Goal: Task Accomplishment & Management: Manage account settings

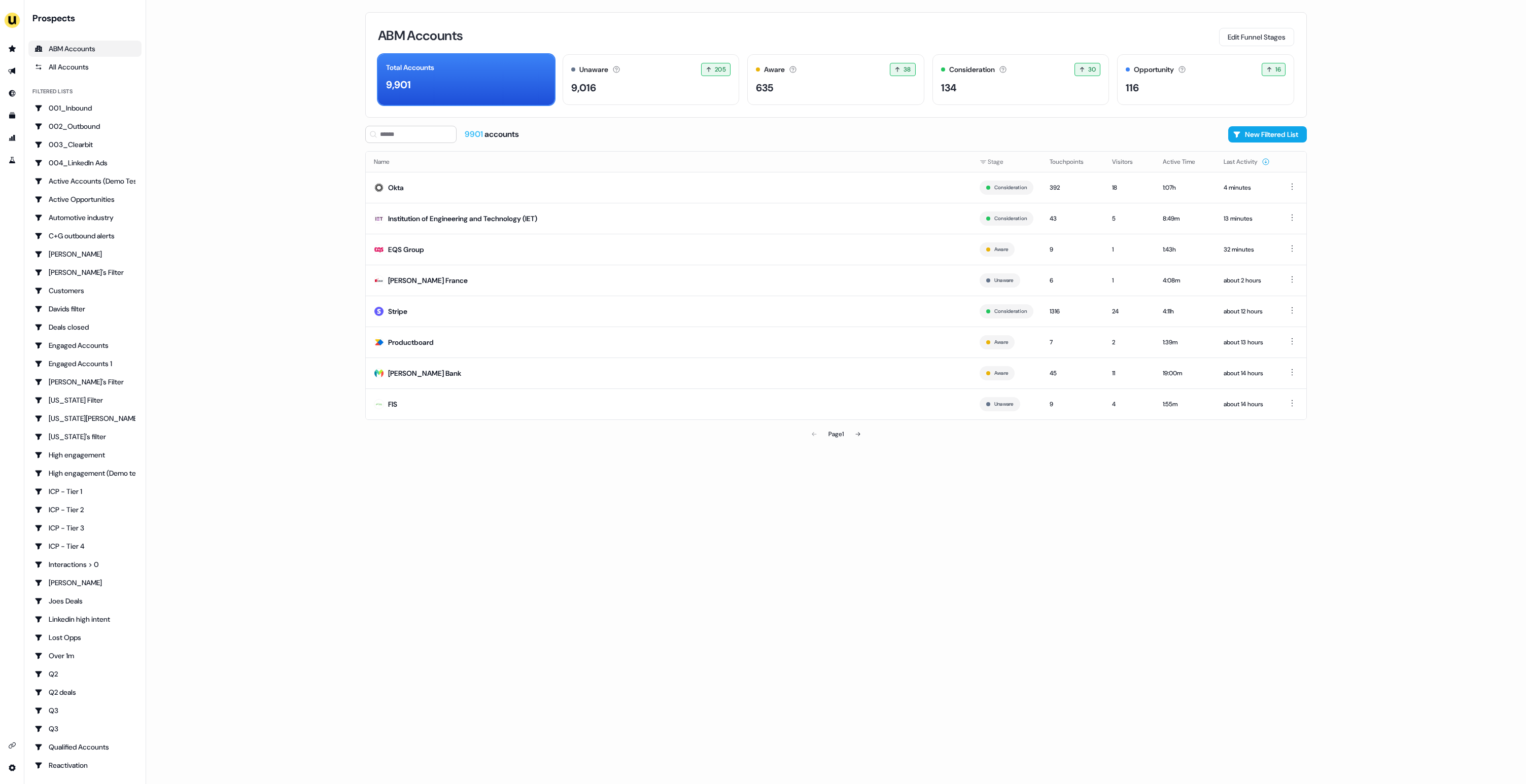
click at [281, 92] on main "Loading... ABM Accounts Edit Funnel Stages Total Accounts 9,901 Unaware The def…" at bounding box center [836, 392] width 1380 height 784
click at [1239, 37] on button "Edit Funnel Stages" at bounding box center [1256, 37] width 75 height 18
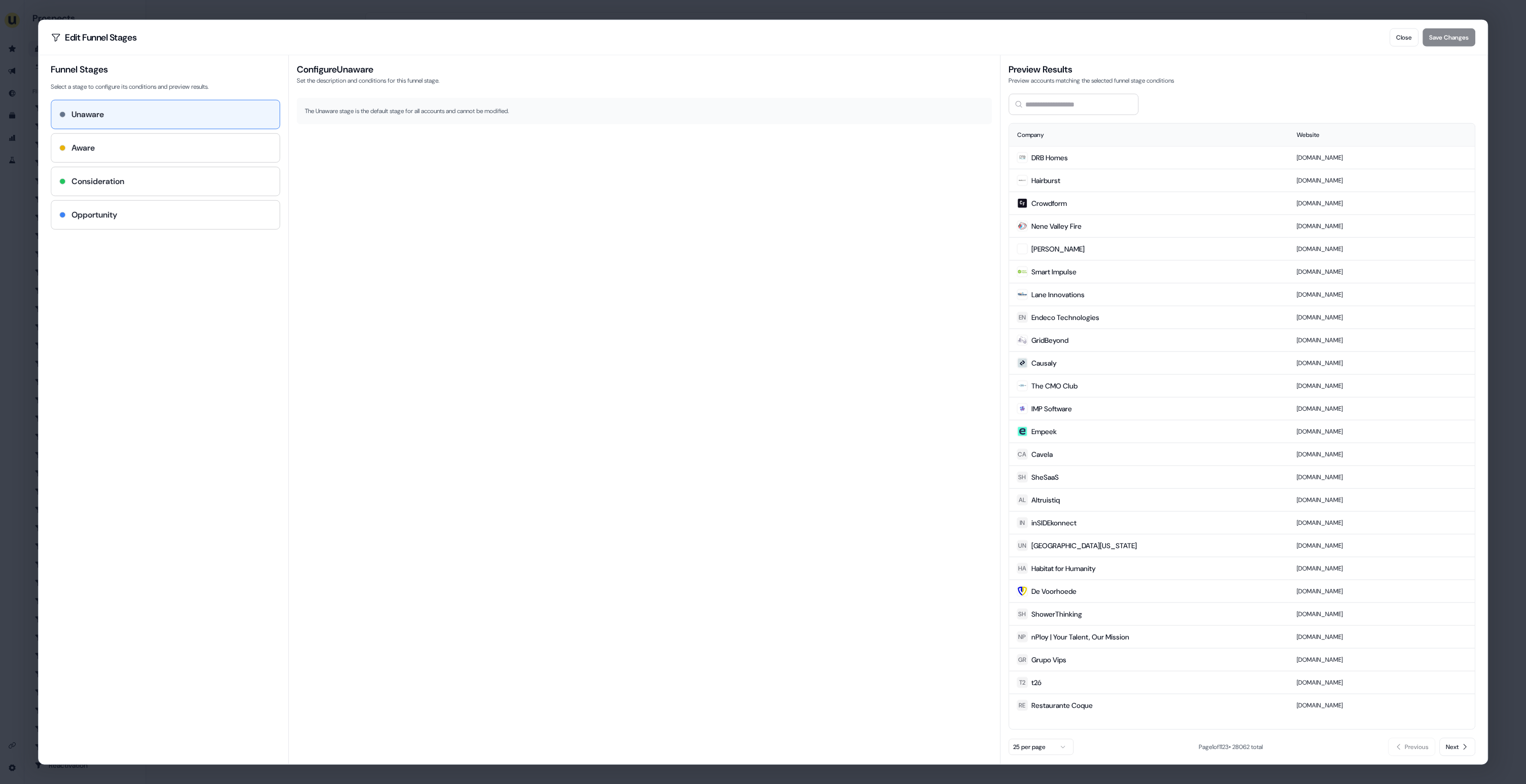
click at [223, 12] on div "Edit Funnel Stages Close Save Changes Funnel Stages Select a stage to configure…" at bounding box center [763, 392] width 1526 height 784
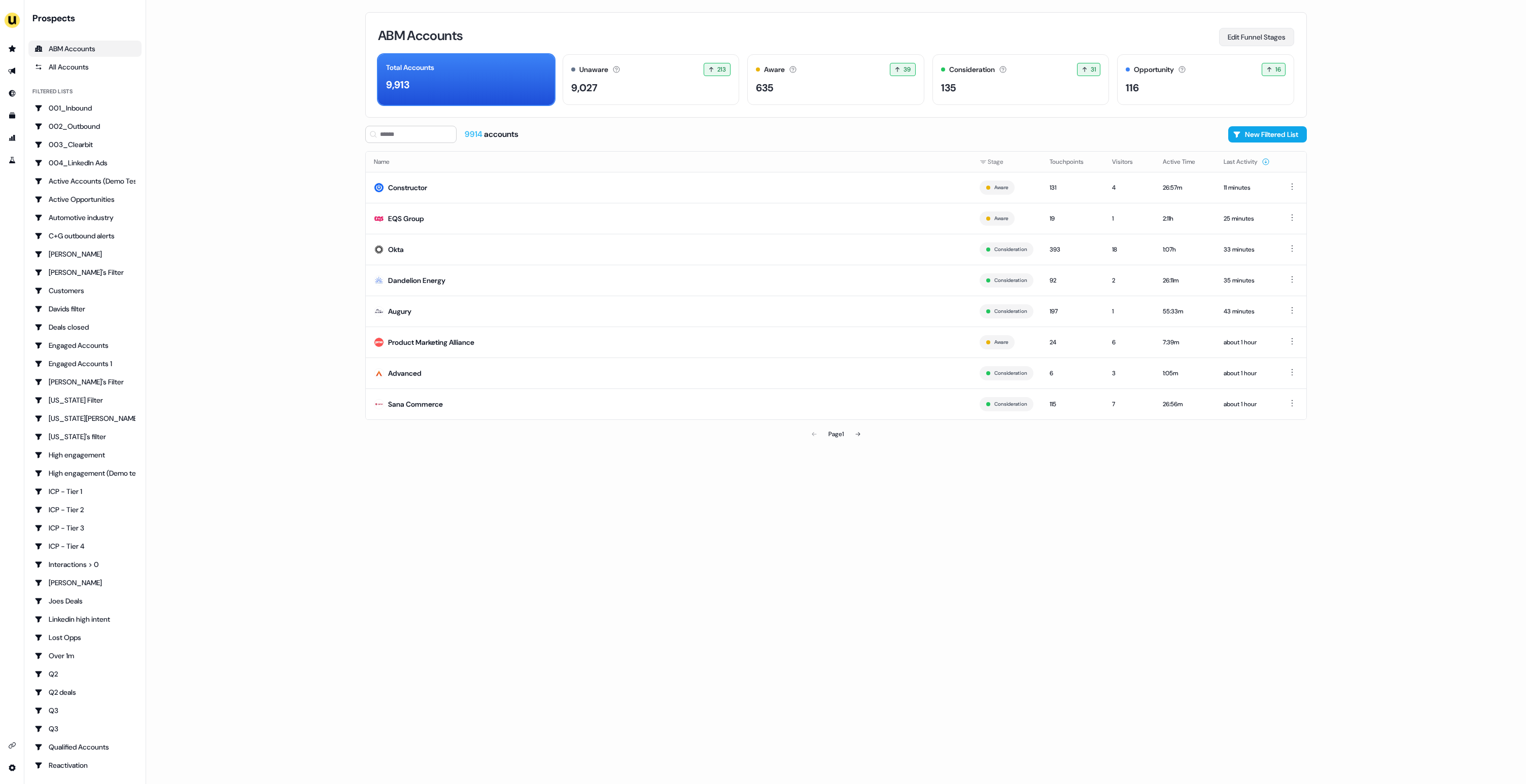
click at [1235, 35] on button "Edit Funnel Stages" at bounding box center [1256, 37] width 75 height 18
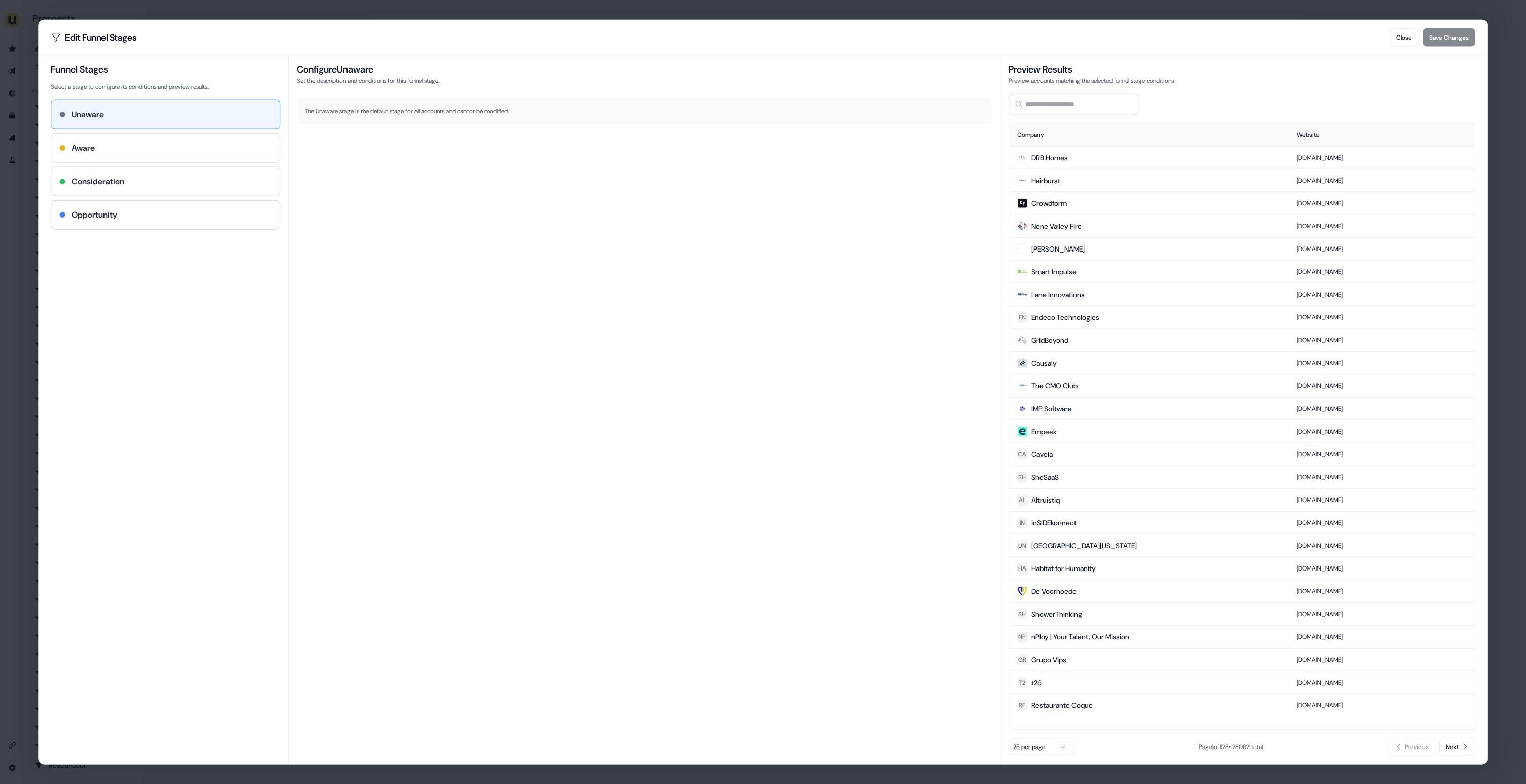
click at [226, 141] on div "Aware" at bounding box center [165, 148] width 228 height 29
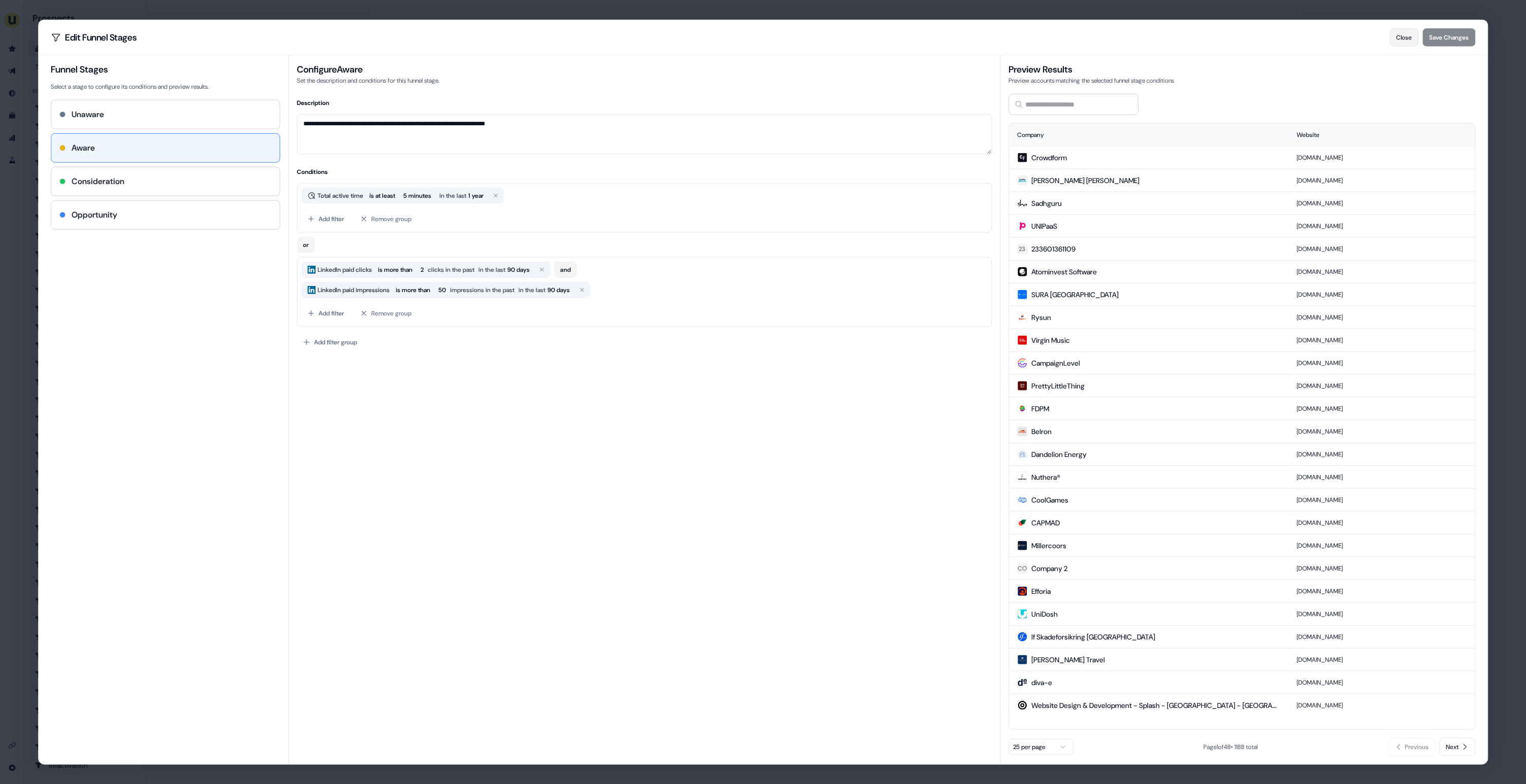
click at [1402, 38] on button "Close" at bounding box center [1404, 37] width 29 height 18
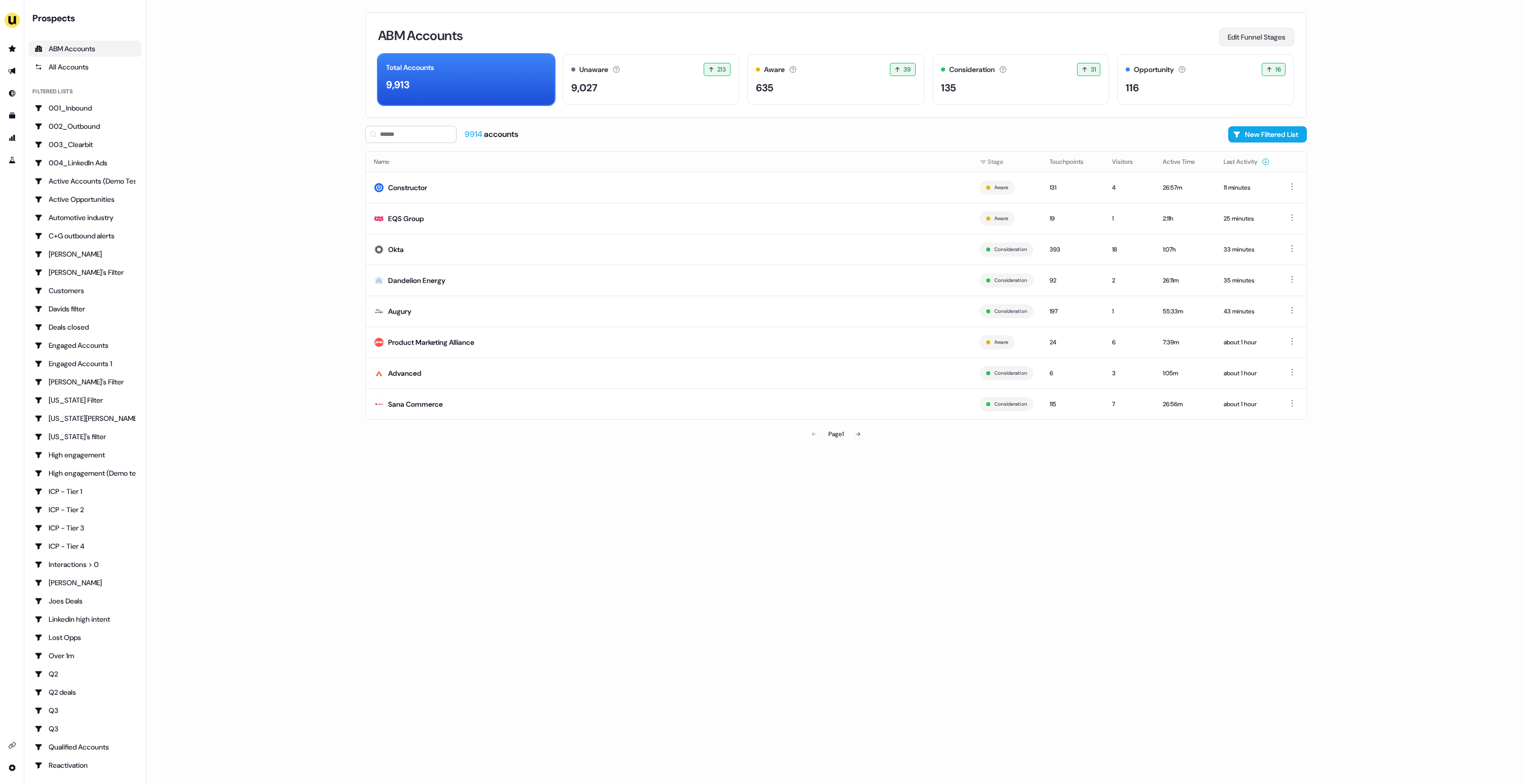
click at [1237, 35] on button "Edit Funnel Stages" at bounding box center [1256, 37] width 75 height 18
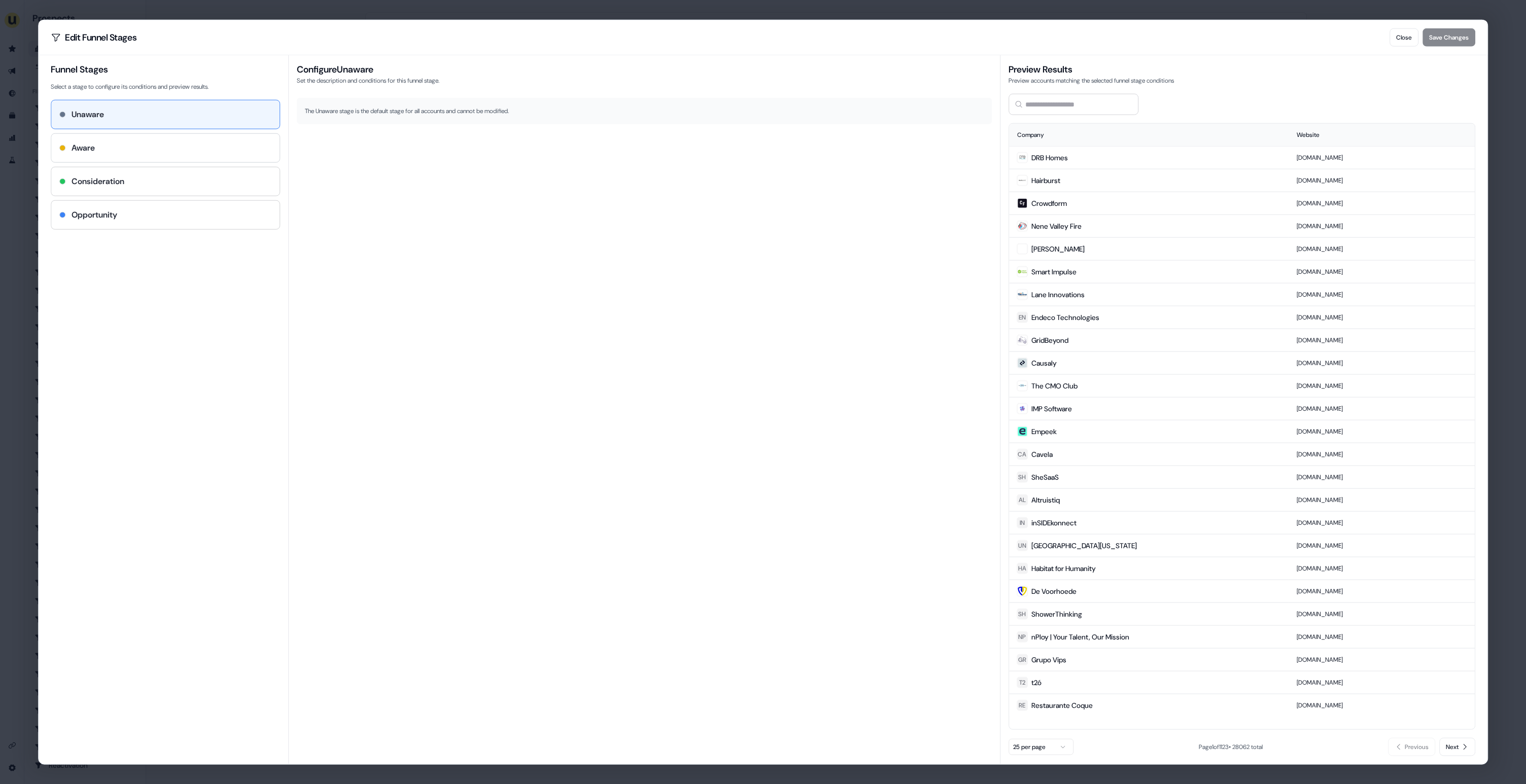
click at [205, 150] on div "Aware" at bounding box center [165, 148] width 212 height 12
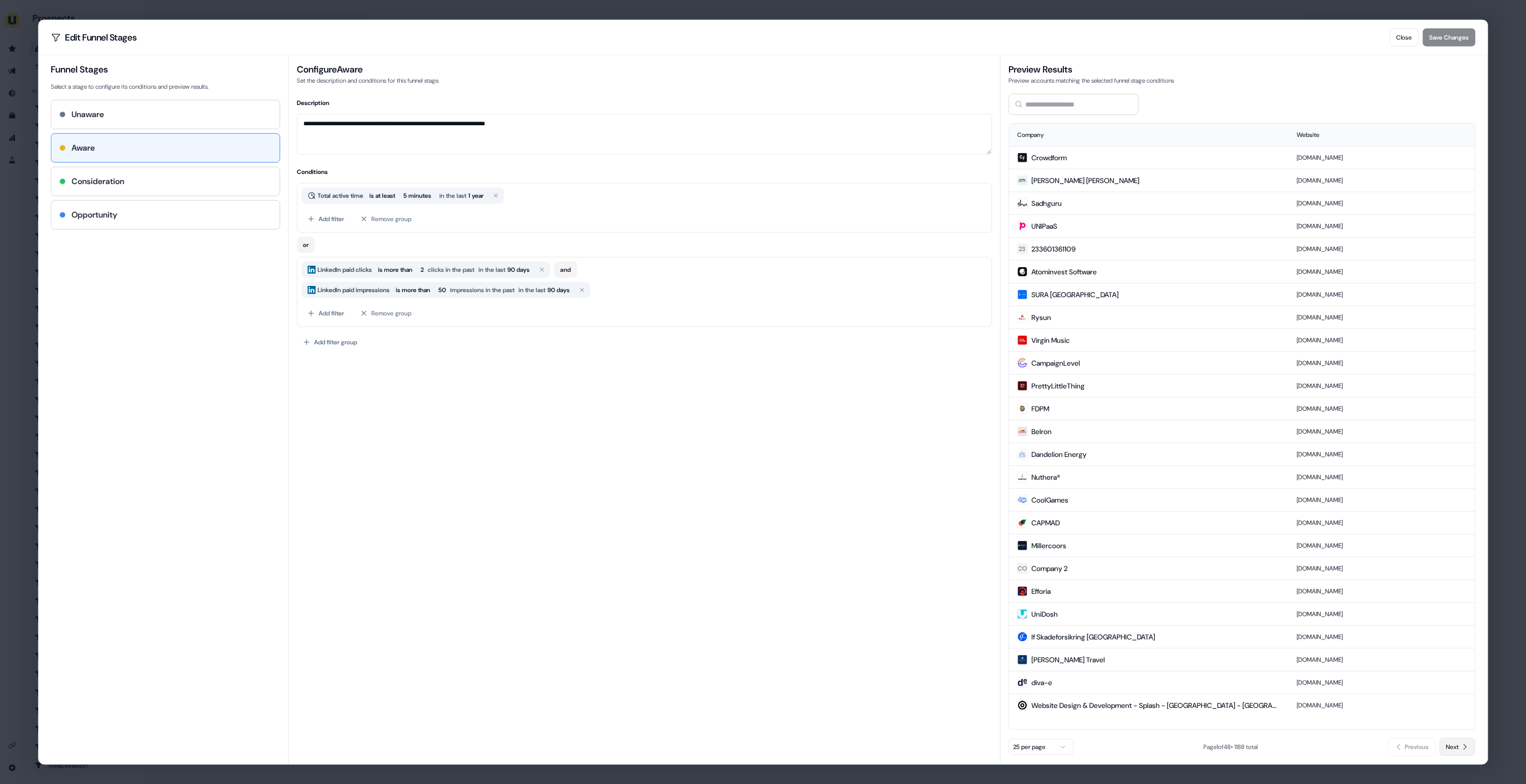
click at [1455, 746] on span "Next" at bounding box center [1452, 747] width 13 height 10
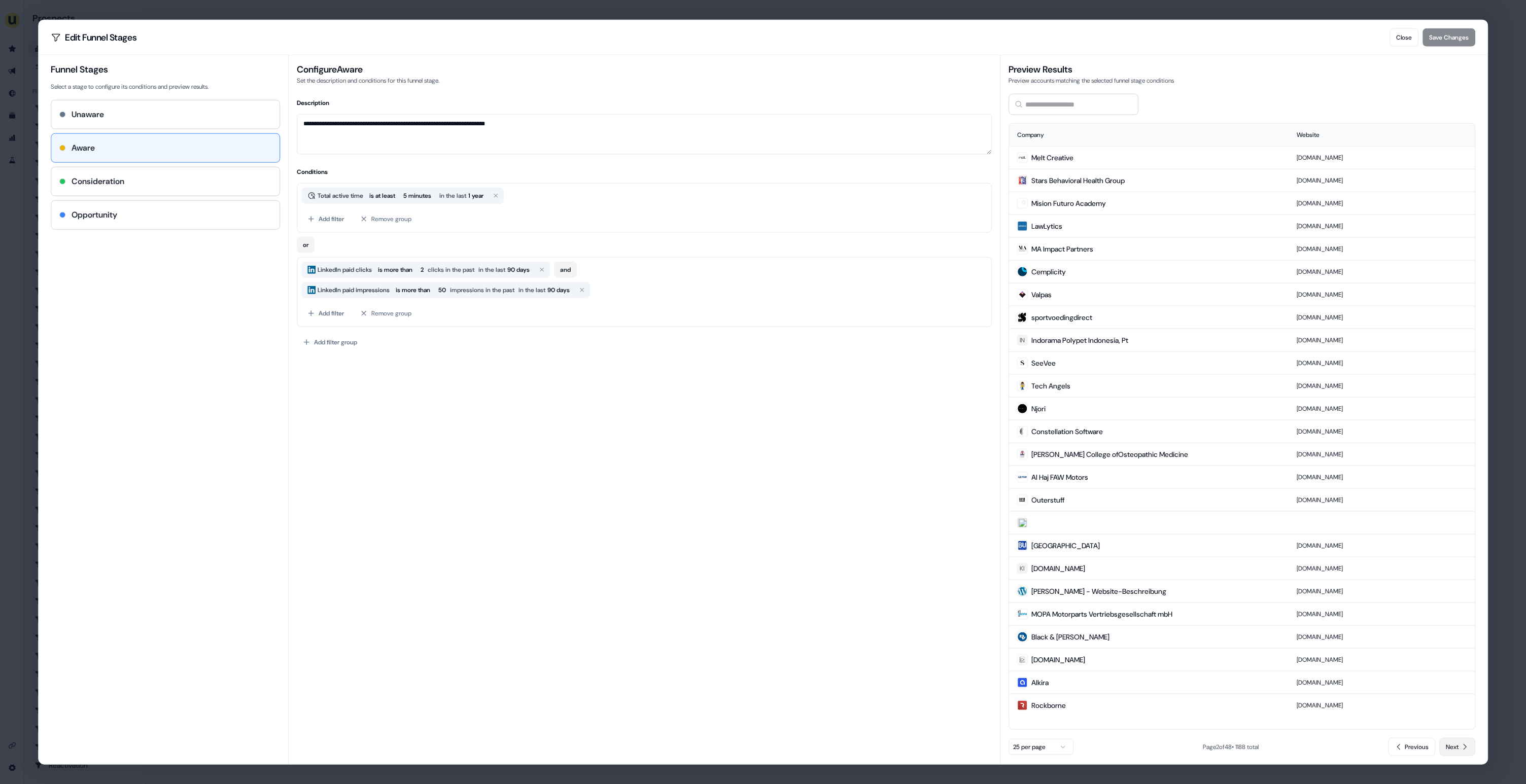
click at [1455, 746] on span "Next" at bounding box center [1452, 747] width 13 height 10
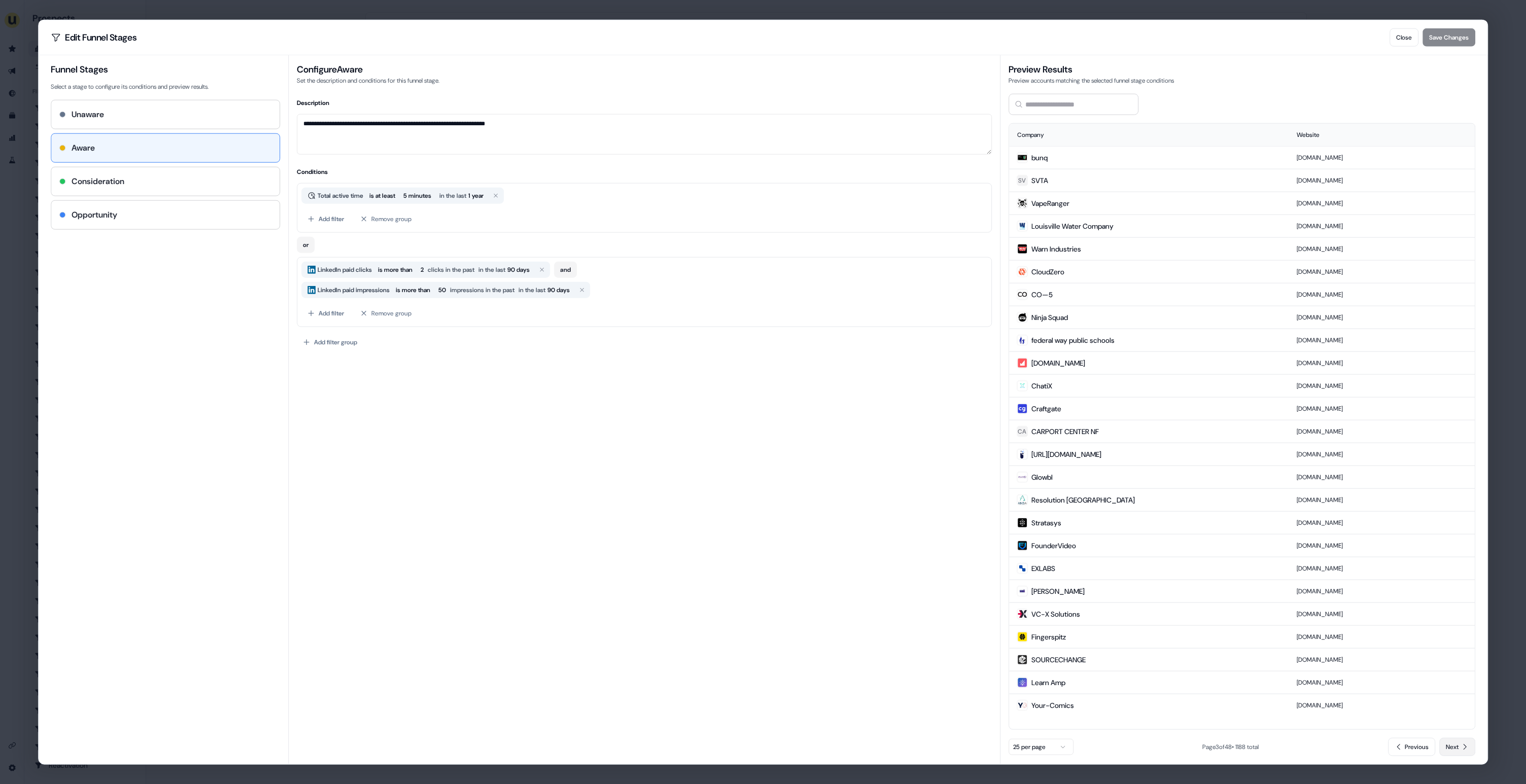
click at [1455, 746] on span "Next" at bounding box center [1452, 747] width 13 height 10
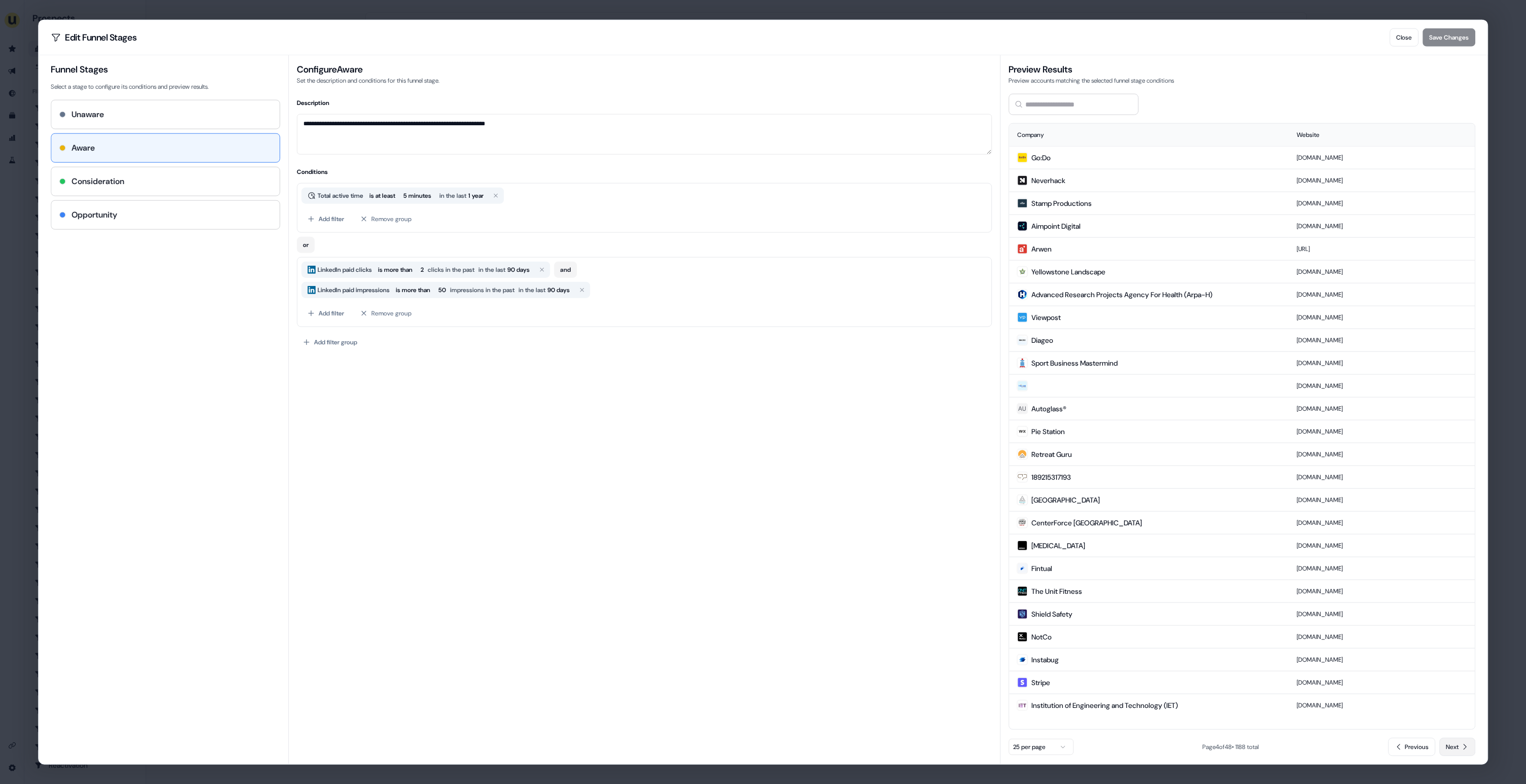
click at [1455, 746] on span "Next" at bounding box center [1452, 747] width 13 height 10
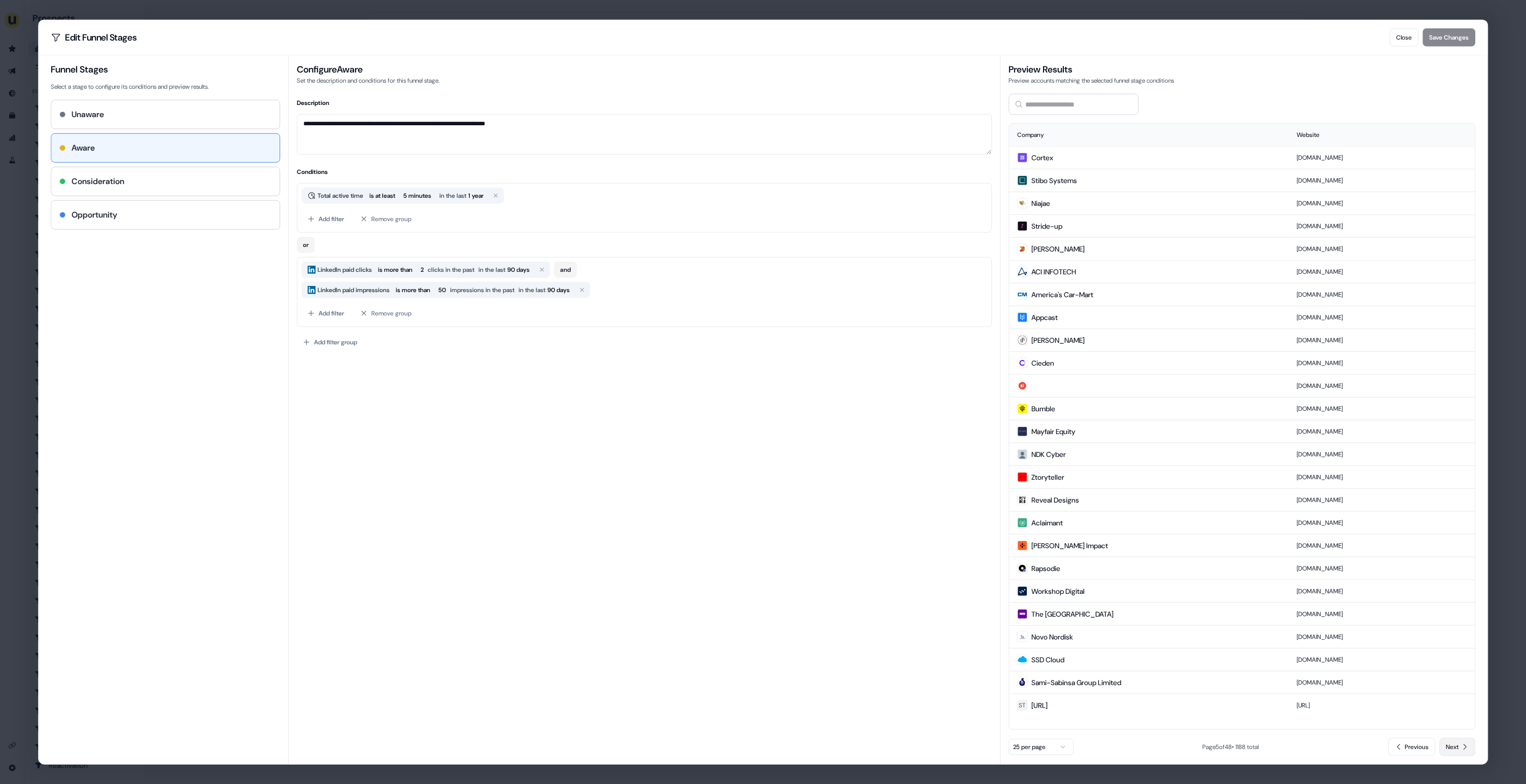
click at [1455, 746] on span "Next" at bounding box center [1452, 747] width 13 height 10
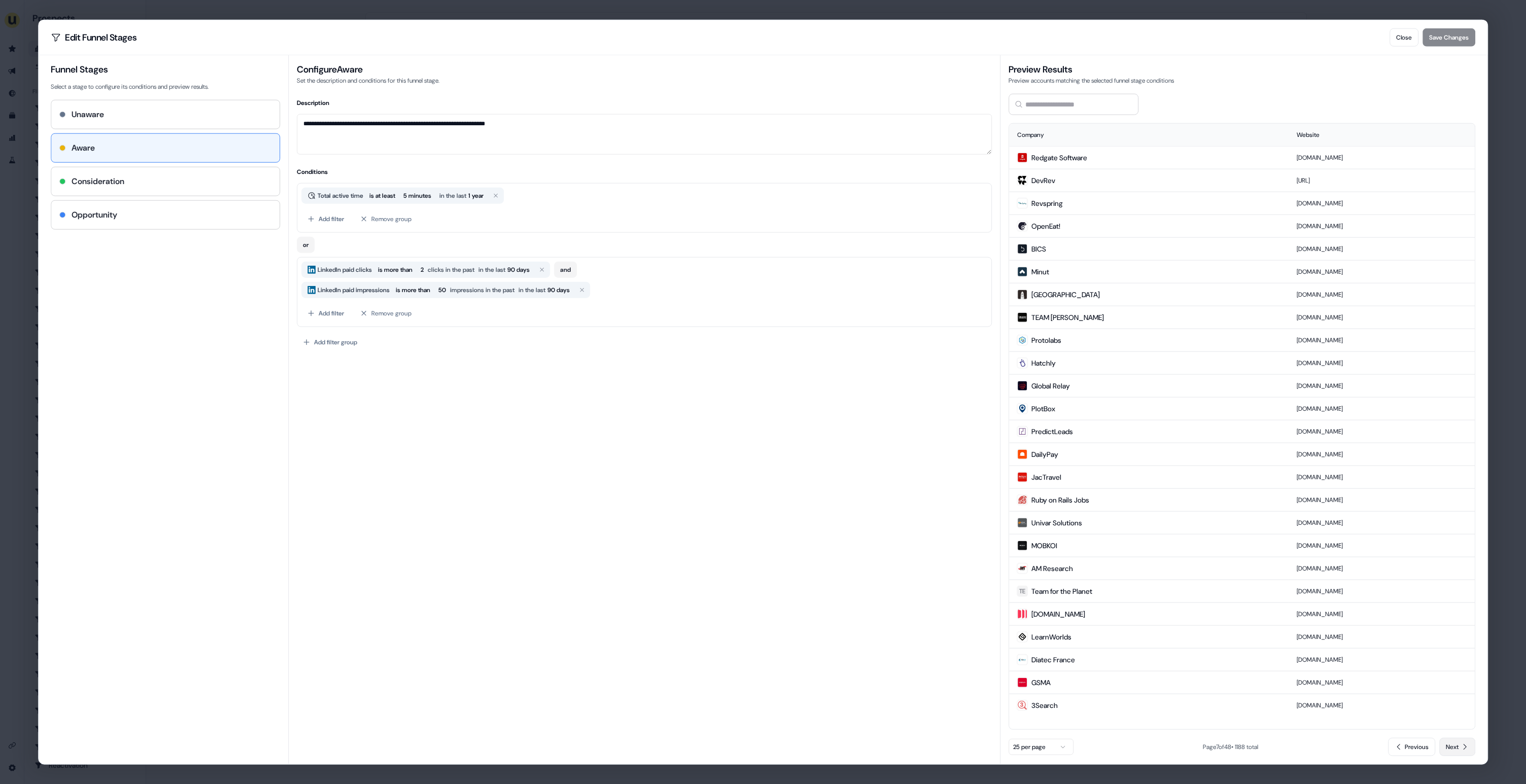
click at [1455, 746] on span "Next" at bounding box center [1452, 747] width 13 height 10
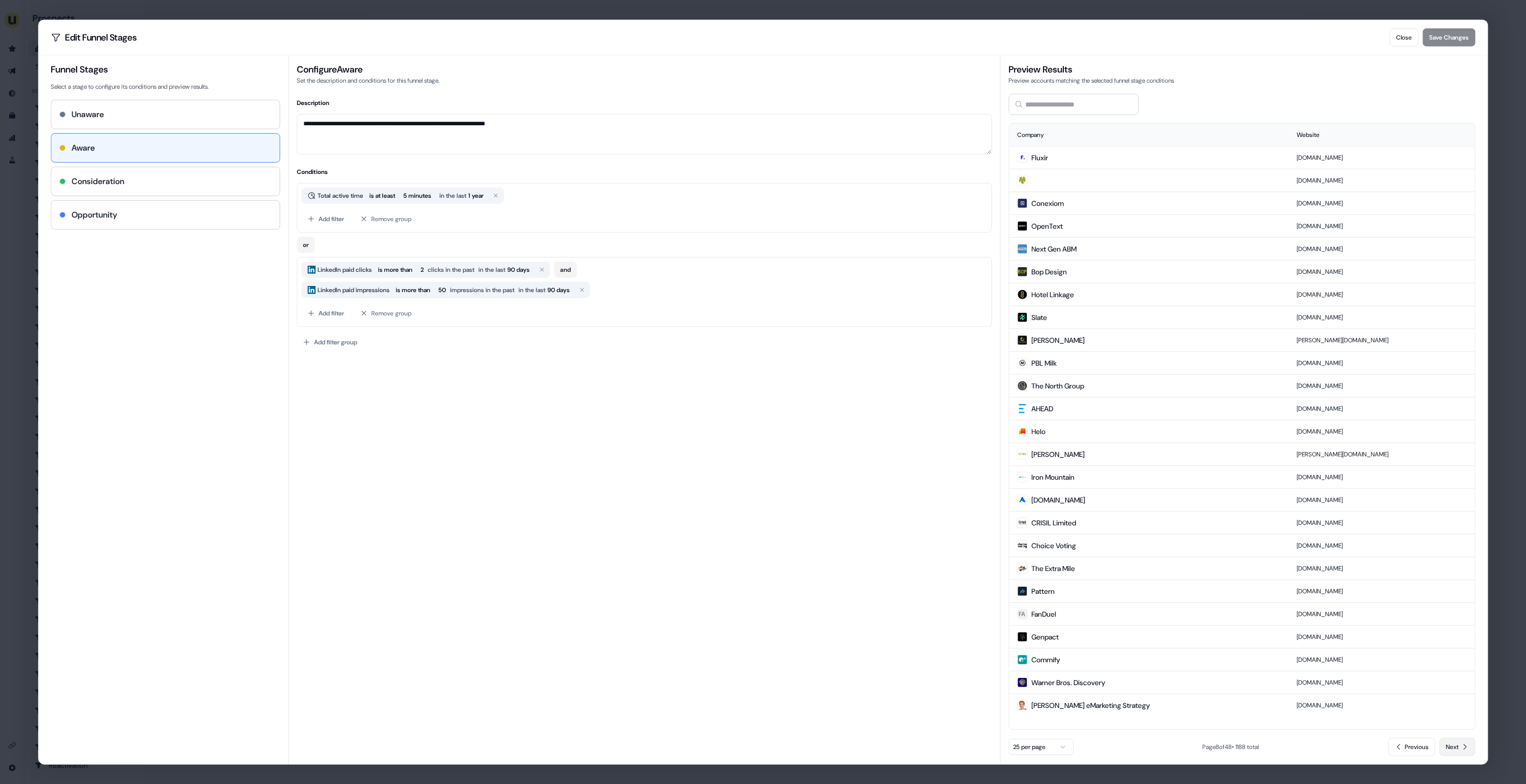
click at [1455, 746] on span "Next" at bounding box center [1452, 747] width 13 height 10
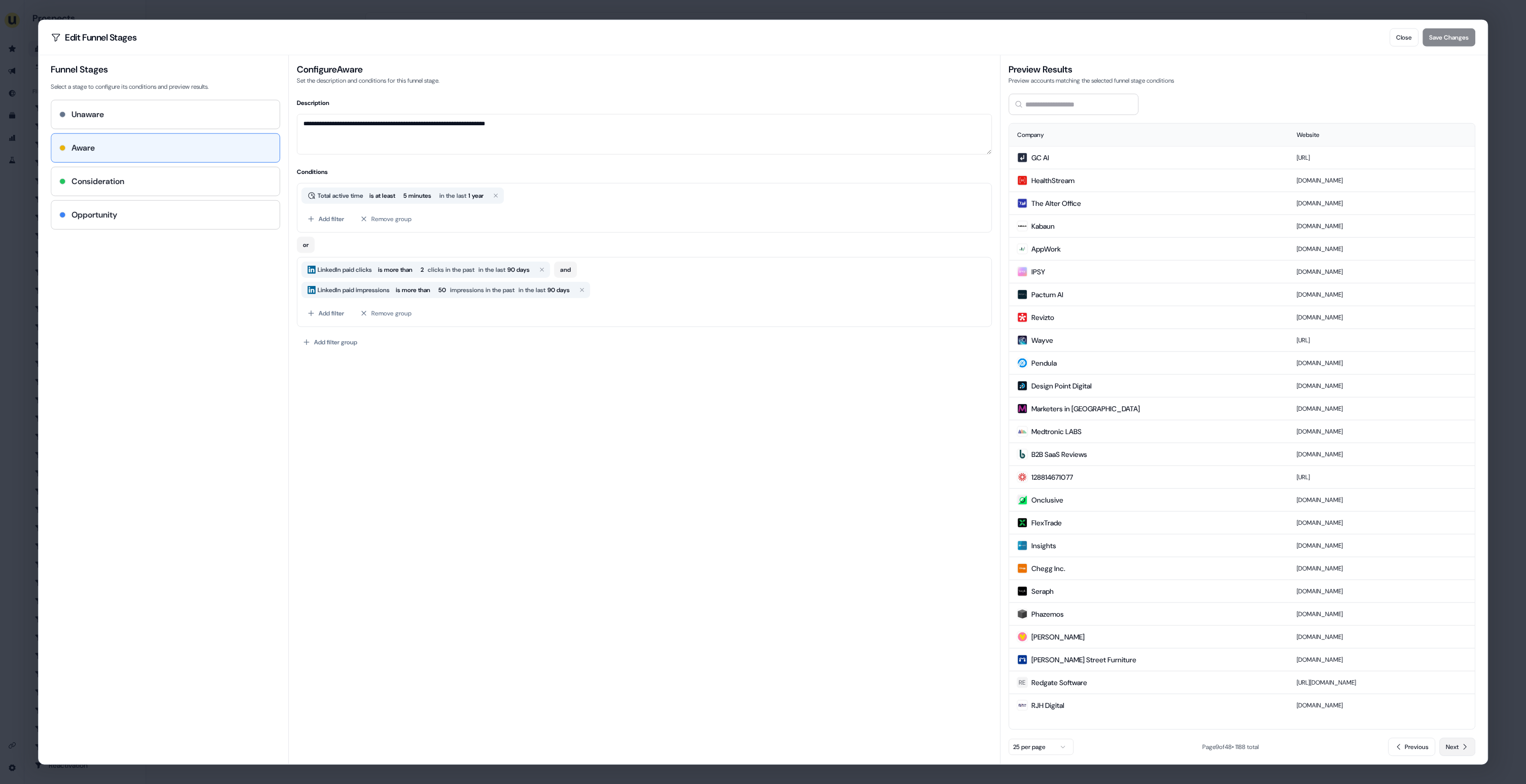
click at [1455, 746] on span "Next" at bounding box center [1452, 747] width 13 height 10
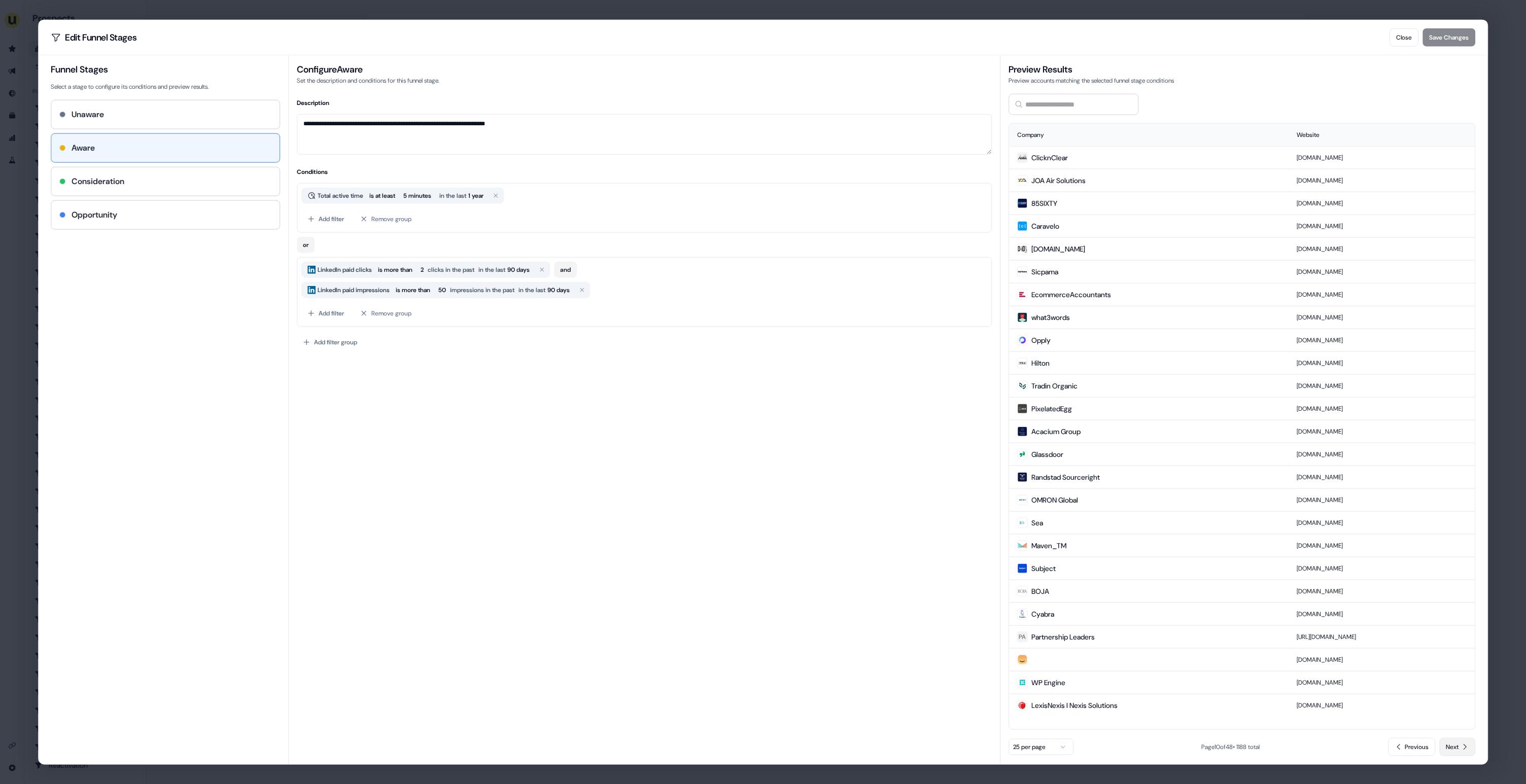
click at [1455, 746] on span "Next" at bounding box center [1452, 747] width 13 height 10
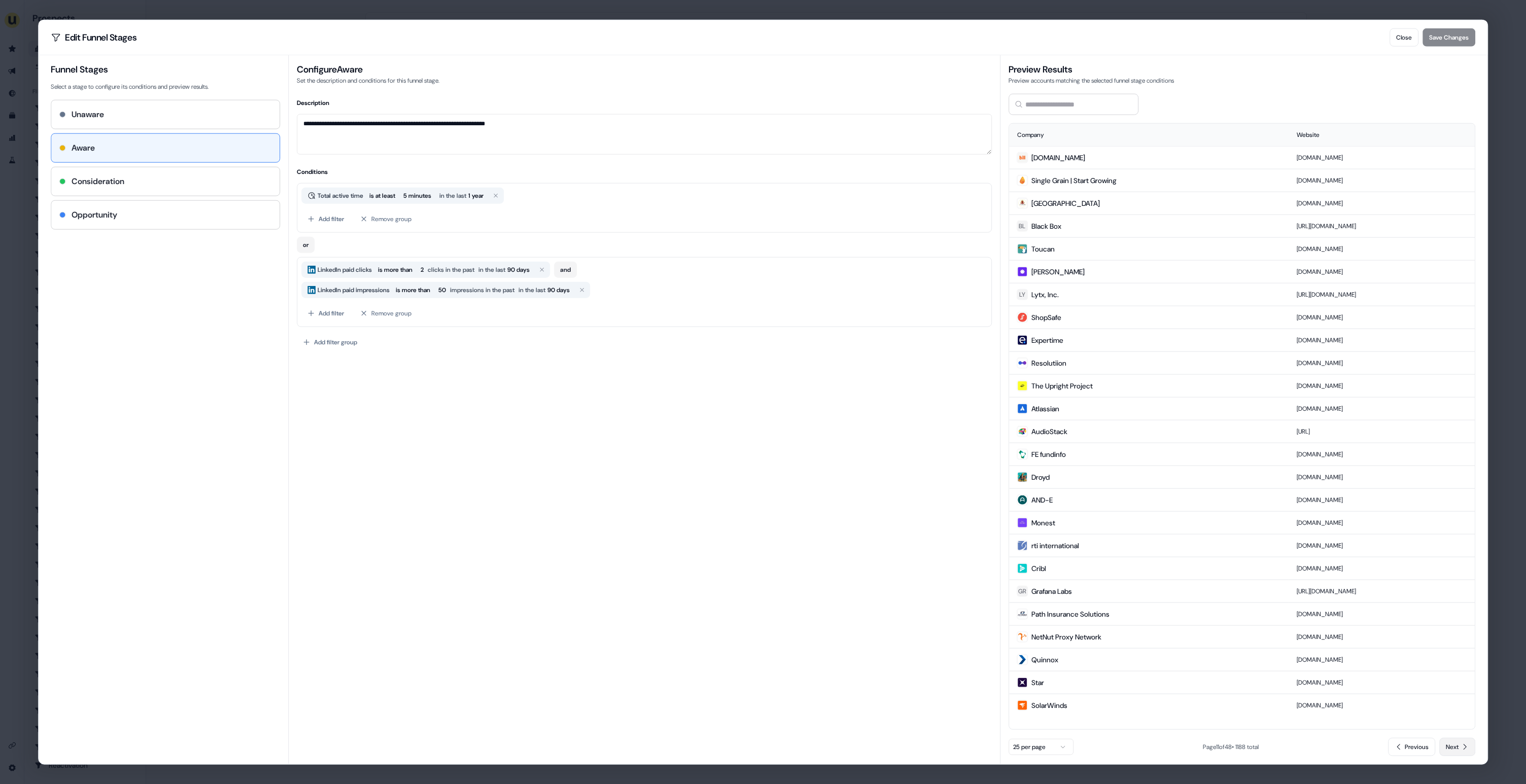
click at [1455, 746] on span "Next" at bounding box center [1452, 747] width 13 height 10
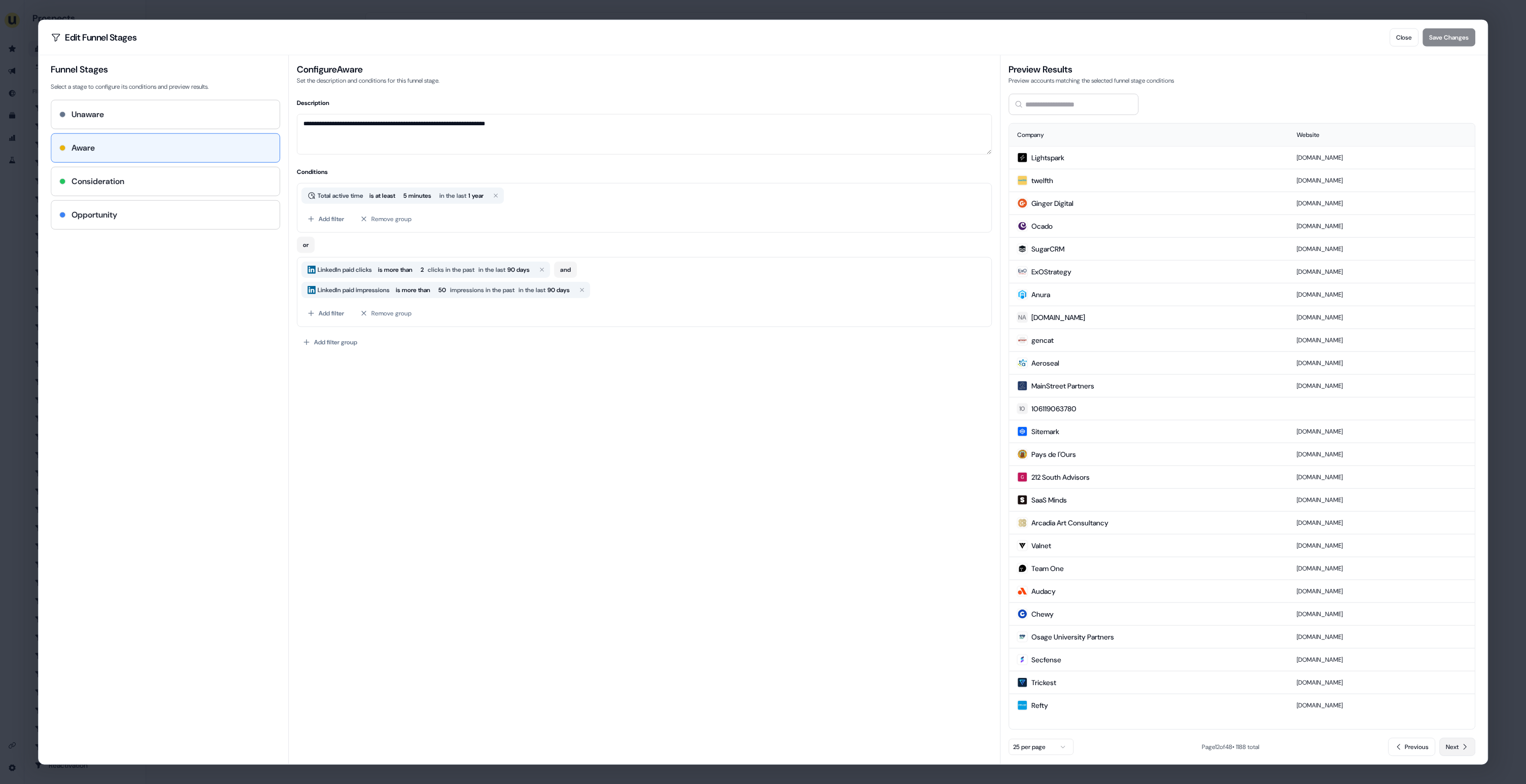
click at [1455, 746] on span "Next" at bounding box center [1452, 747] width 13 height 10
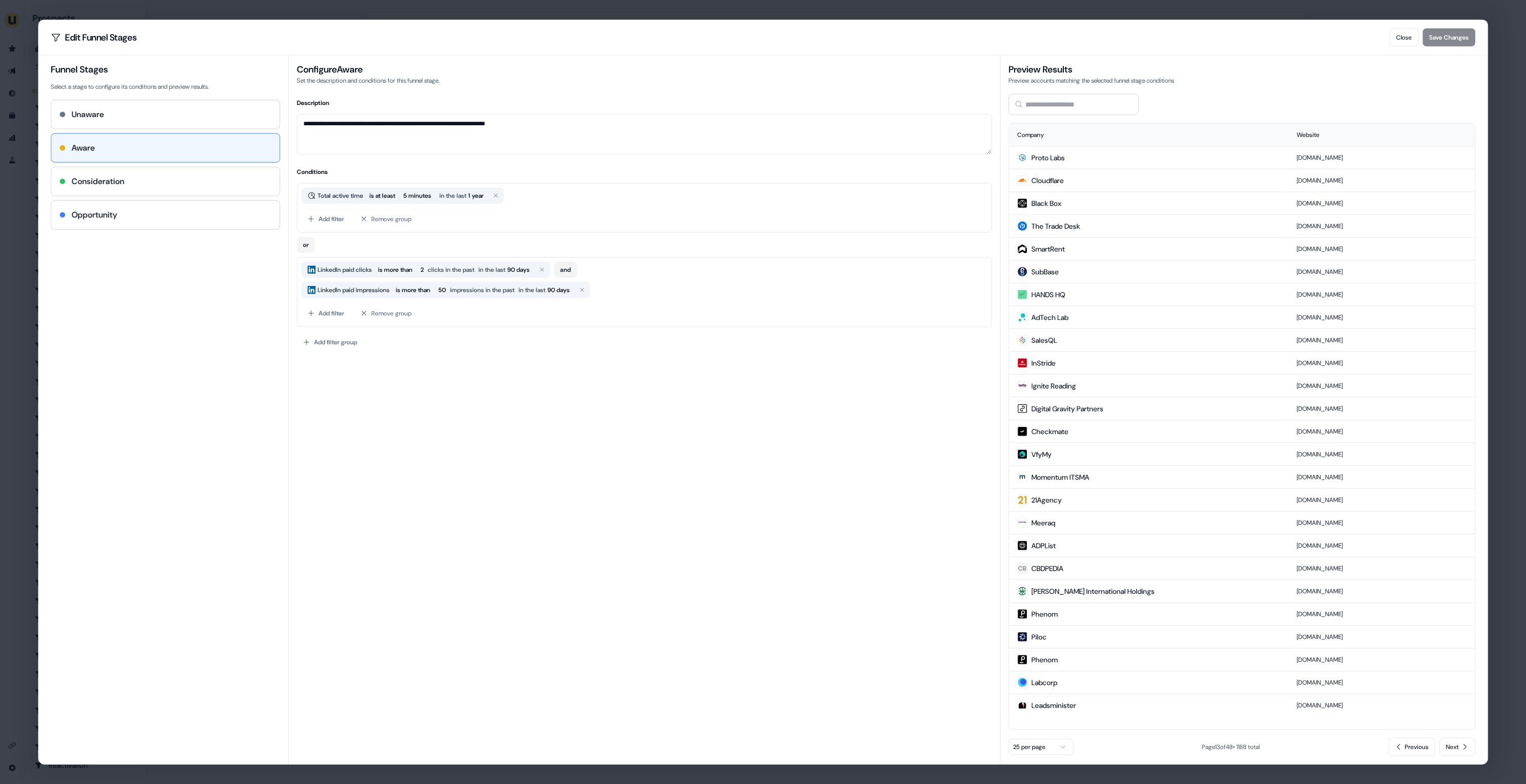
click at [143, 177] on div "Consideration" at bounding box center [165, 181] width 212 height 12
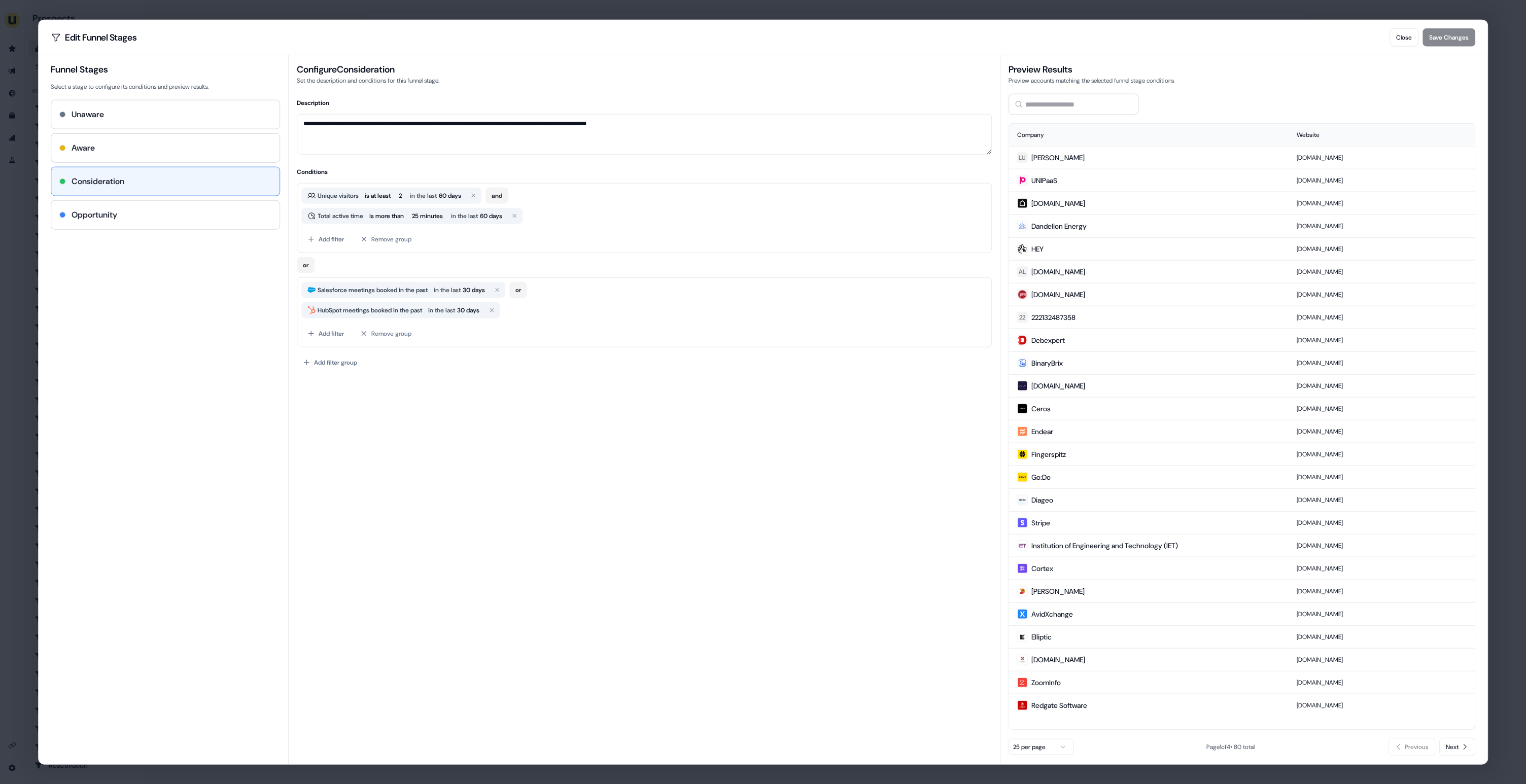
click at [139, 217] on div "Opportunity" at bounding box center [165, 215] width 212 height 12
type textarea "**********"
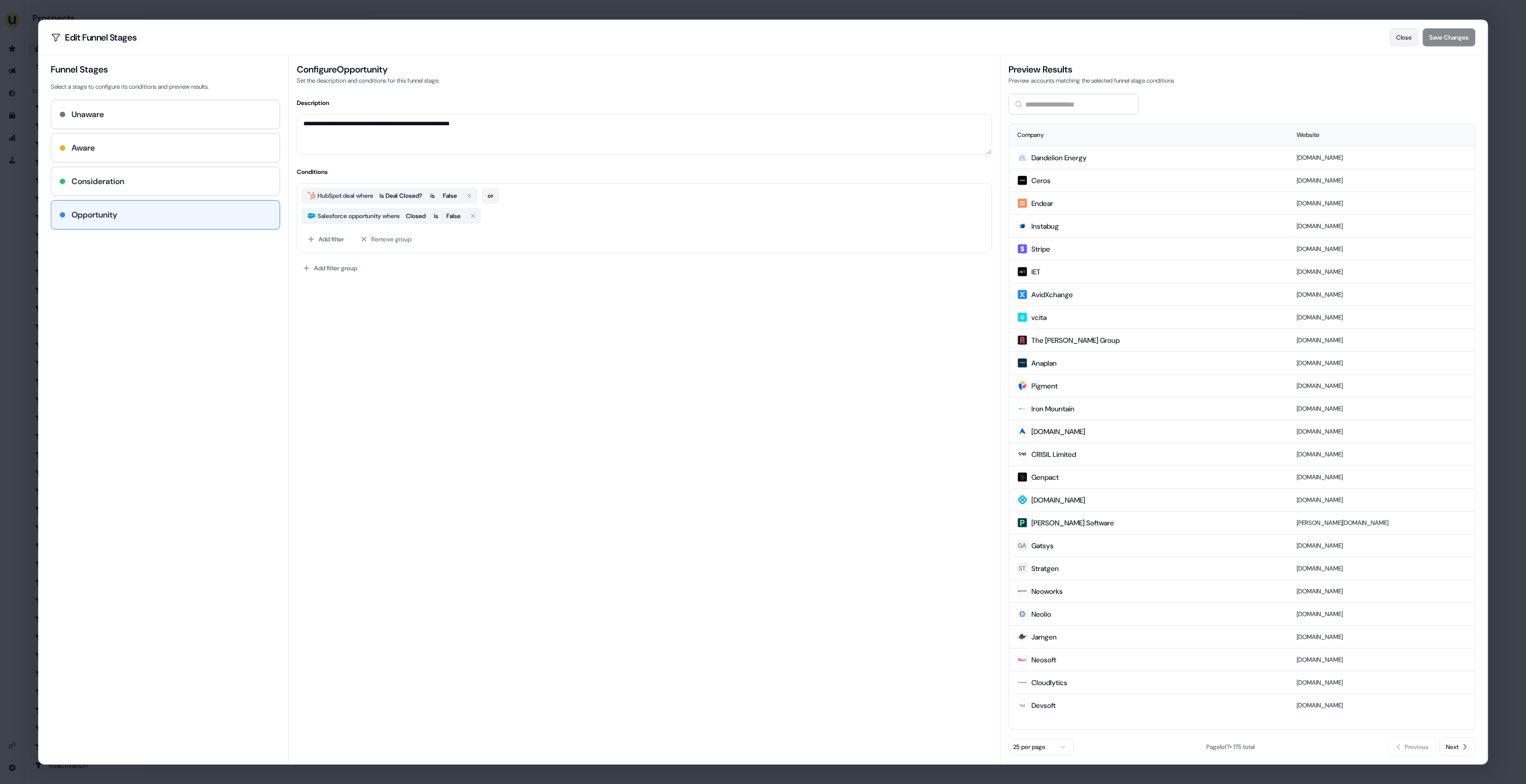
click at [1400, 33] on button "Close" at bounding box center [1404, 37] width 29 height 18
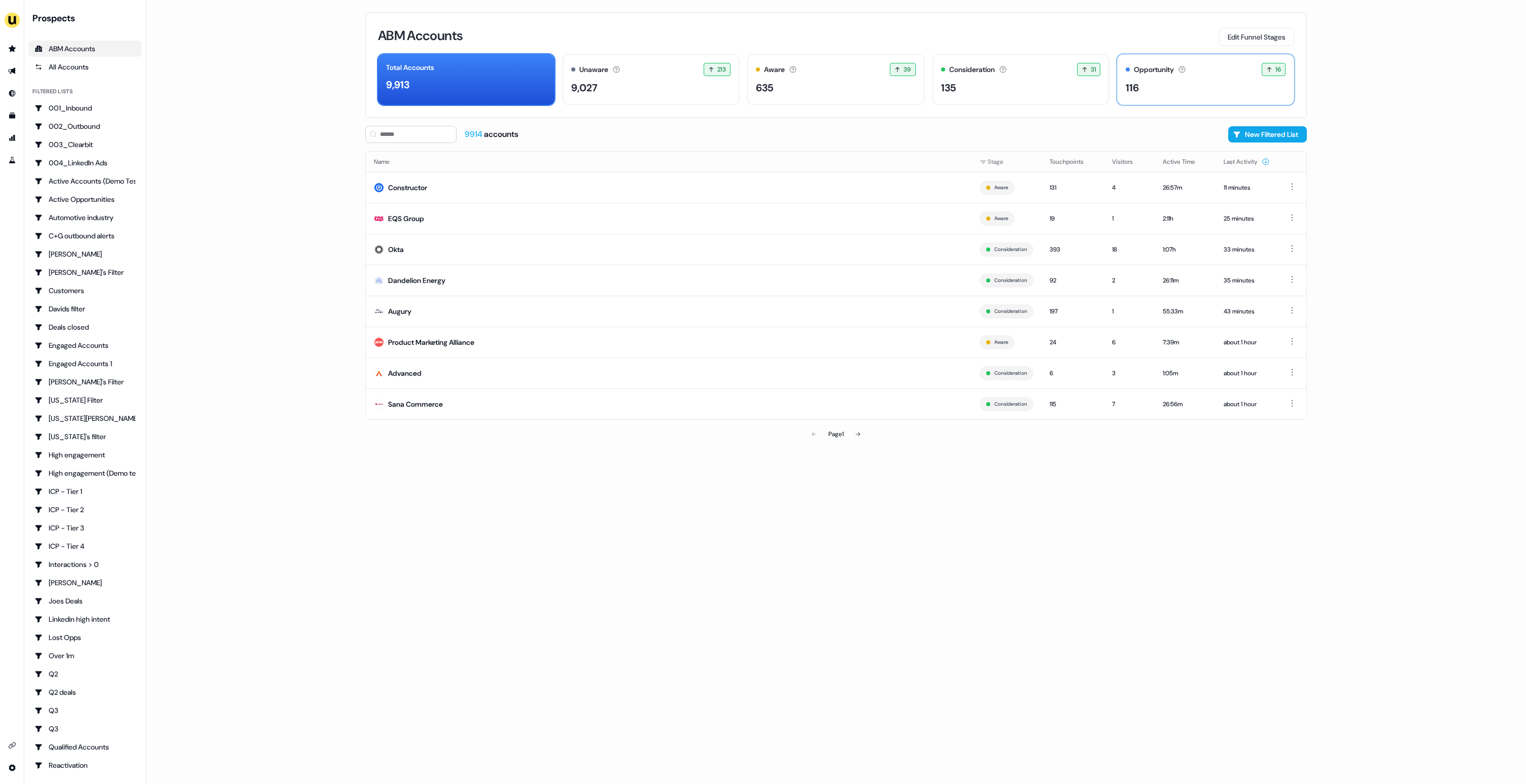
click at [1201, 84] on div "116" at bounding box center [1205, 88] width 160 height 15
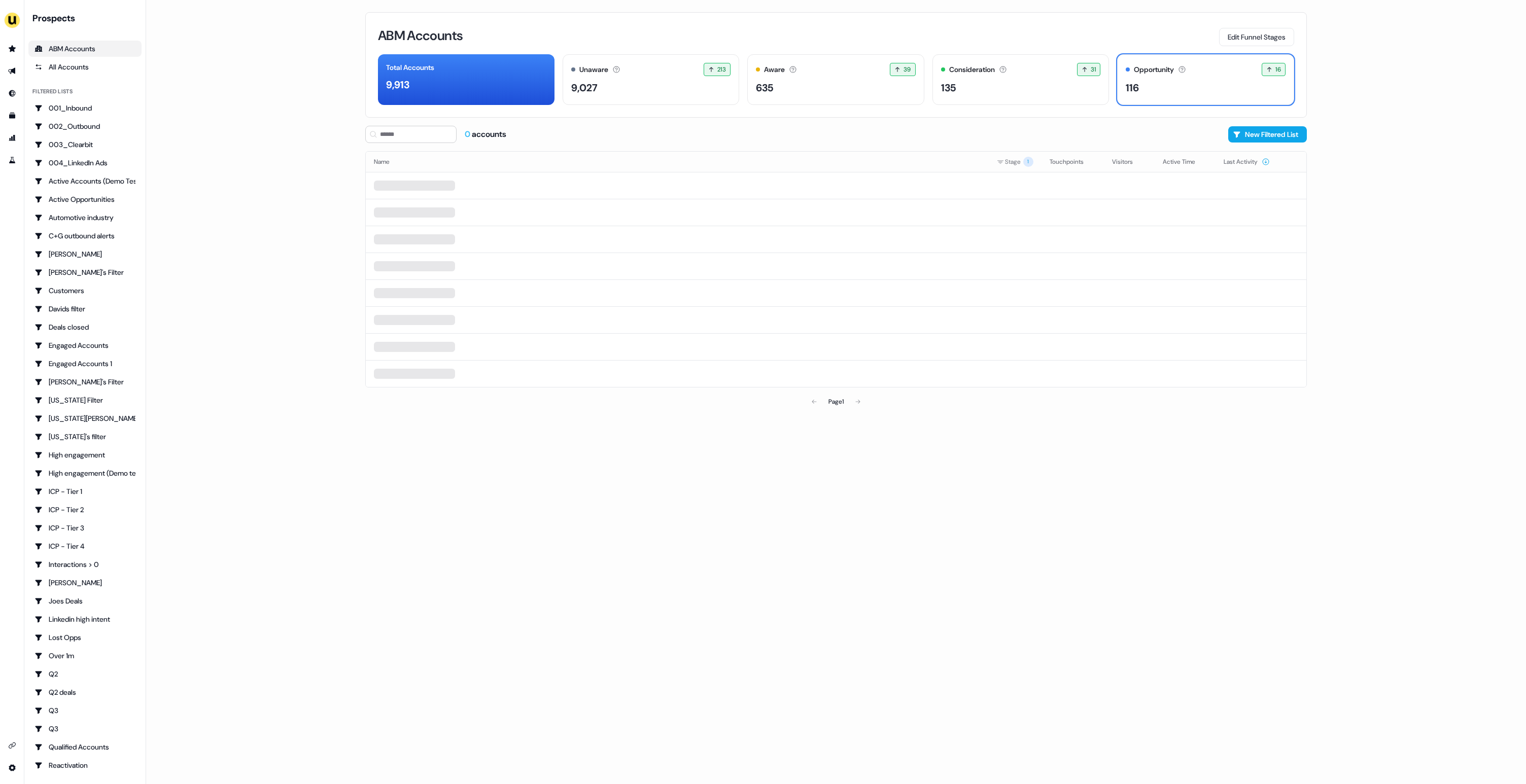
click at [1163, 38] on div "ABM Accounts Edit Funnel Stages" at bounding box center [836, 35] width 916 height 21
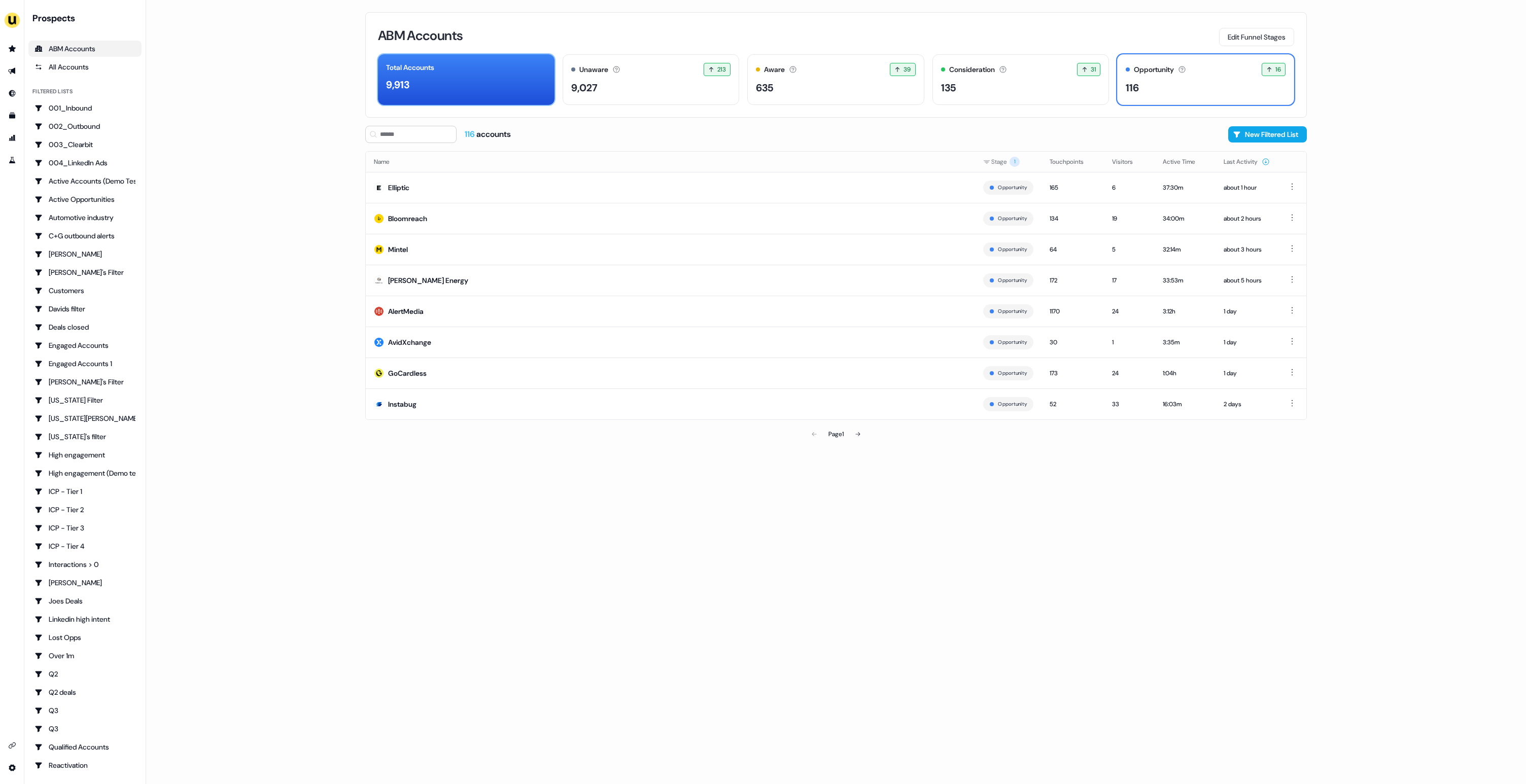
click at [512, 82] on div "9,913" at bounding box center [466, 84] width 160 height 15
click at [1243, 34] on button "Edit Funnel Stages" at bounding box center [1256, 37] width 75 height 18
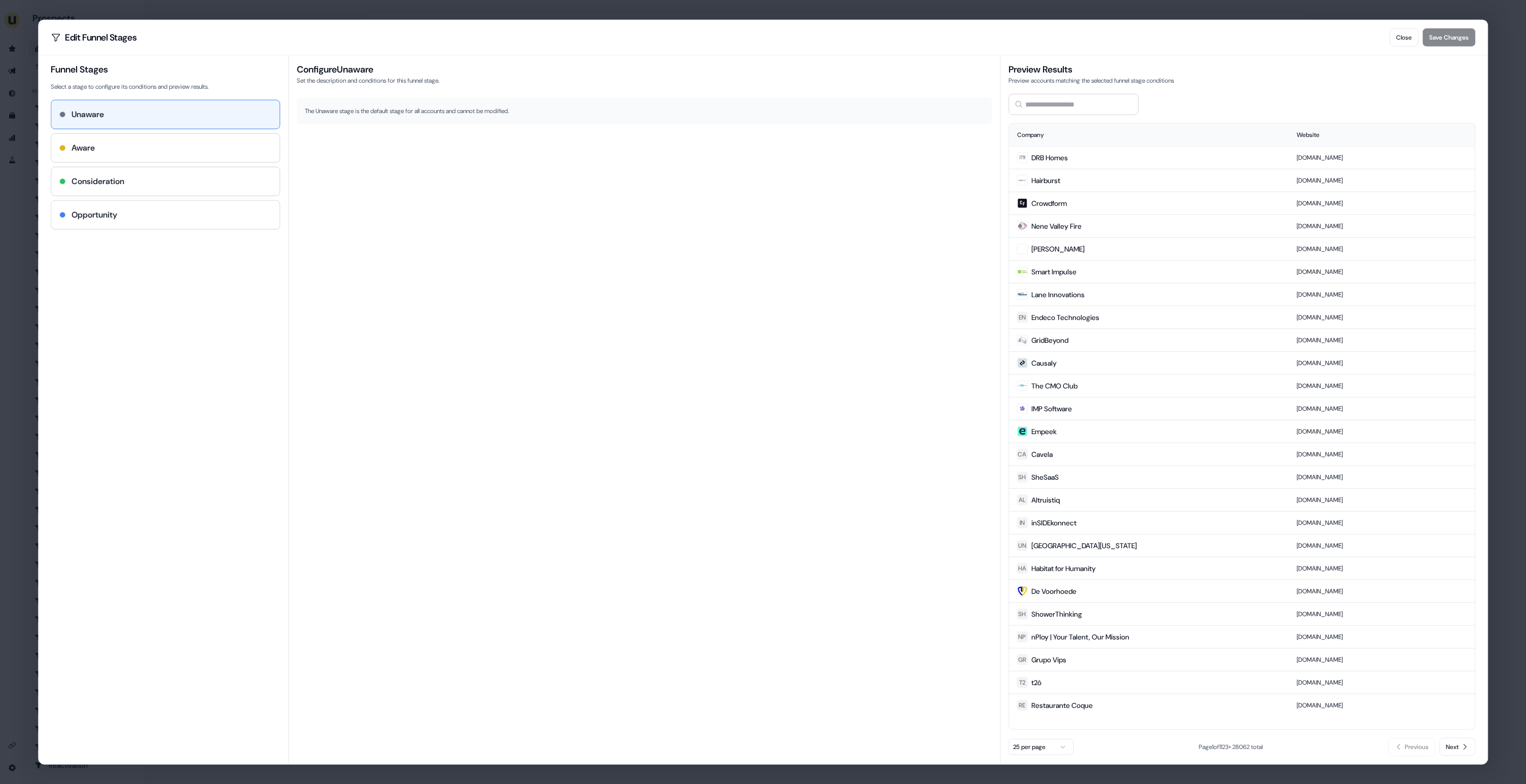
click at [153, 209] on div "Opportunity" at bounding box center [165, 215] width 212 height 12
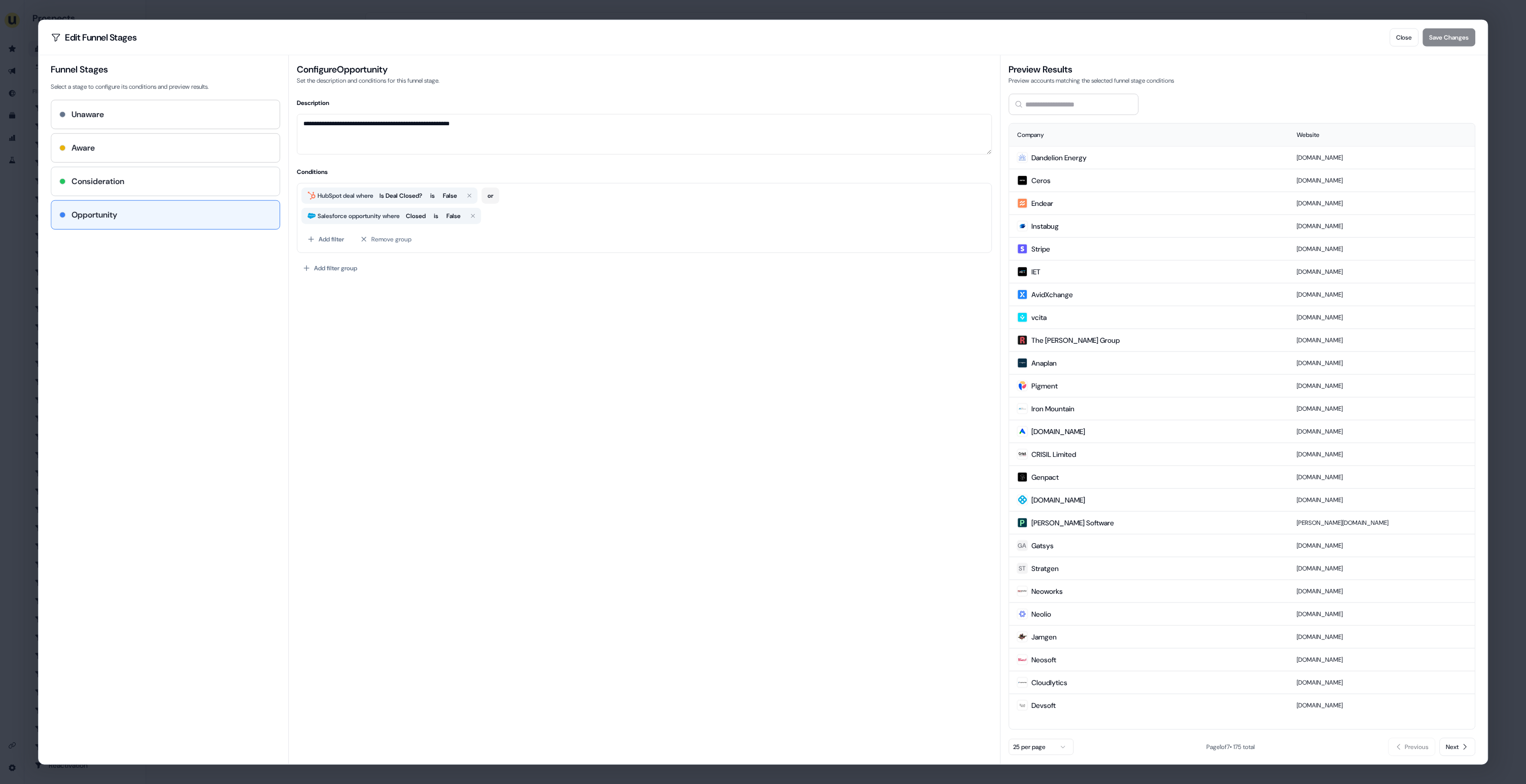
click at [156, 182] on div "Consideration" at bounding box center [165, 181] width 212 height 12
type textarea "**********"
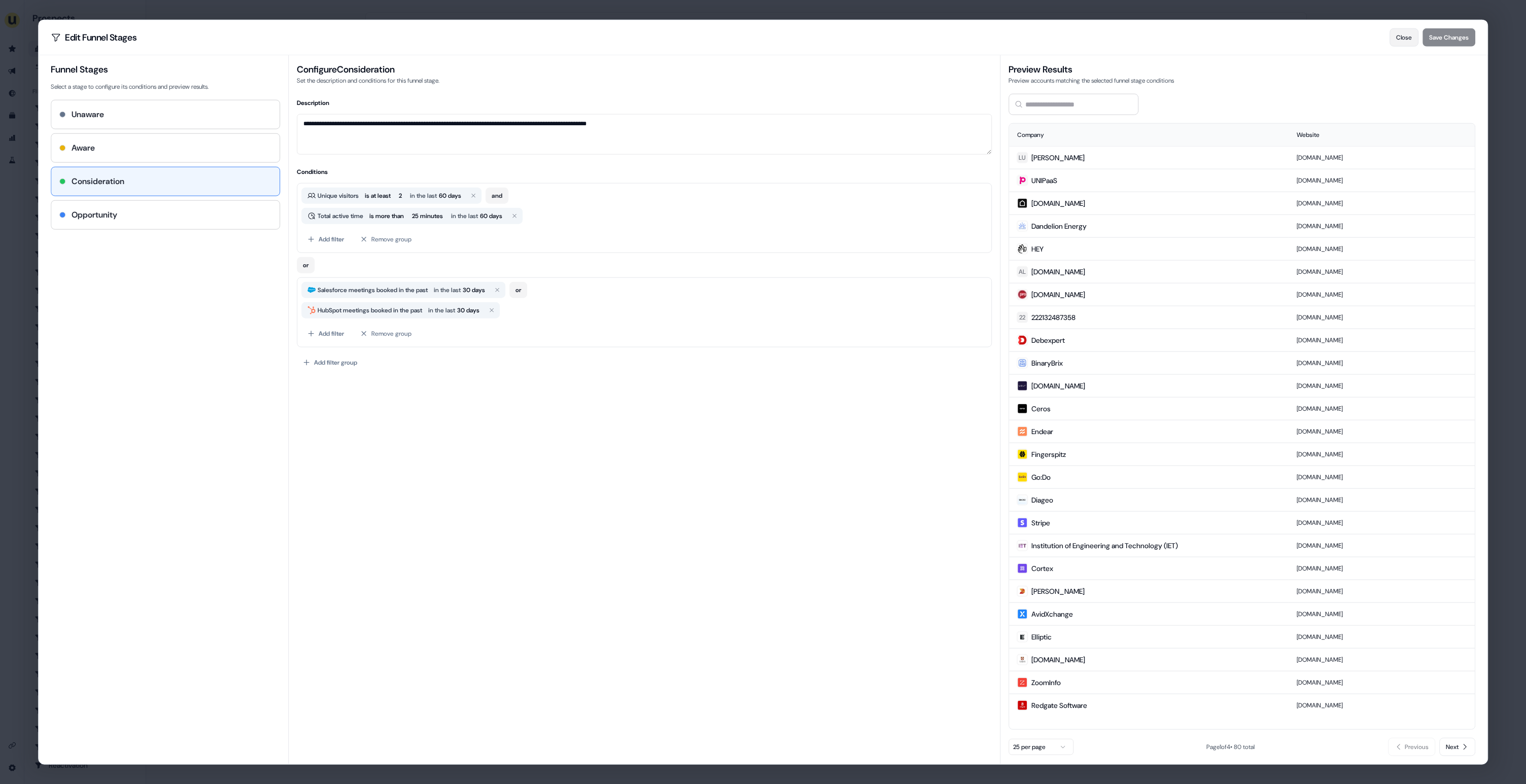
click at [1398, 45] on button "Close" at bounding box center [1404, 37] width 29 height 18
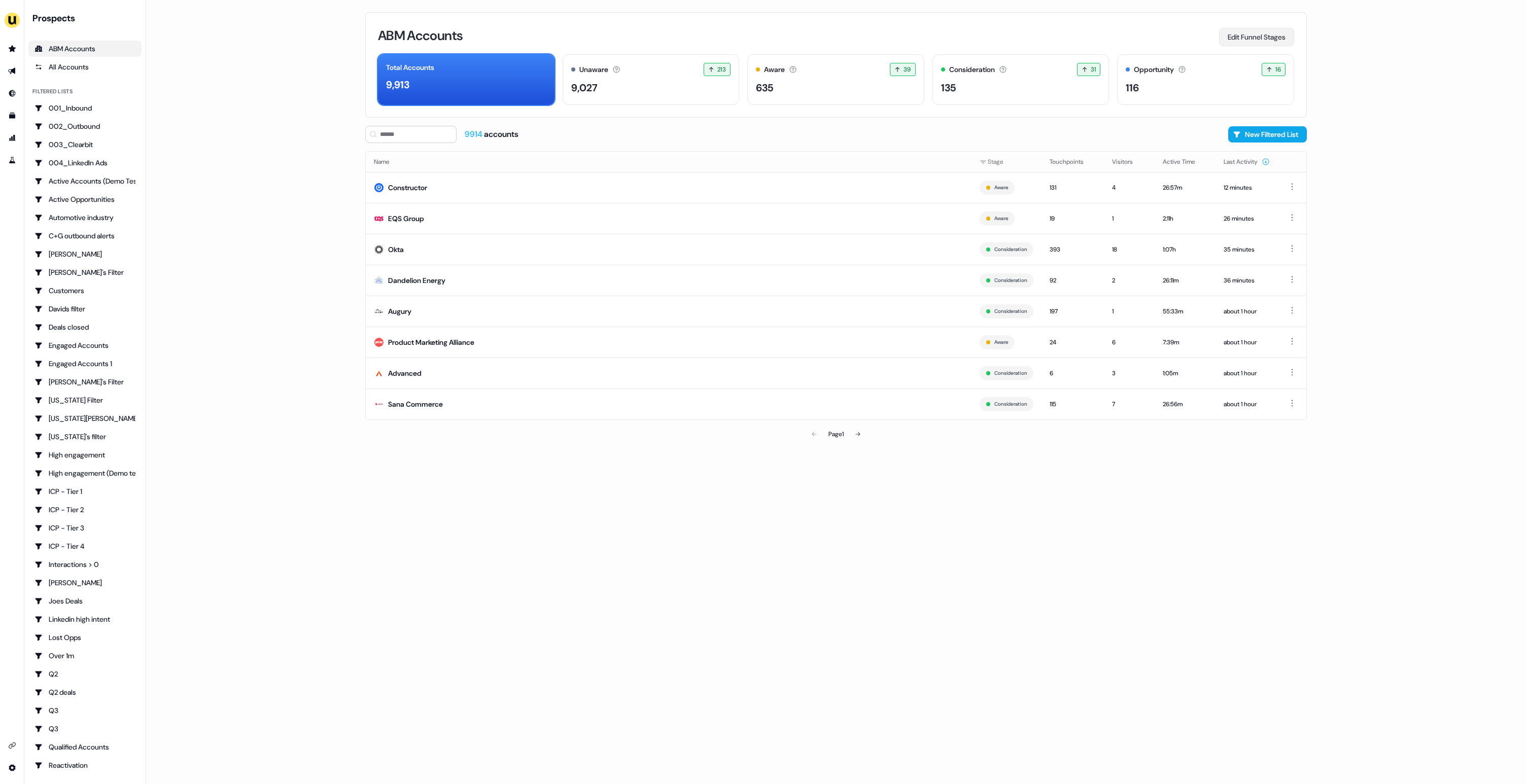
click at [1260, 38] on button "Edit Funnel Stages" at bounding box center [1256, 37] width 75 height 18
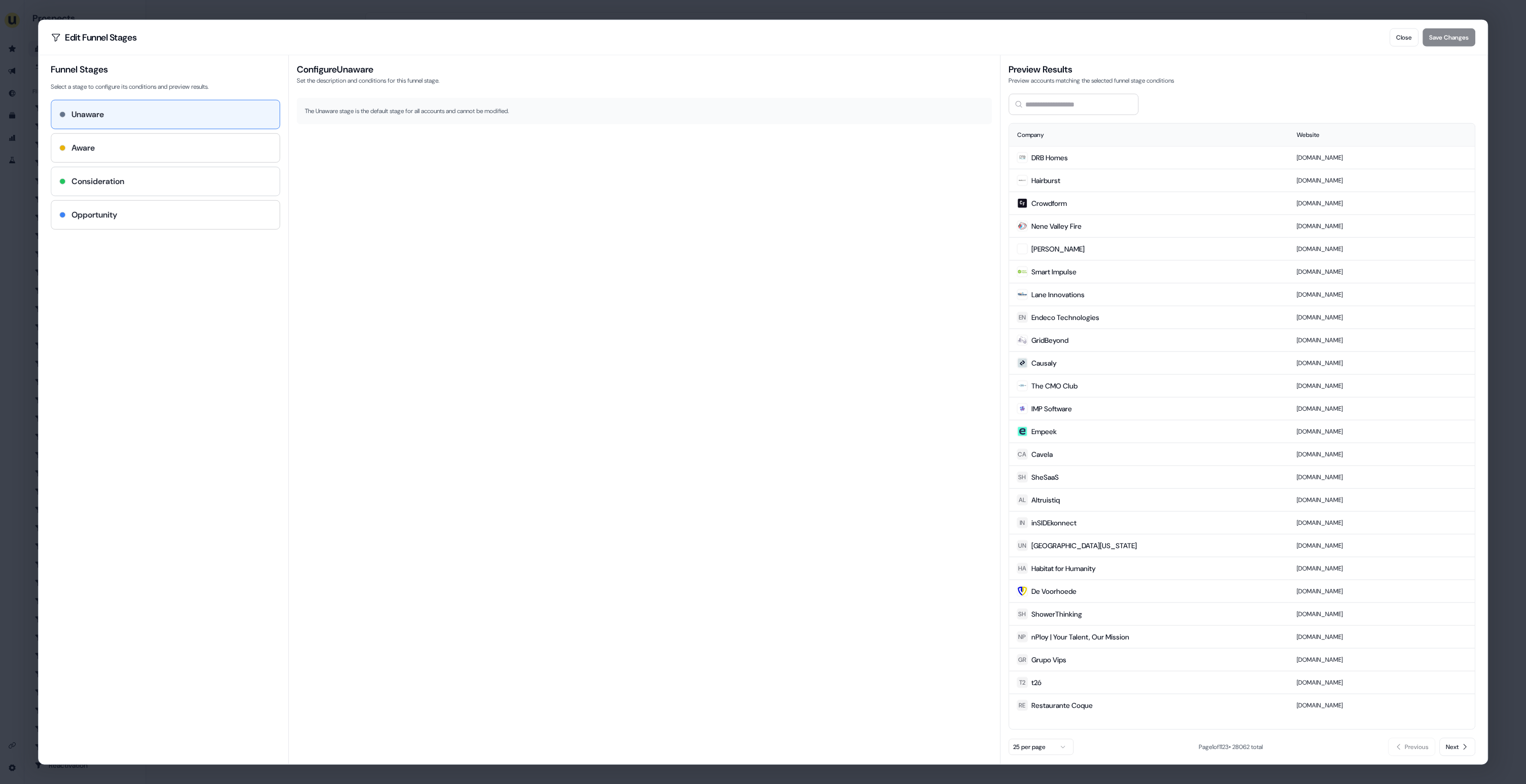
click at [201, 189] on div "Consideration" at bounding box center [165, 181] width 228 height 29
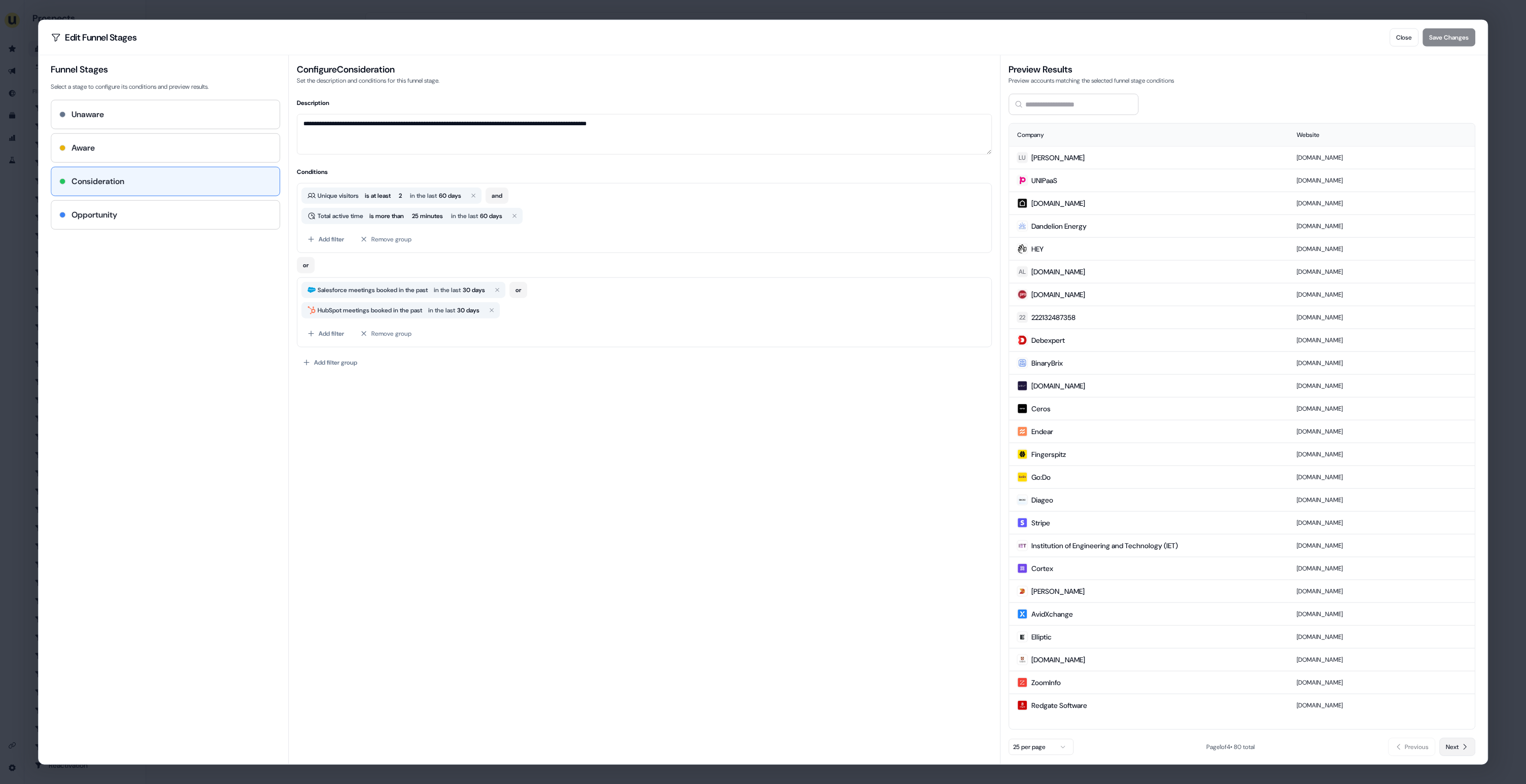
click at [1453, 750] on span "Next" at bounding box center [1452, 747] width 13 height 10
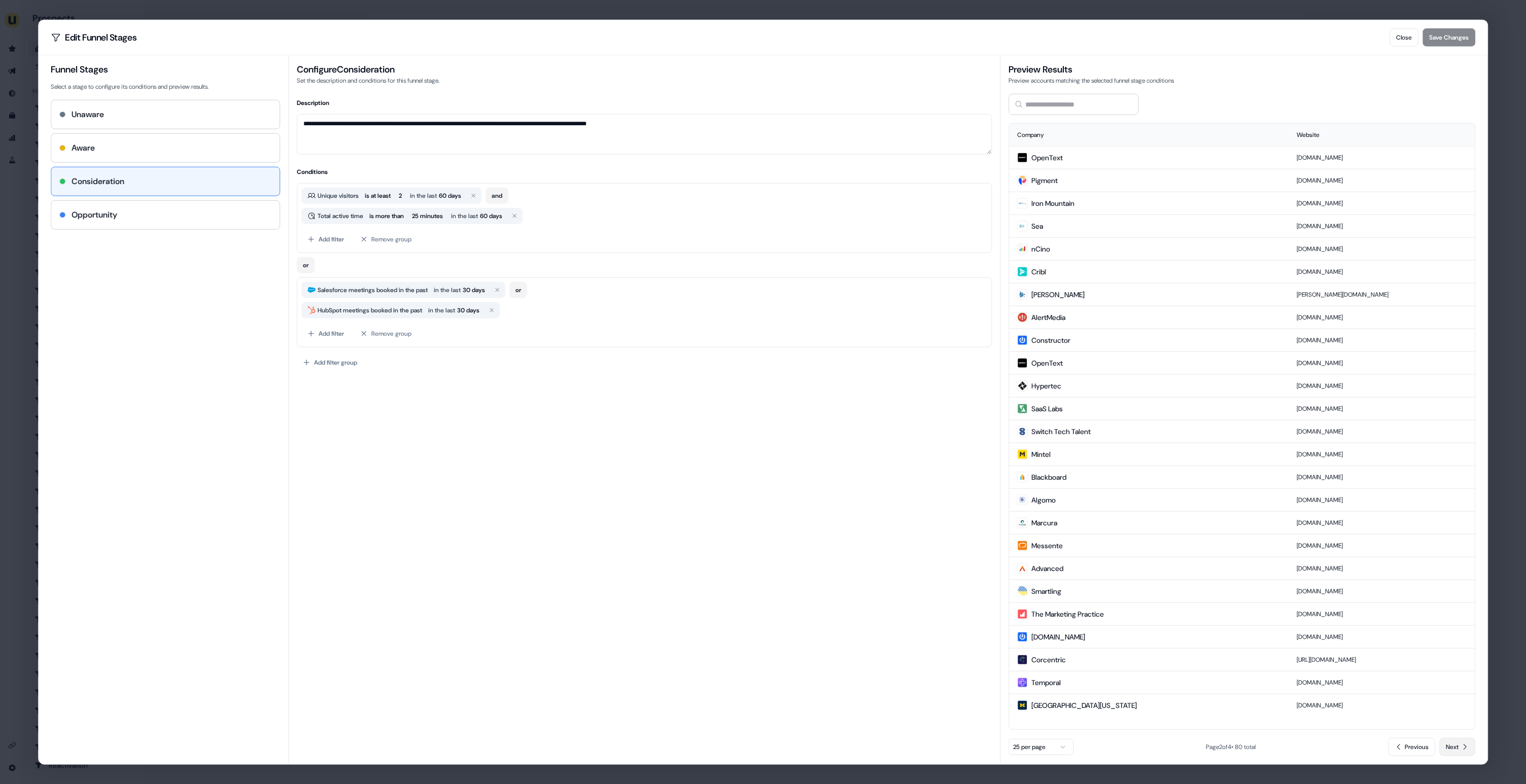
click at [1453, 749] on span "Next" at bounding box center [1452, 747] width 13 height 10
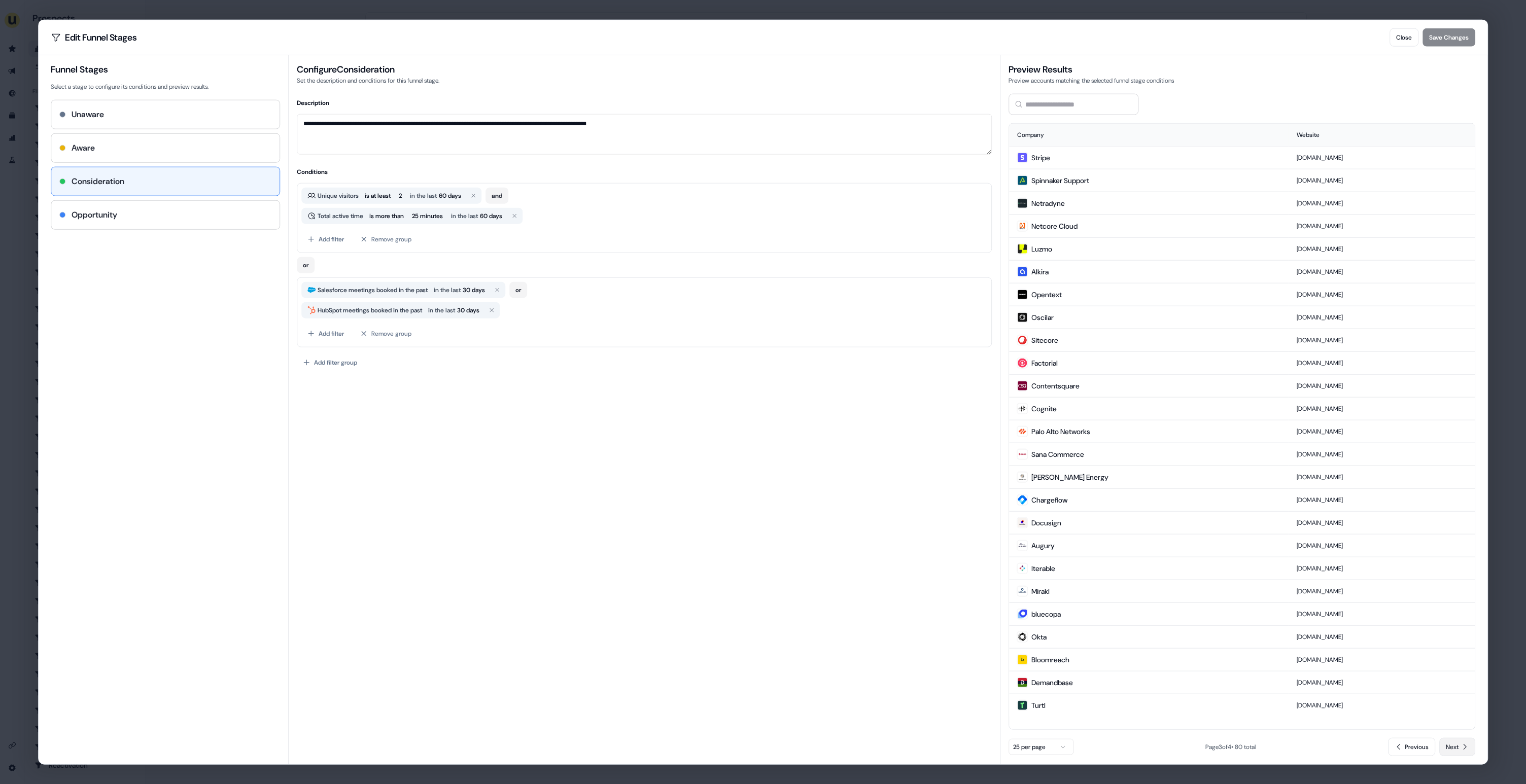
click at [1453, 749] on span "Next" at bounding box center [1452, 747] width 13 height 10
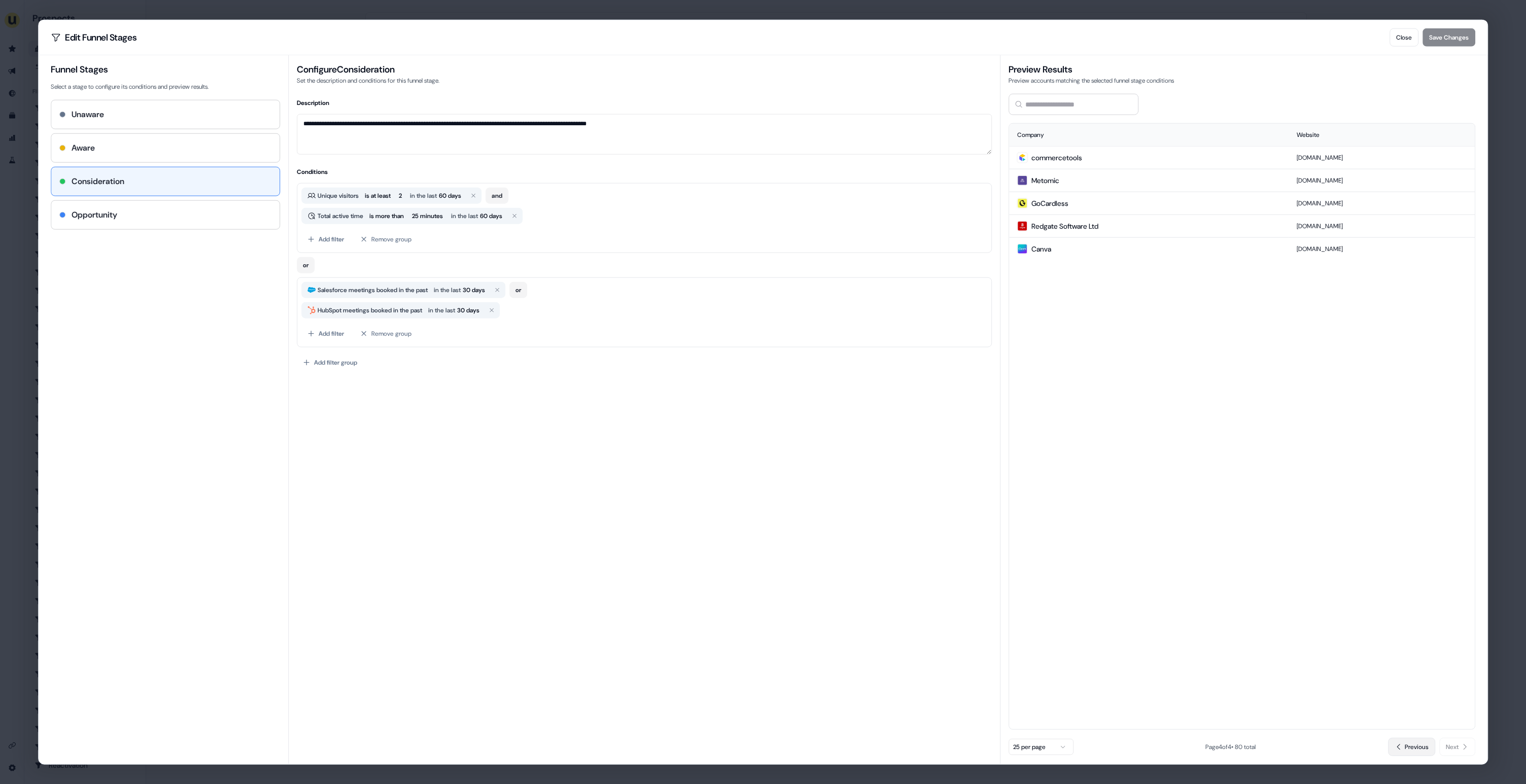
click at [1411, 748] on span "Previous" at bounding box center [1416, 747] width 24 height 10
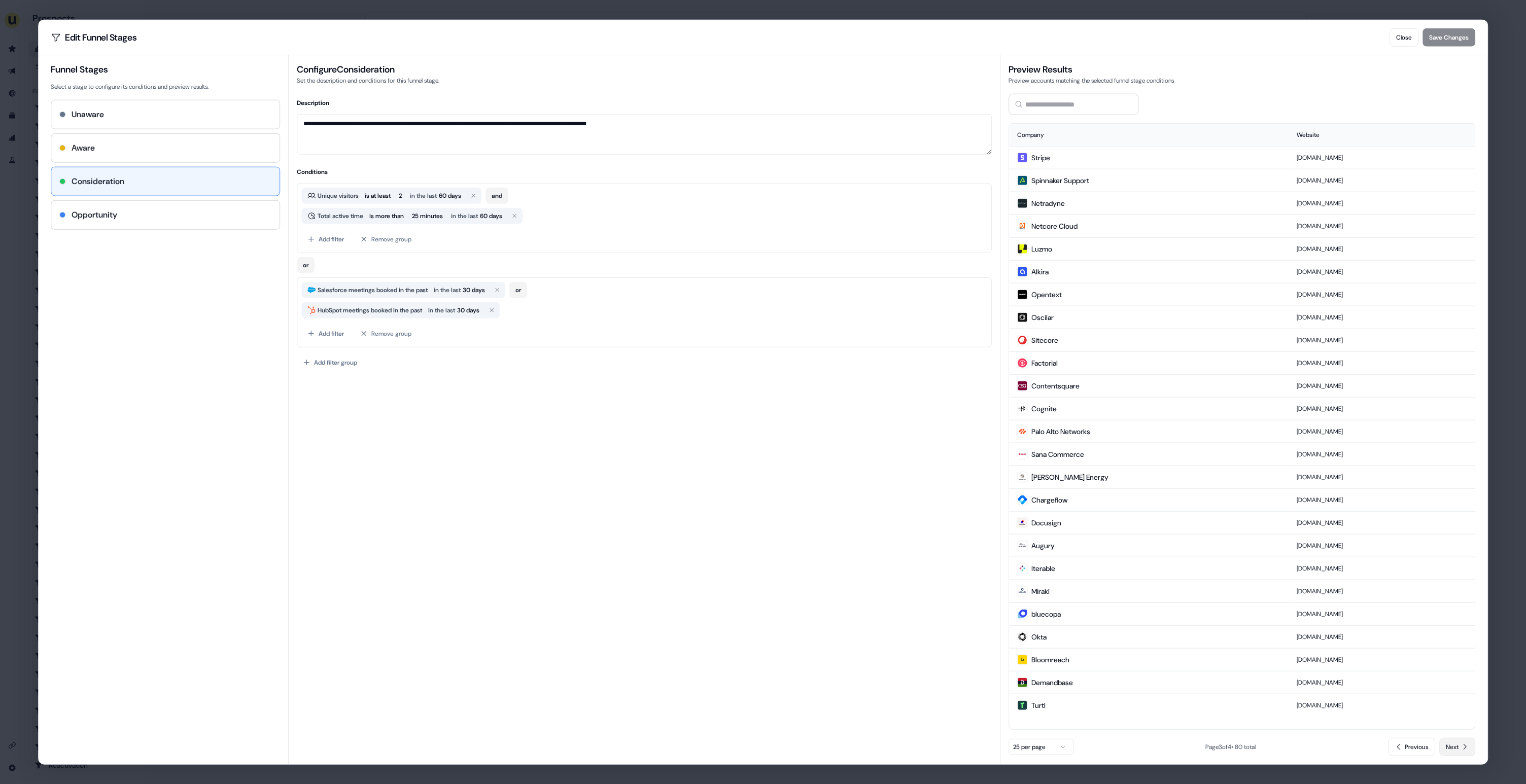
click at [1451, 748] on span "Next" at bounding box center [1452, 747] width 13 height 10
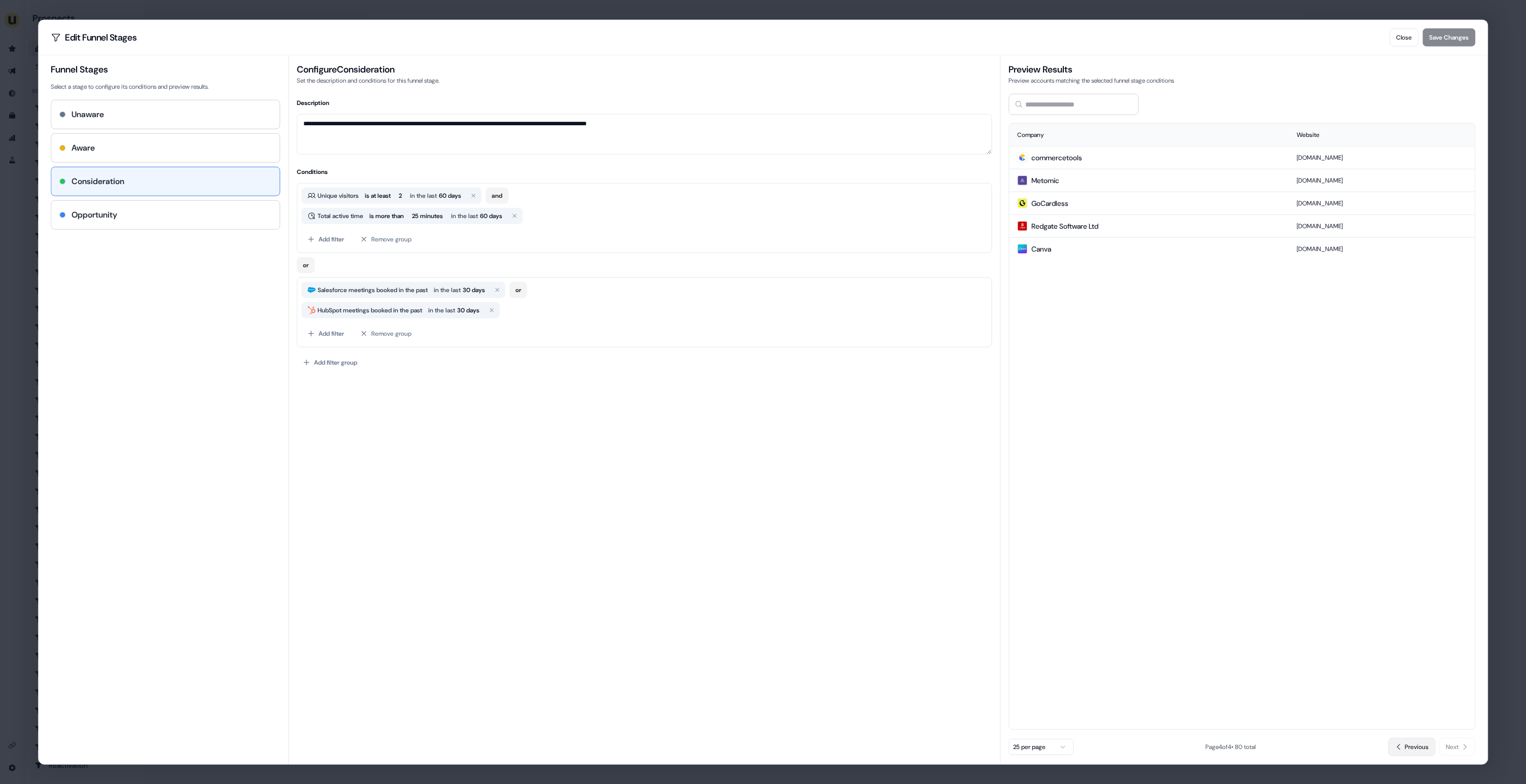
click at [1412, 750] on span "Previous" at bounding box center [1416, 747] width 24 height 10
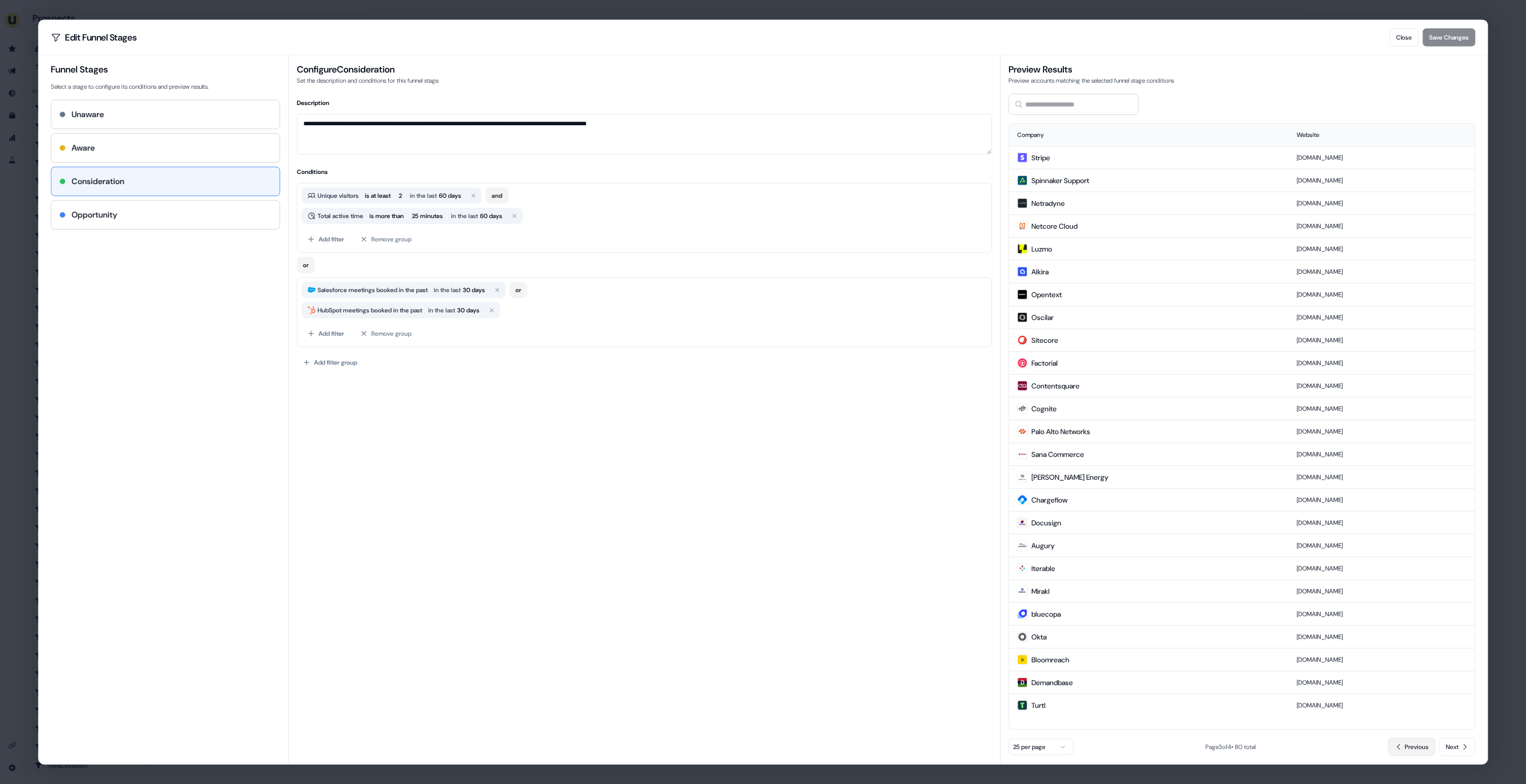
click at [1412, 750] on span "Previous" at bounding box center [1416, 747] width 24 height 10
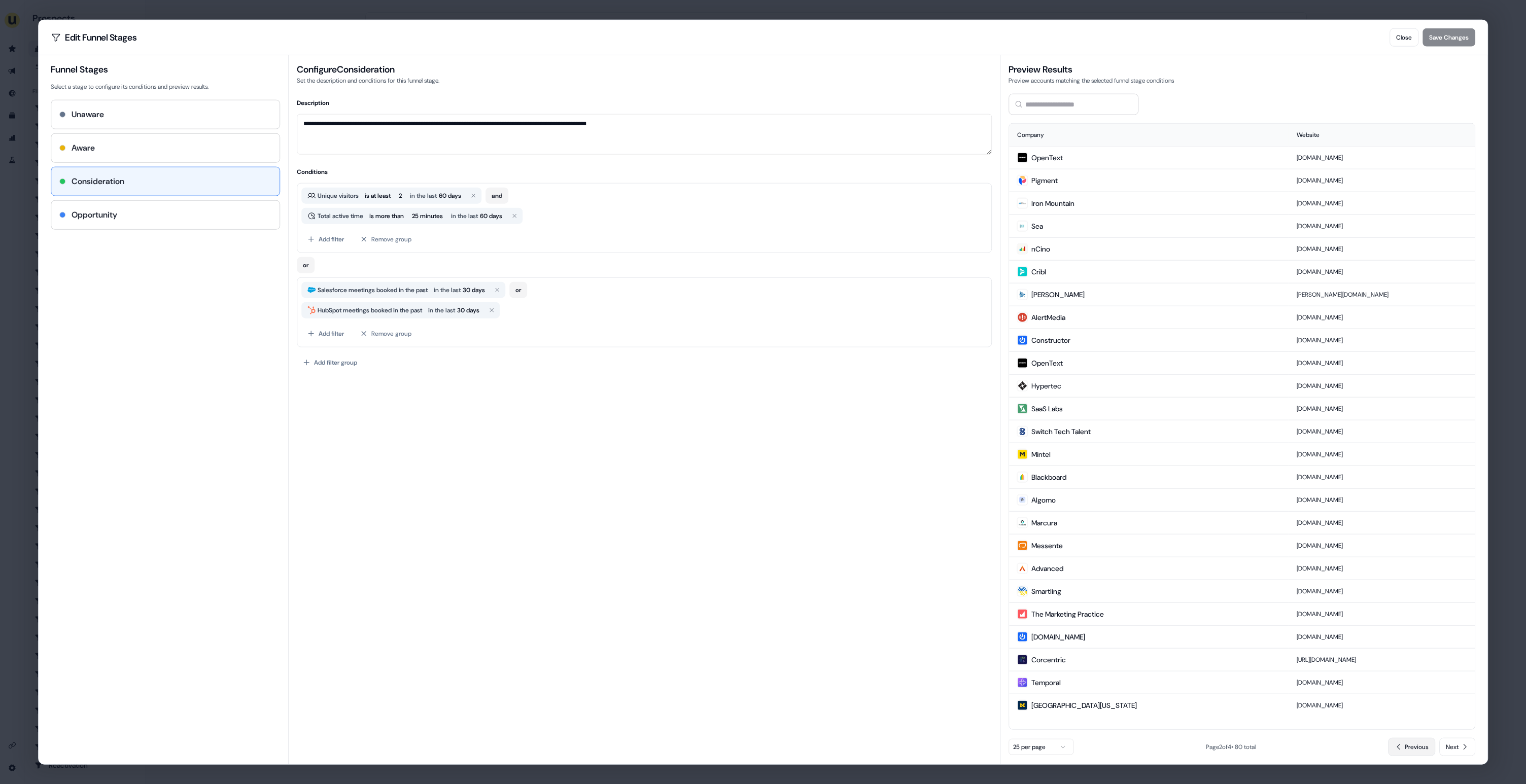
click at [1412, 750] on span "Previous" at bounding box center [1416, 747] width 24 height 10
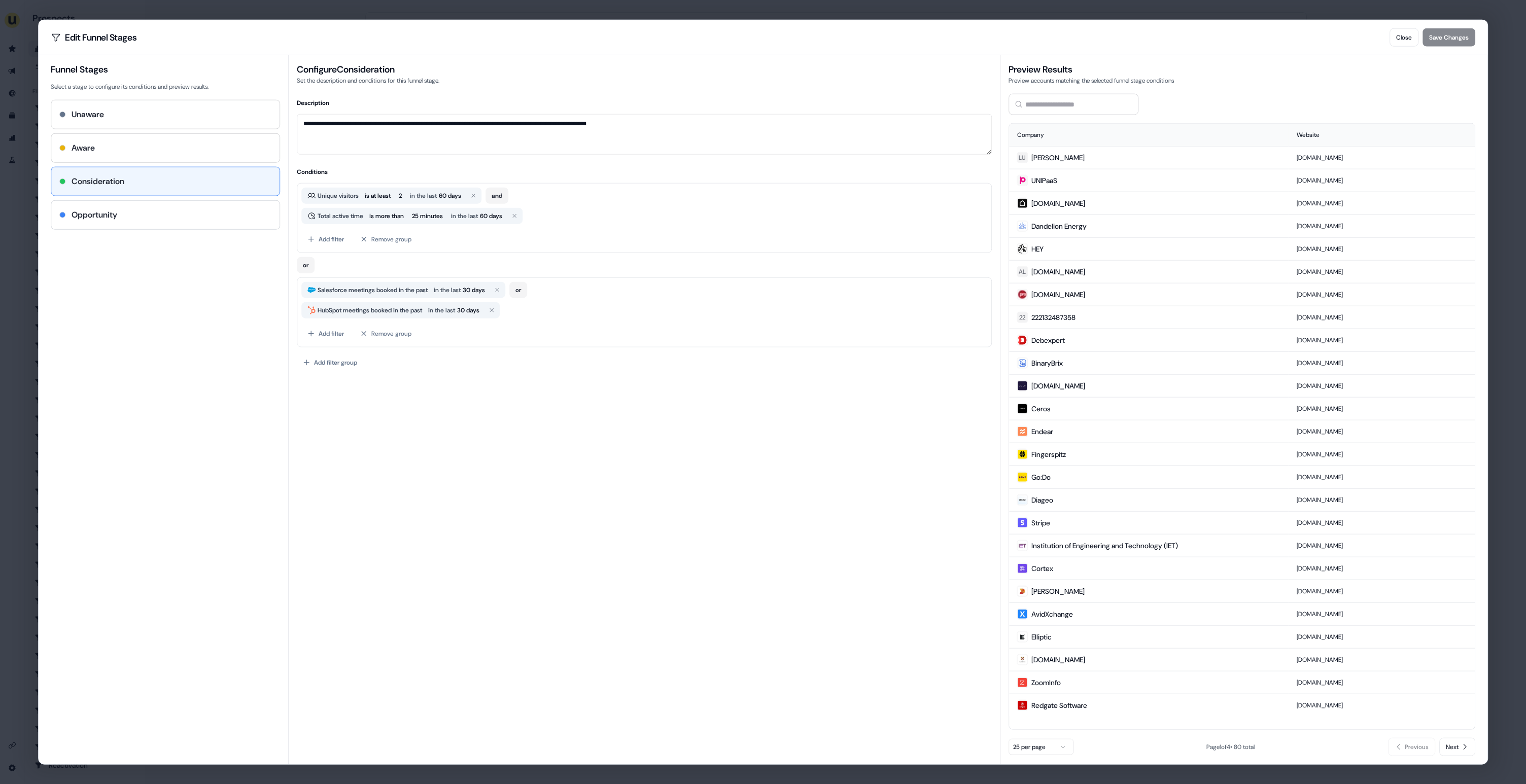
click at [188, 213] on div "Opportunity" at bounding box center [165, 215] width 212 height 12
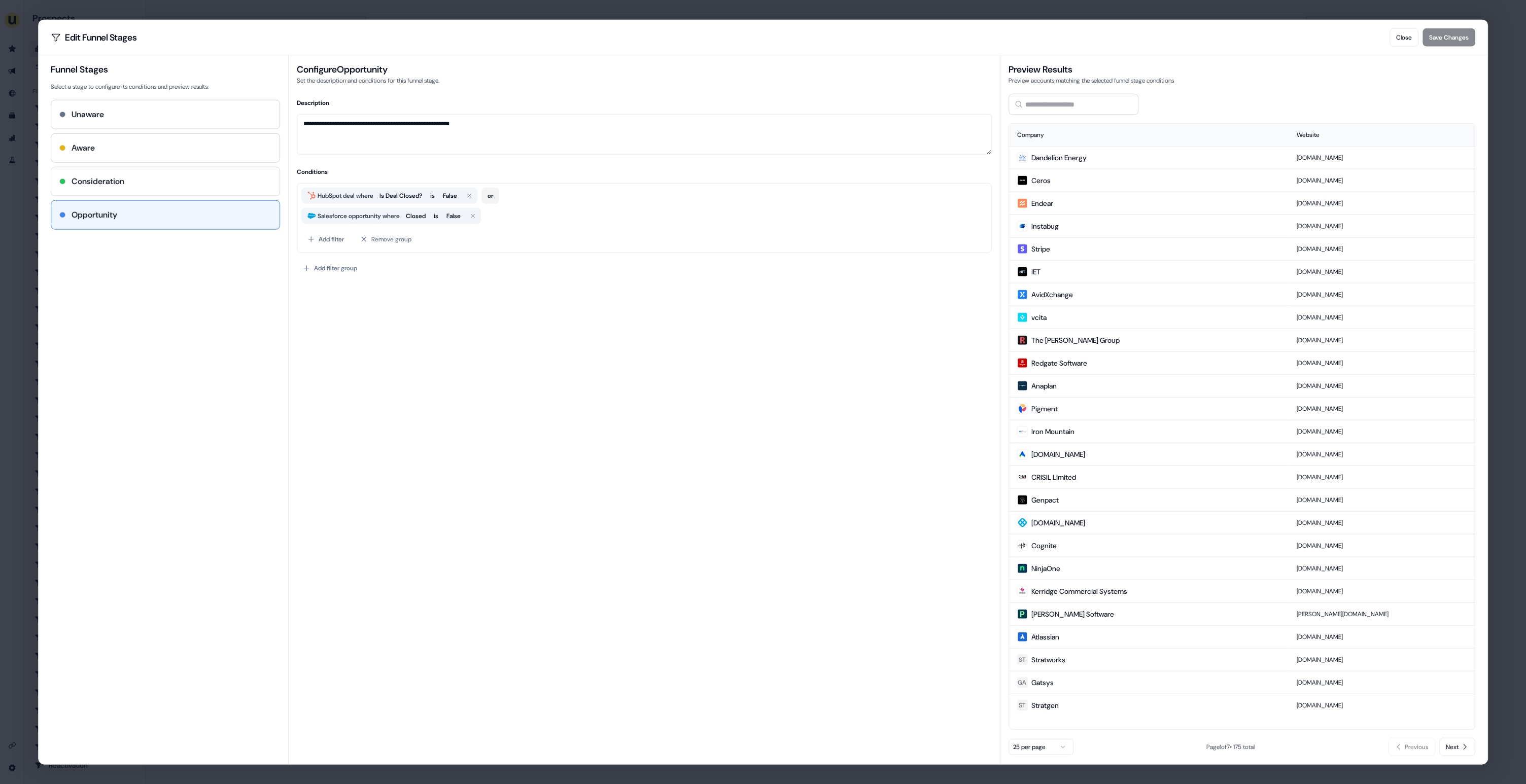
click at [144, 179] on div "Consideration" at bounding box center [165, 181] width 212 height 12
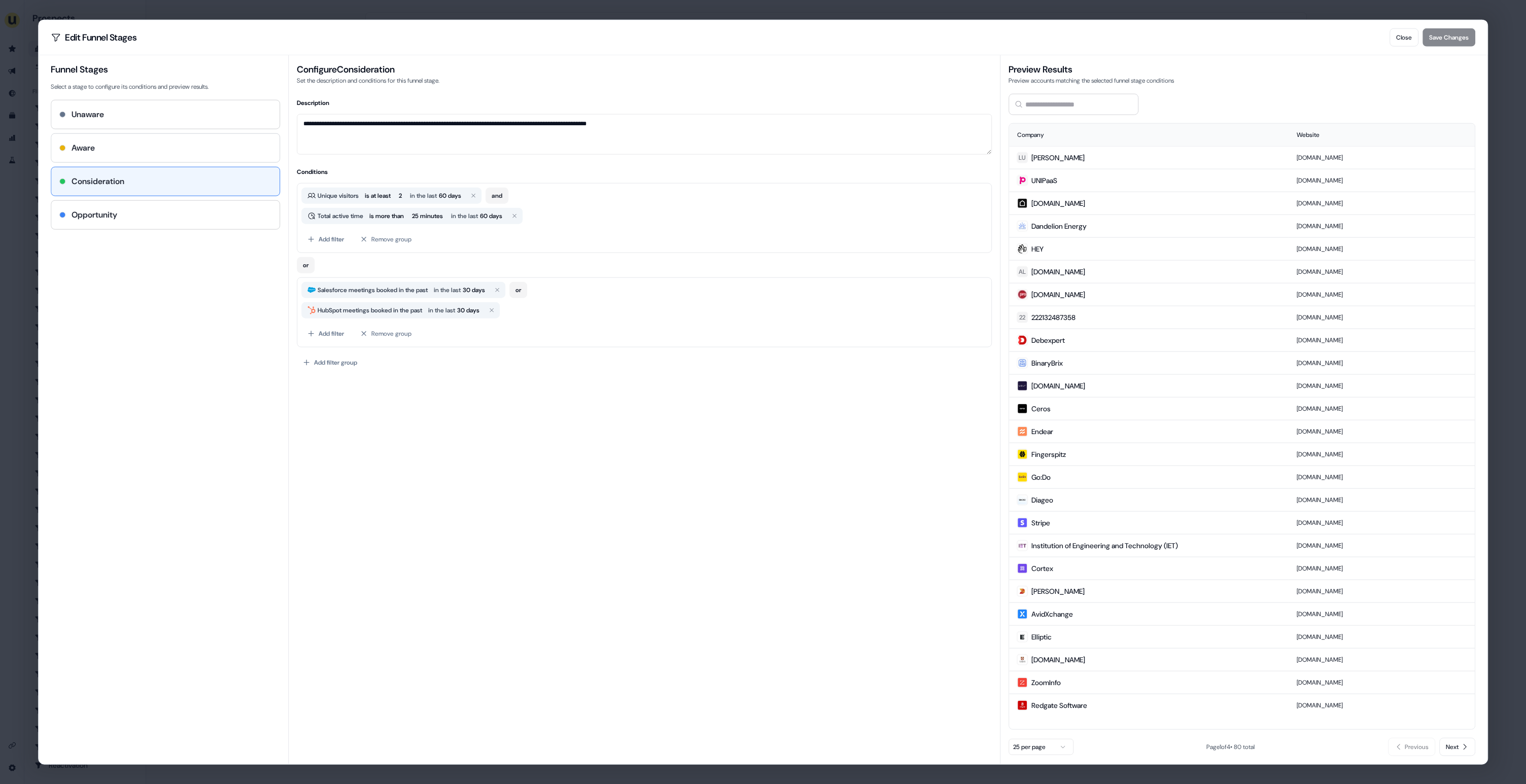
click at [159, 147] on div "Aware" at bounding box center [165, 148] width 212 height 12
type textarea "**********"
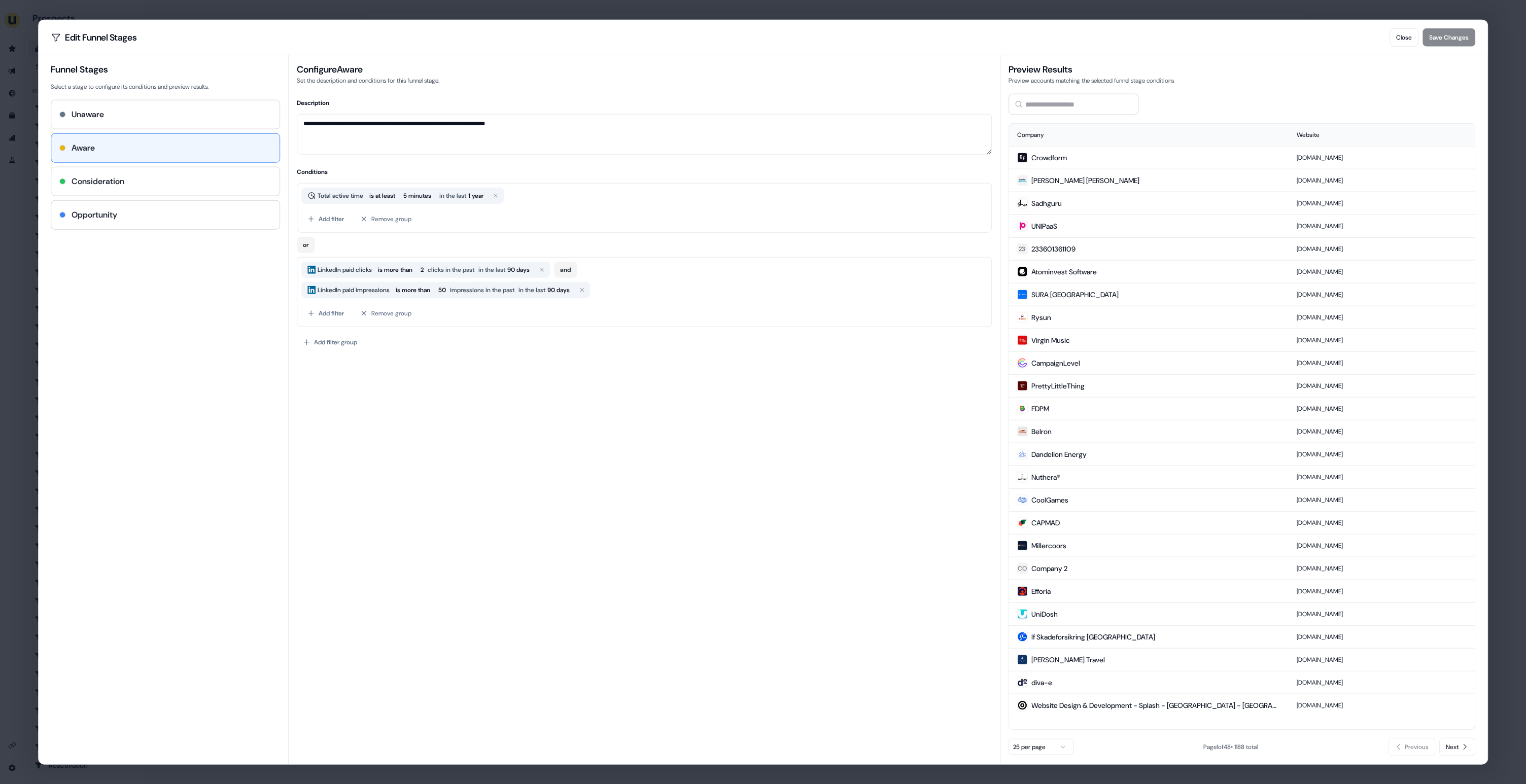
click at [918, 10] on div "**********" at bounding box center [763, 392] width 1526 height 784
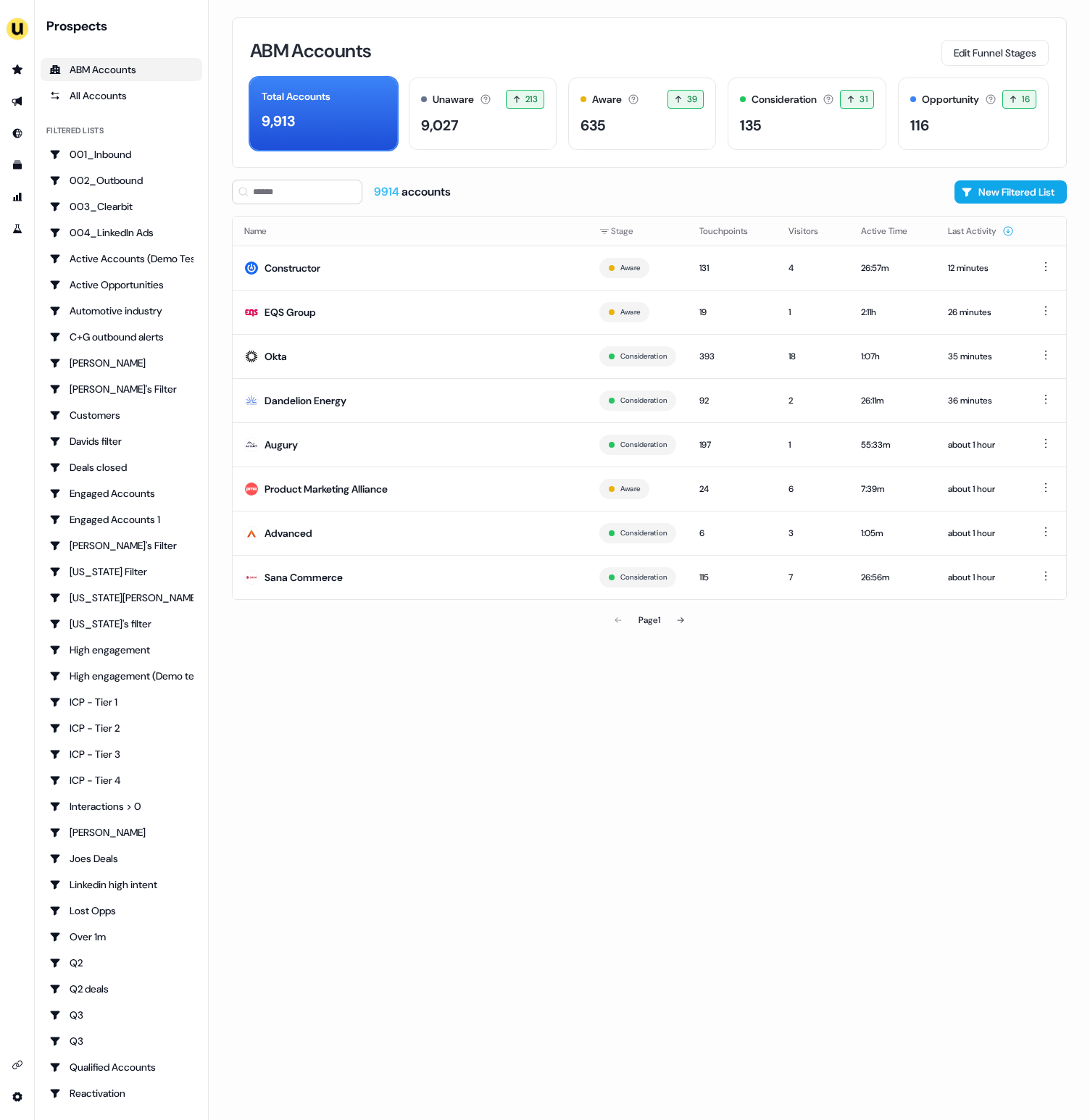
click at [668, 792] on div "ABM Accounts Edit Funnel Stages Total Accounts 9,913 Unaware The default stage …" at bounding box center [649, 560] width 881 height 1120
click at [922, 32] on div "ABM Accounts Edit Funnel Stages Total Accounts 9,913 Unaware The default stage …" at bounding box center [649, 92] width 835 height 150
click at [842, 27] on div "ABM Accounts Edit Funnel Stages Total Accounts 9,913 Unaware The default stage …" at bounding box center [649, 92] width 835 height 150
click at [945, 30] on div "ABM Accounts Edit Funnel Stages Total Accounts 9,913 Unaware The default stage …" at bounding box center [649, 92] width 835 height 150
click at [727, 739] on div "ABM Accounts Edit Funnel Stages Total Accounts 9,913 Unaware The default stage …" at bounding box center [649, 560] width 881 height 1120
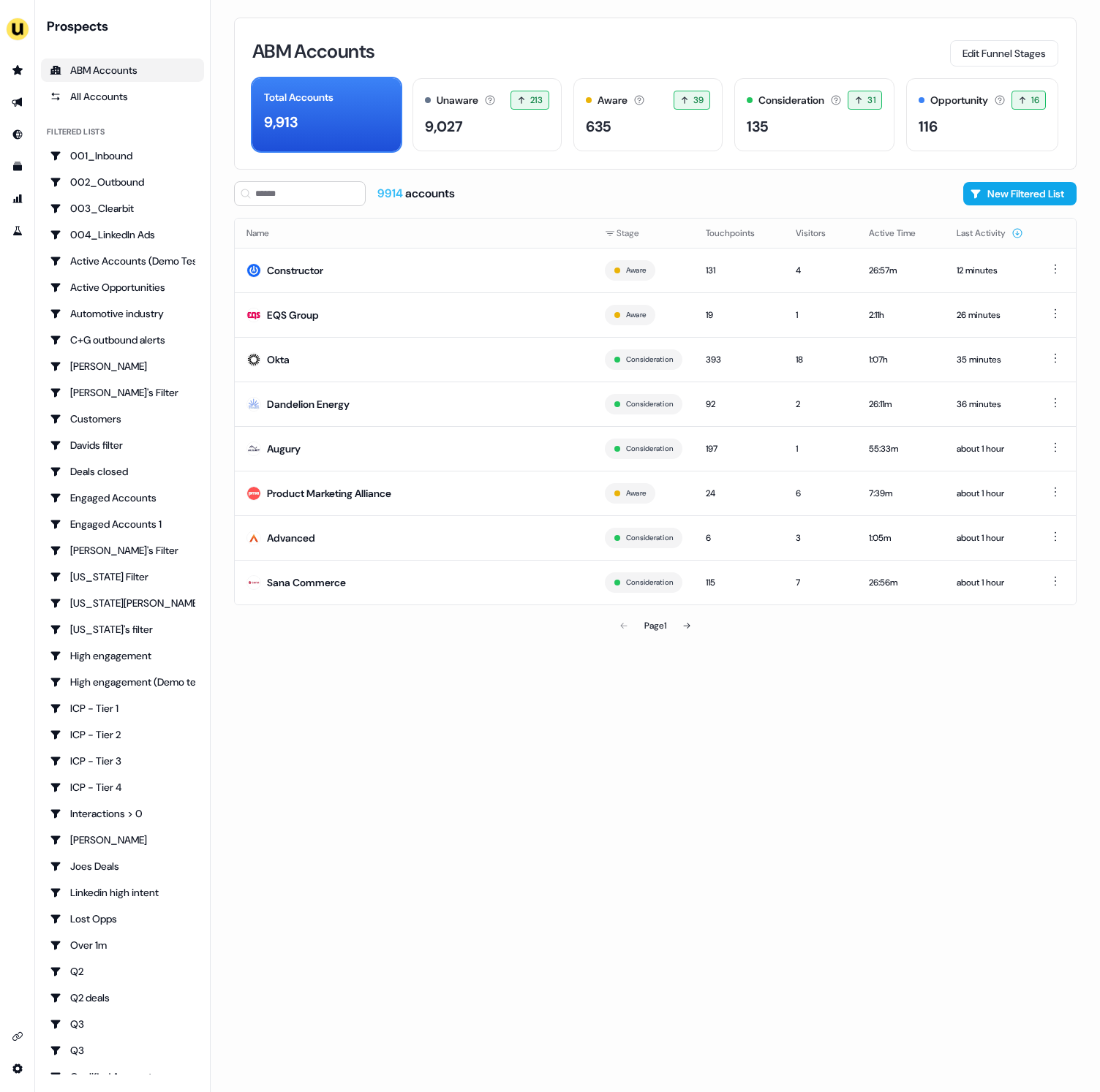
click at [891, 755] on div "ABM Accounts Edit Funnel Stages Total Accounts 9,913 Unaware The default stage …" at bounding box center [655, 546] width 889 height 1092
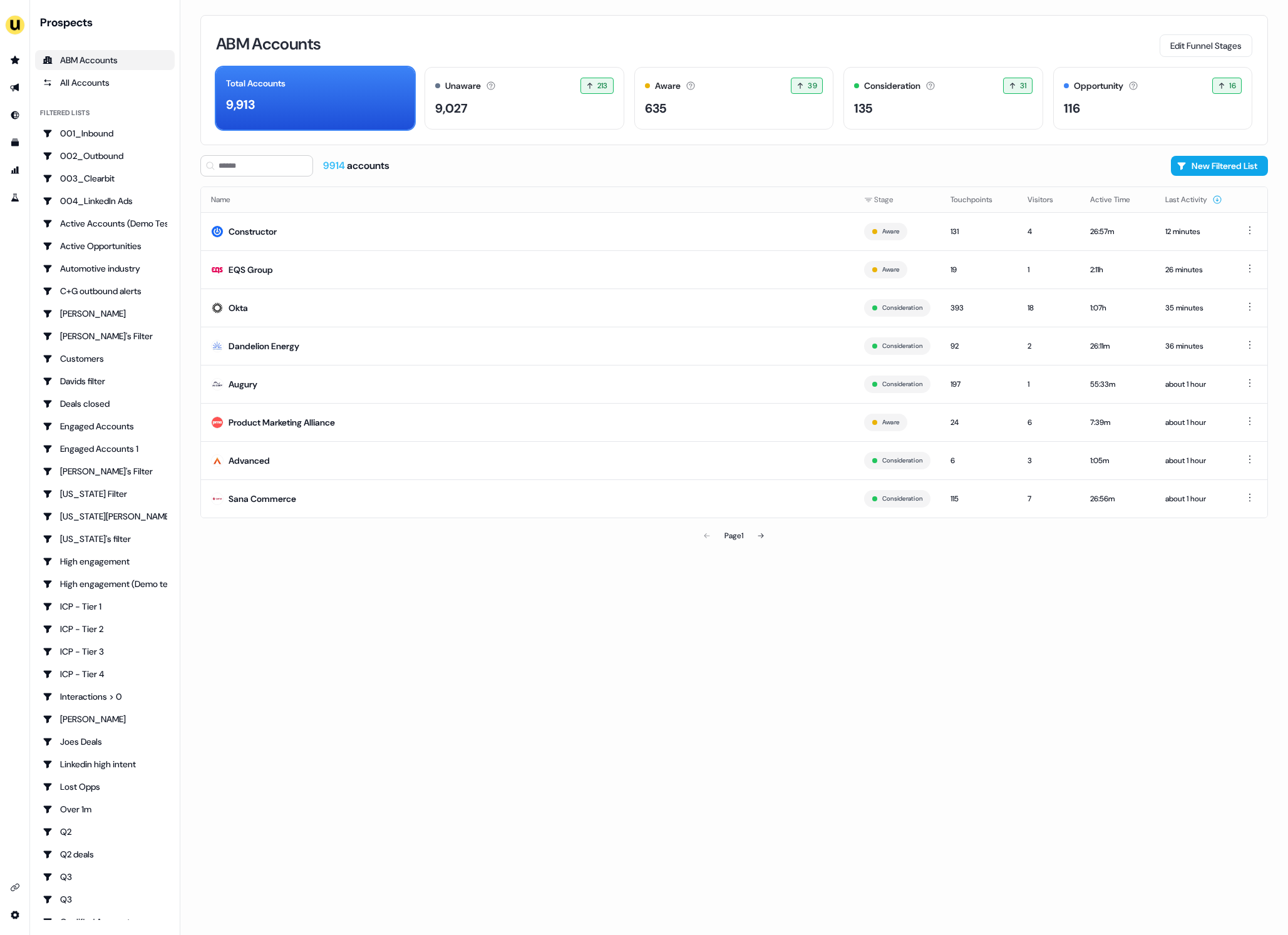
click at [1057, 701] on div "ABM Accounts Edit Funnel Stages Total Accounts 9,913 Unaware The default stage …" at bounding box center [734, 467] width 1108 height 935
click at [1034, 155] on div "9914 accounts New Filtered List" at bounding box center [734, 165] width 1067 height 21
click at [1184, 41] on button "Edit Funnel Stages" at bounding box center [1206, 45] width 93 height 23
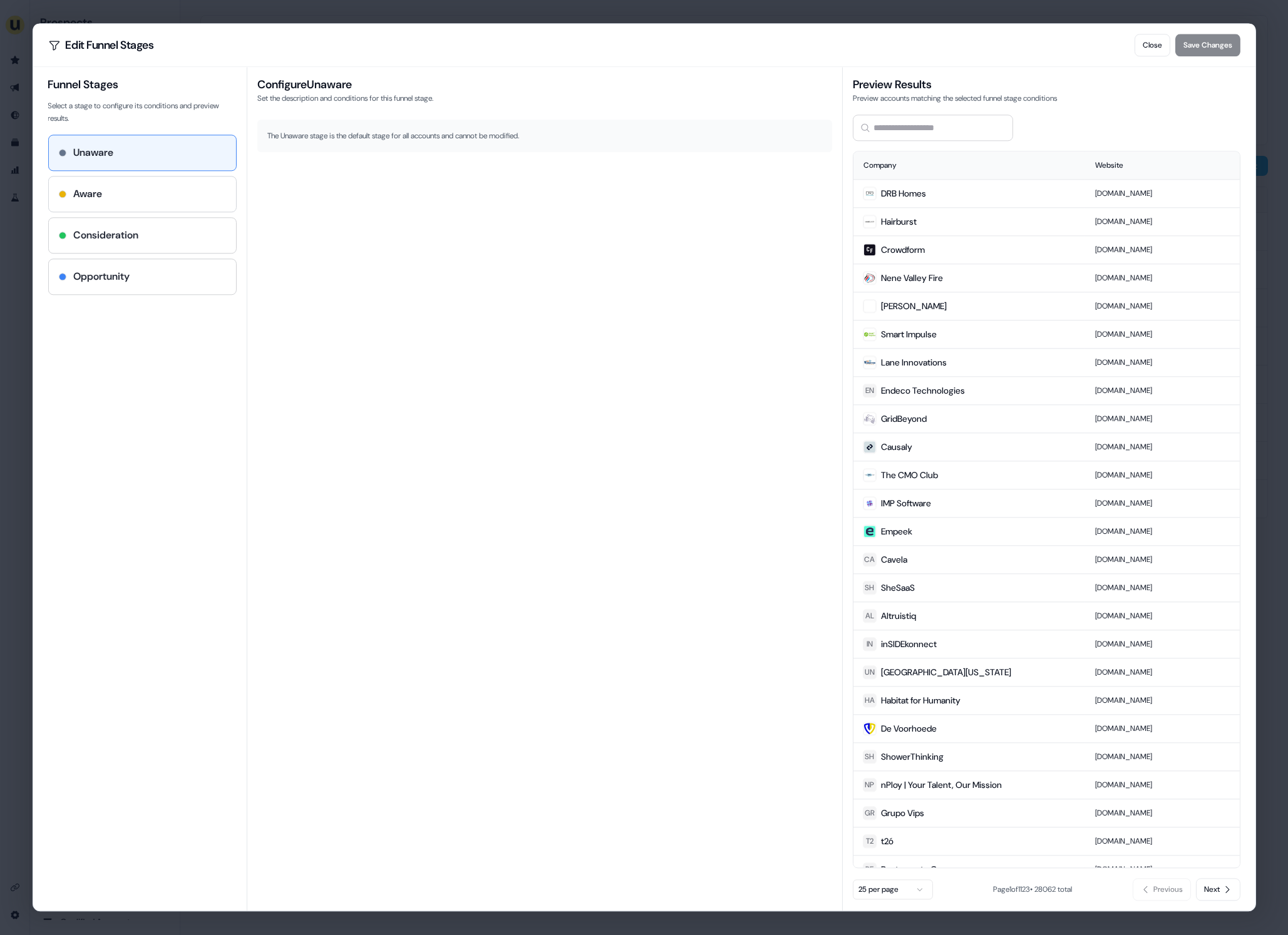
click at [168, 195] on div "Aware" at bounding box center [141, 194] width 167 height 15
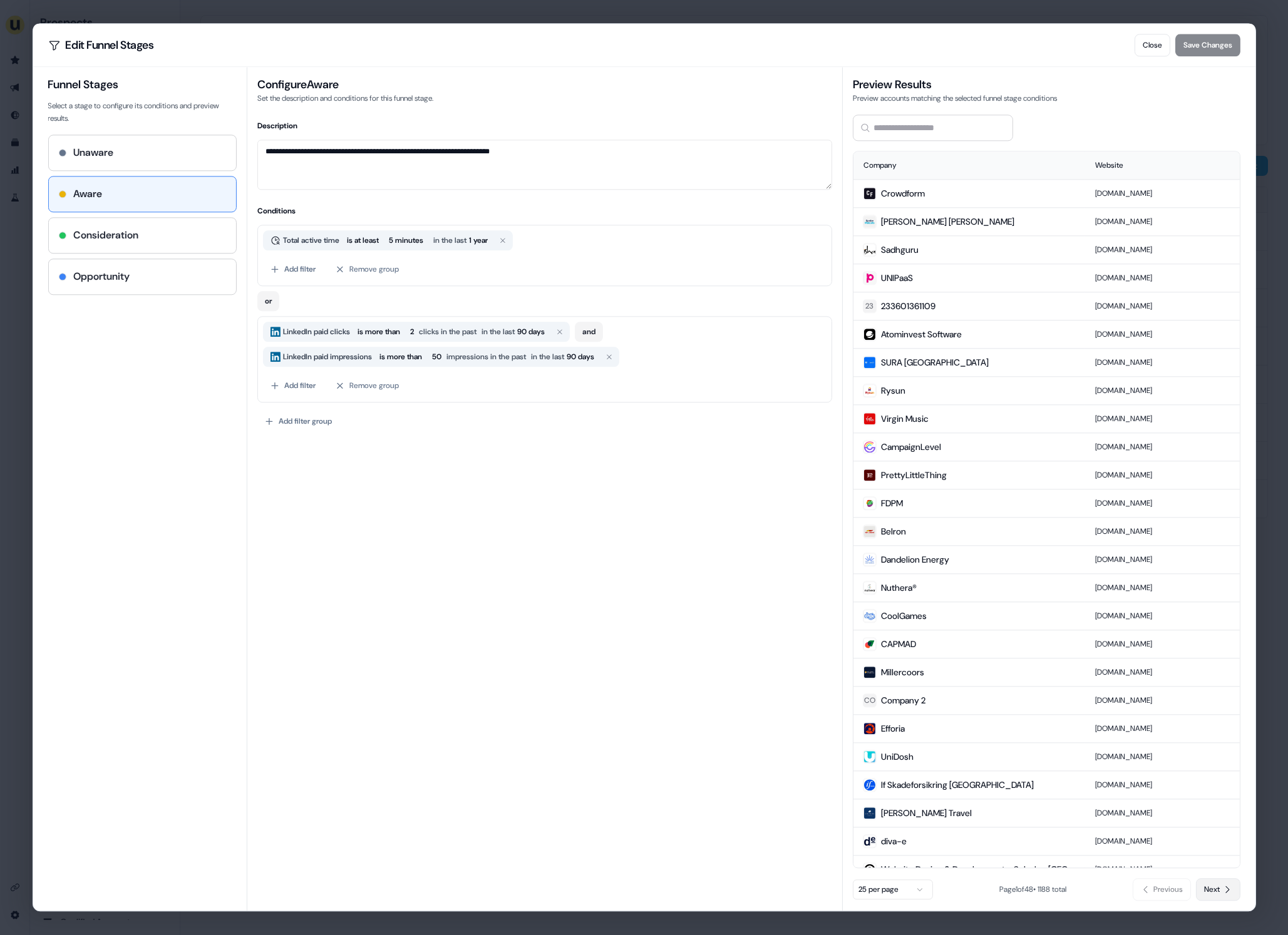
click at [1218, 894] on span "Next" at bounding box center [1212, 890] width 16 height 13
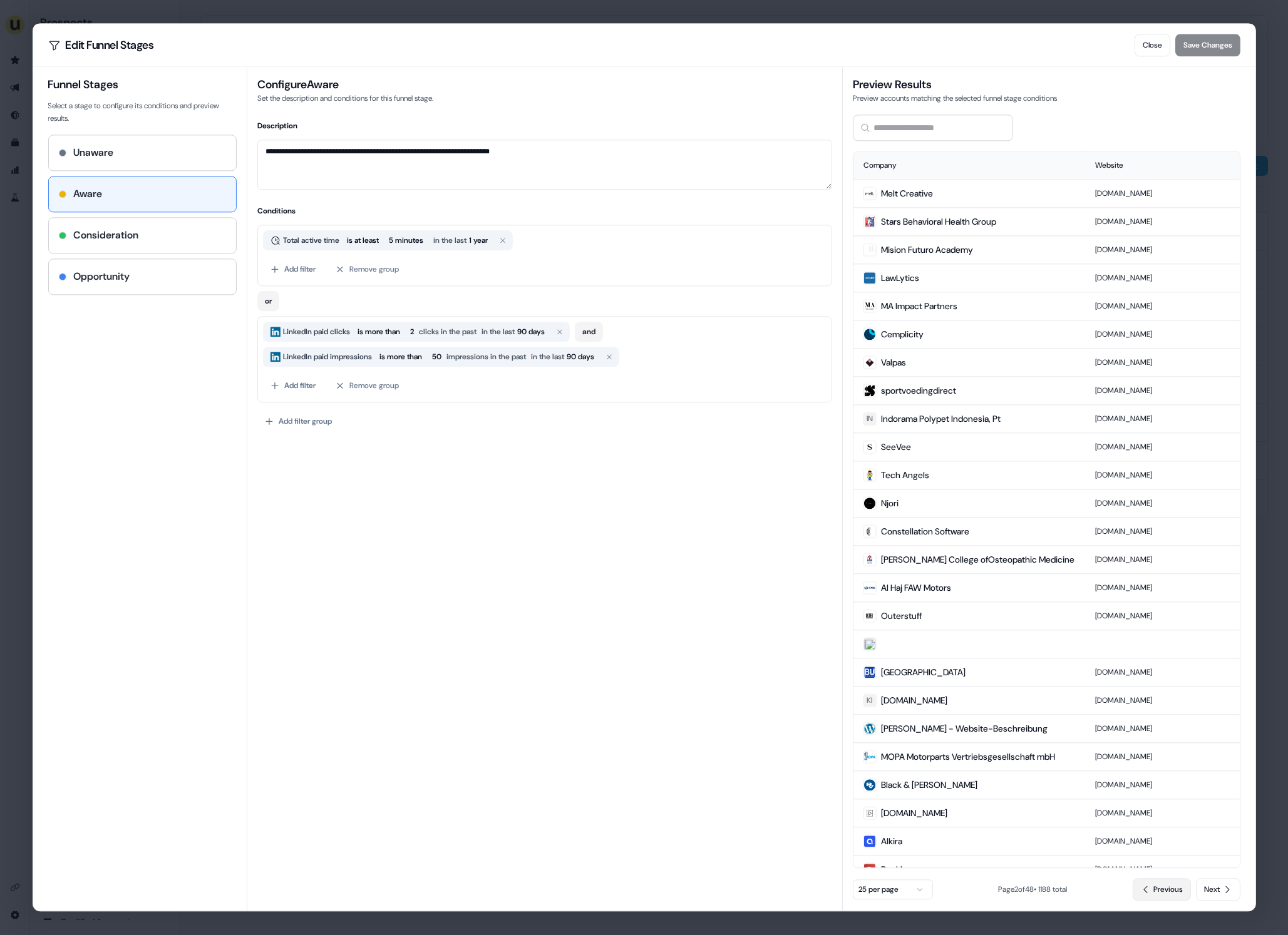
click at [1175, 895] on span "Previous" at bounding box center [1167, 890] width 29 height 13
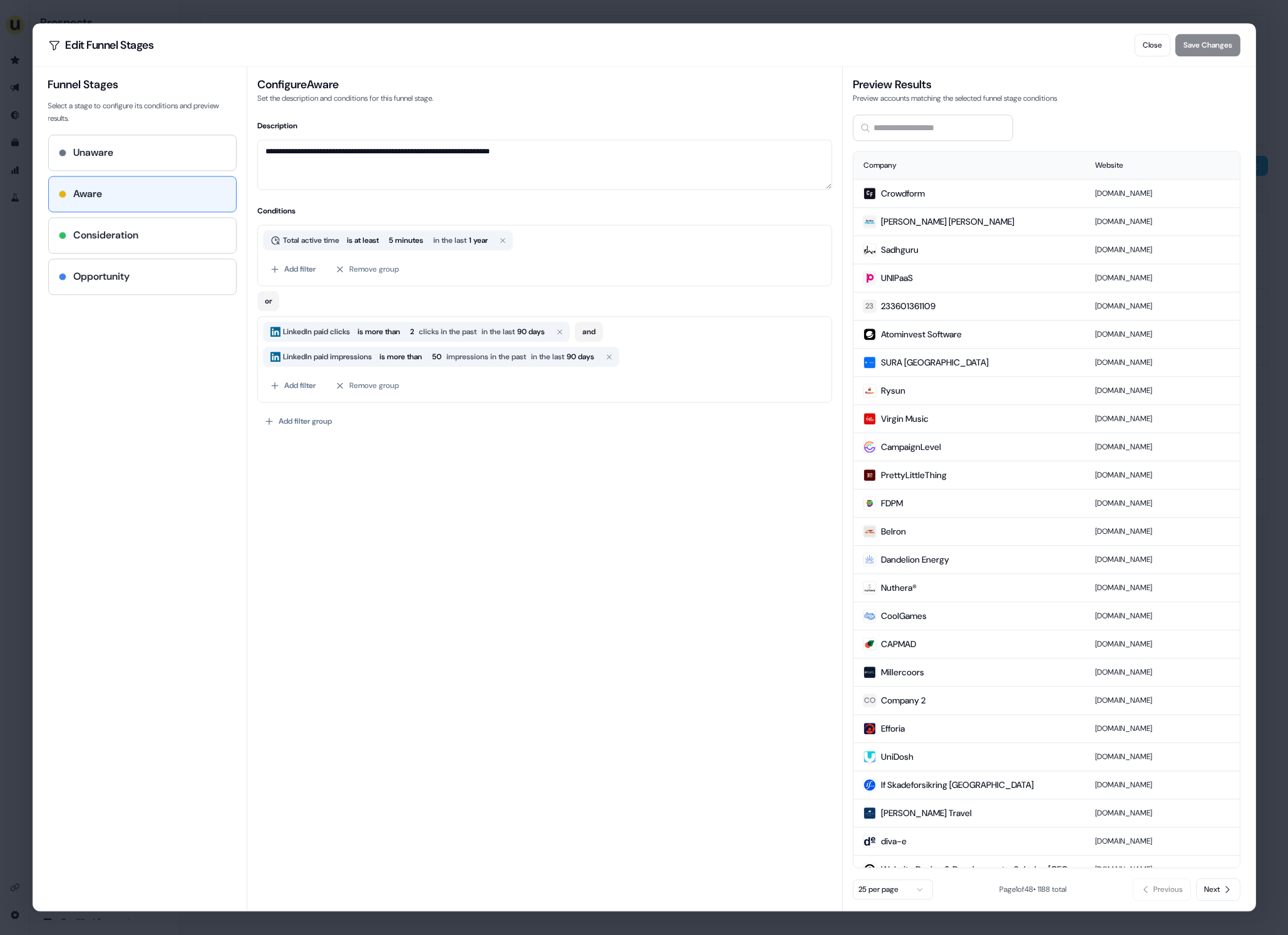
click at [953, 130] on input at bounding box center [932, 127] width 160 height 26
click at [931, 128] on input at bounding box center [932, 127] width 160 height 26
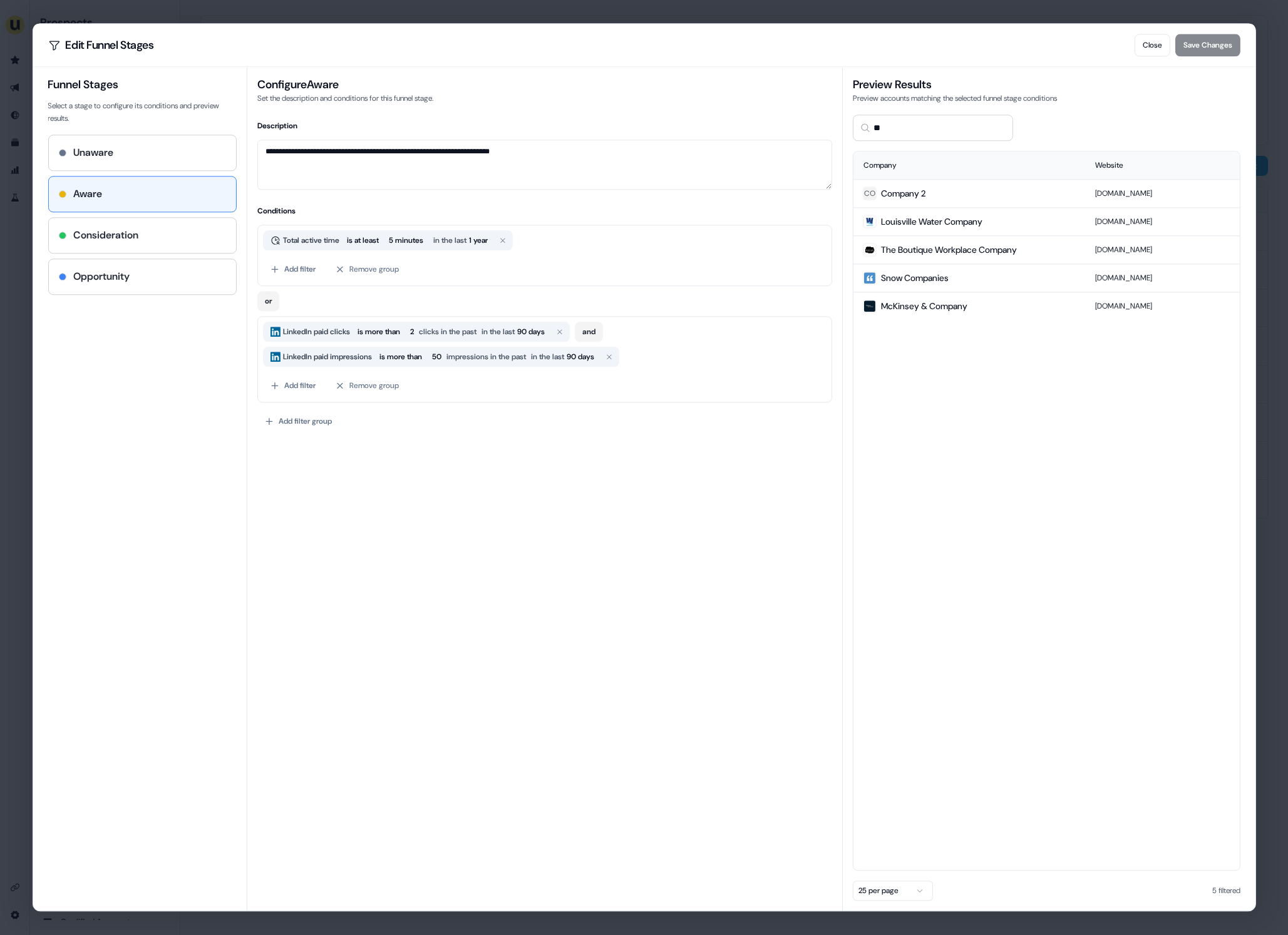
type input "*"
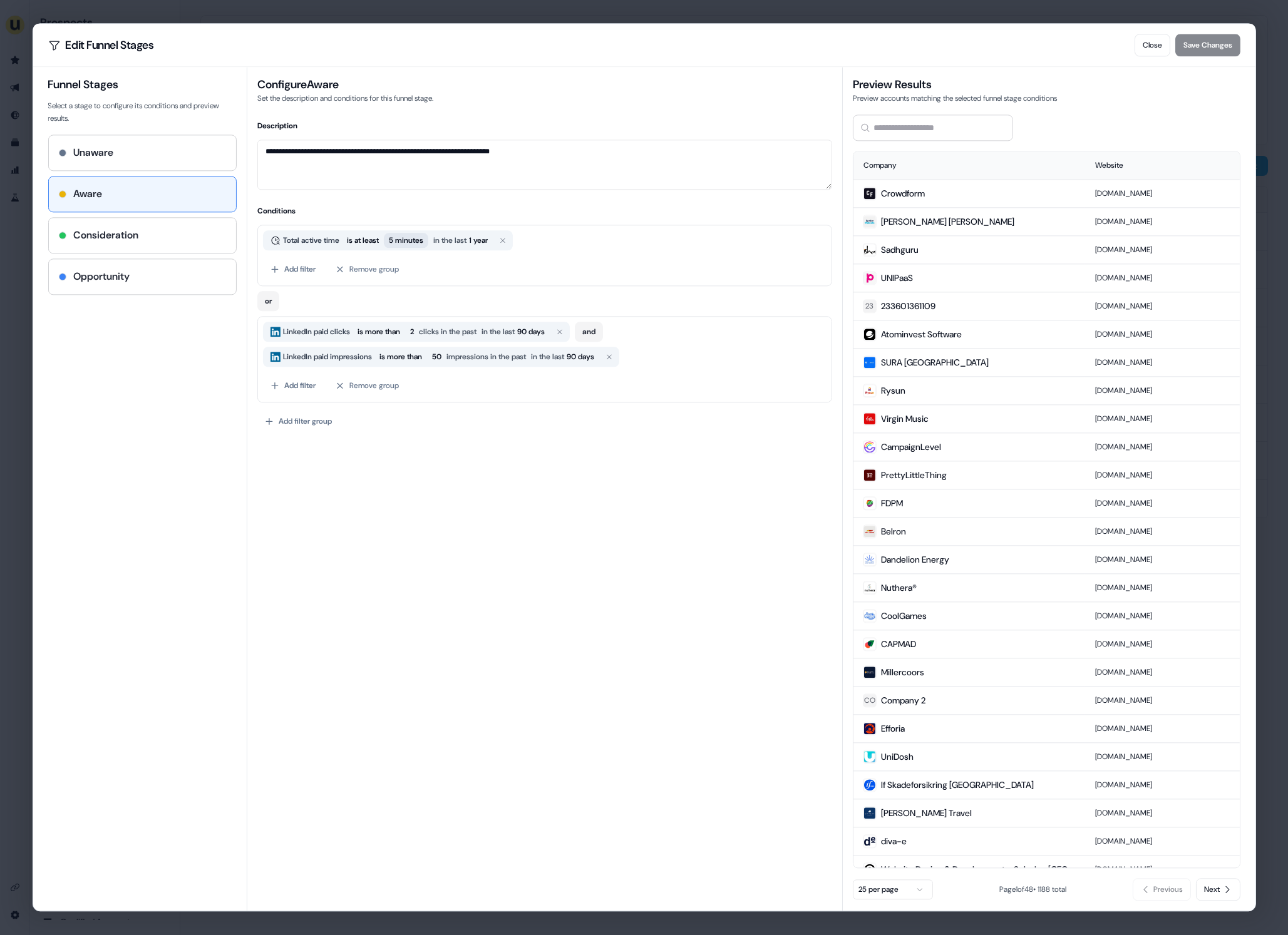
click at [402, 238] on span "5 minutes" at bounding box center [406, 240] width 34 height 13
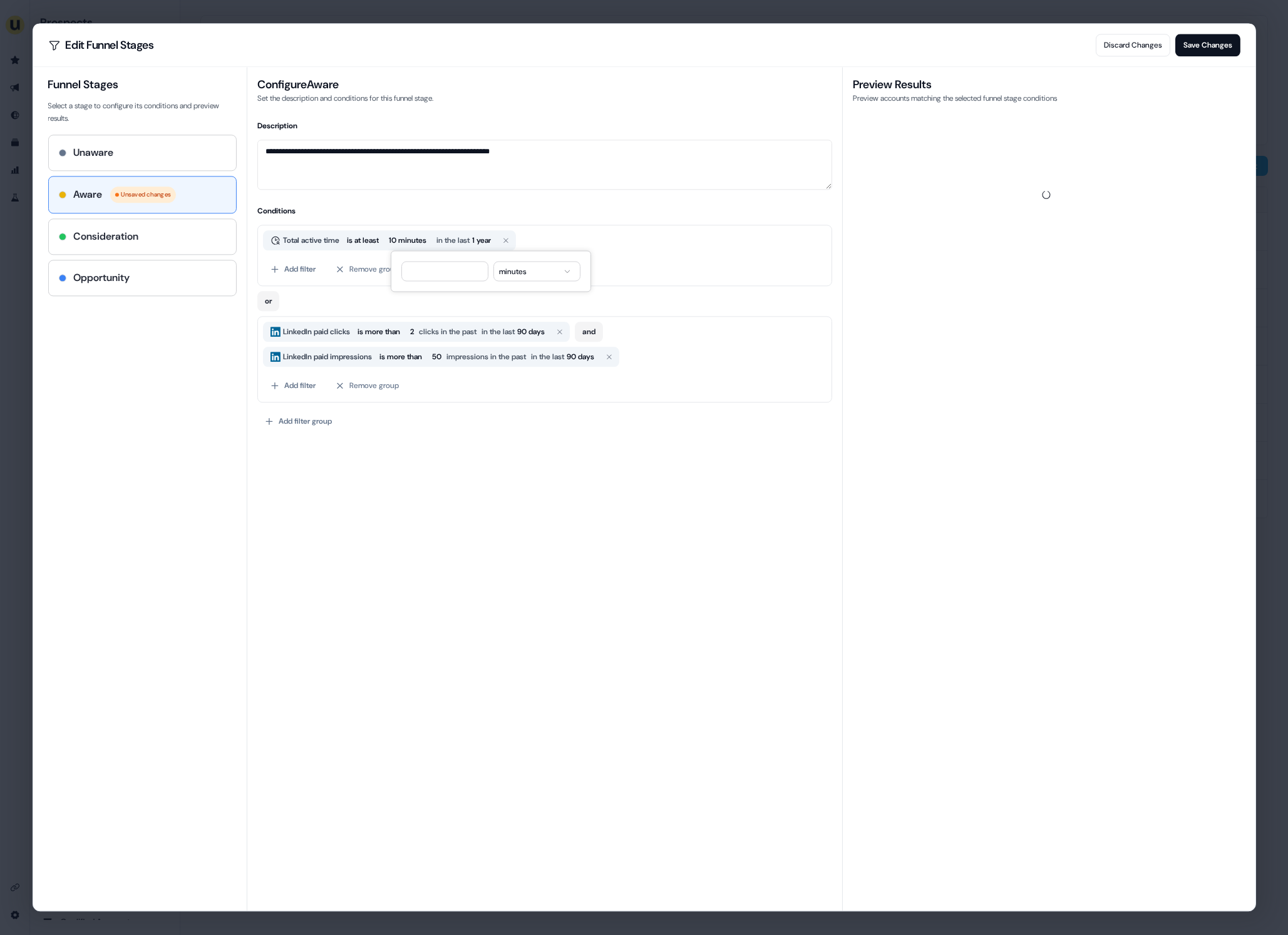
type input "**"
click at [515, 206] on h4 "Conditions" at bounding box center [544, 210] width 574 height 13
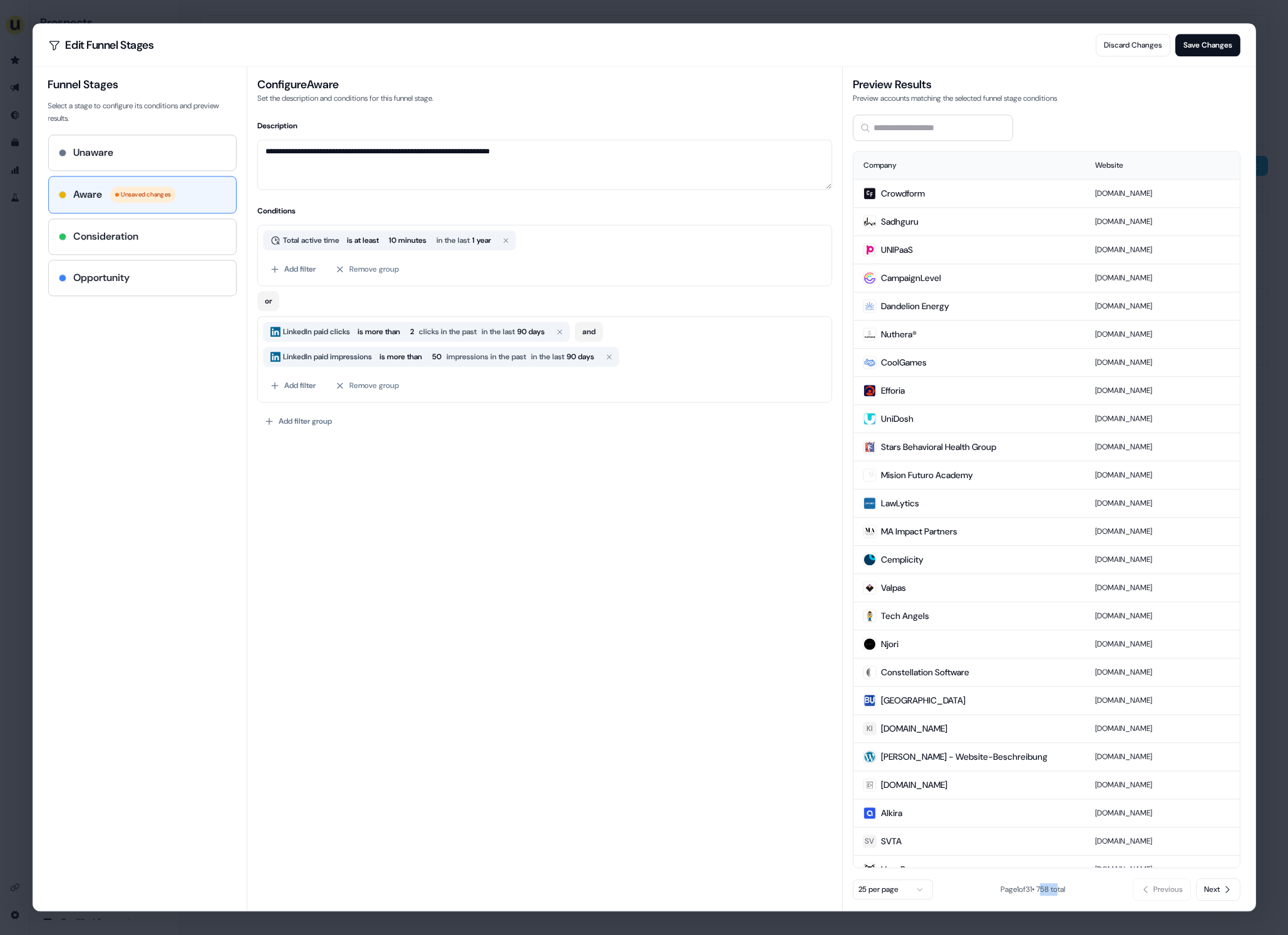
drag, startPoint x: 1041, startPoint y: 889, endPoint x: 1060, endPoint y: 888, distance: 19.0
click at [1060, 888] on span "Page 1 of 31 • 758 total" at bounding box center [1032, 891] width 65 height 10
click at [1046, 891] on span "Page 1 of 31 • 758 total" at bounding box center [1032, 891] width 65 height 10
click at [421, 242] on span "10 minutes" at bounding box center [408, 240] width 38 height 13
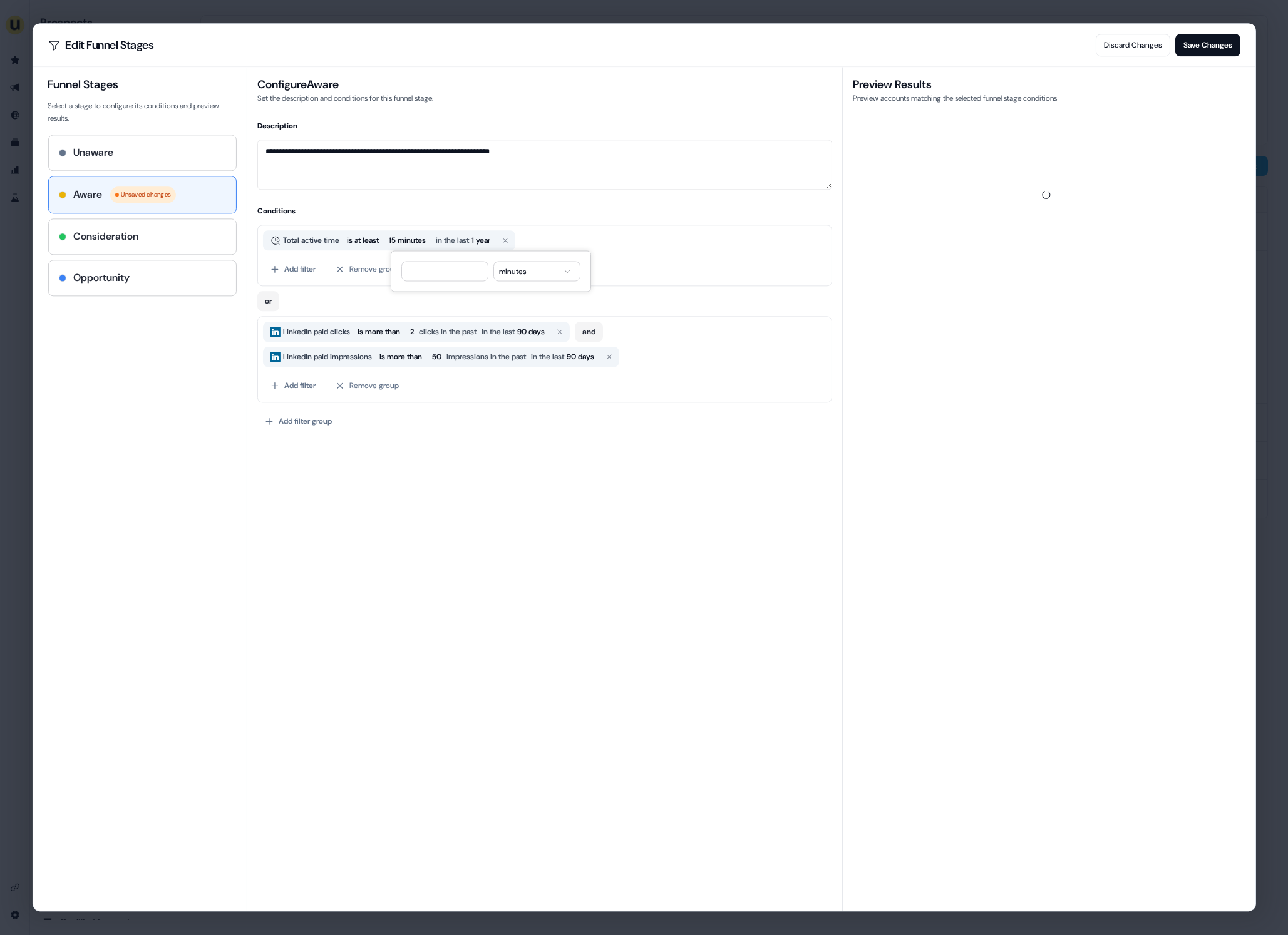
type input "**"
click at [469, 206] on h4 "Conditions" at bounding box center [544, 210] width 574 height 13
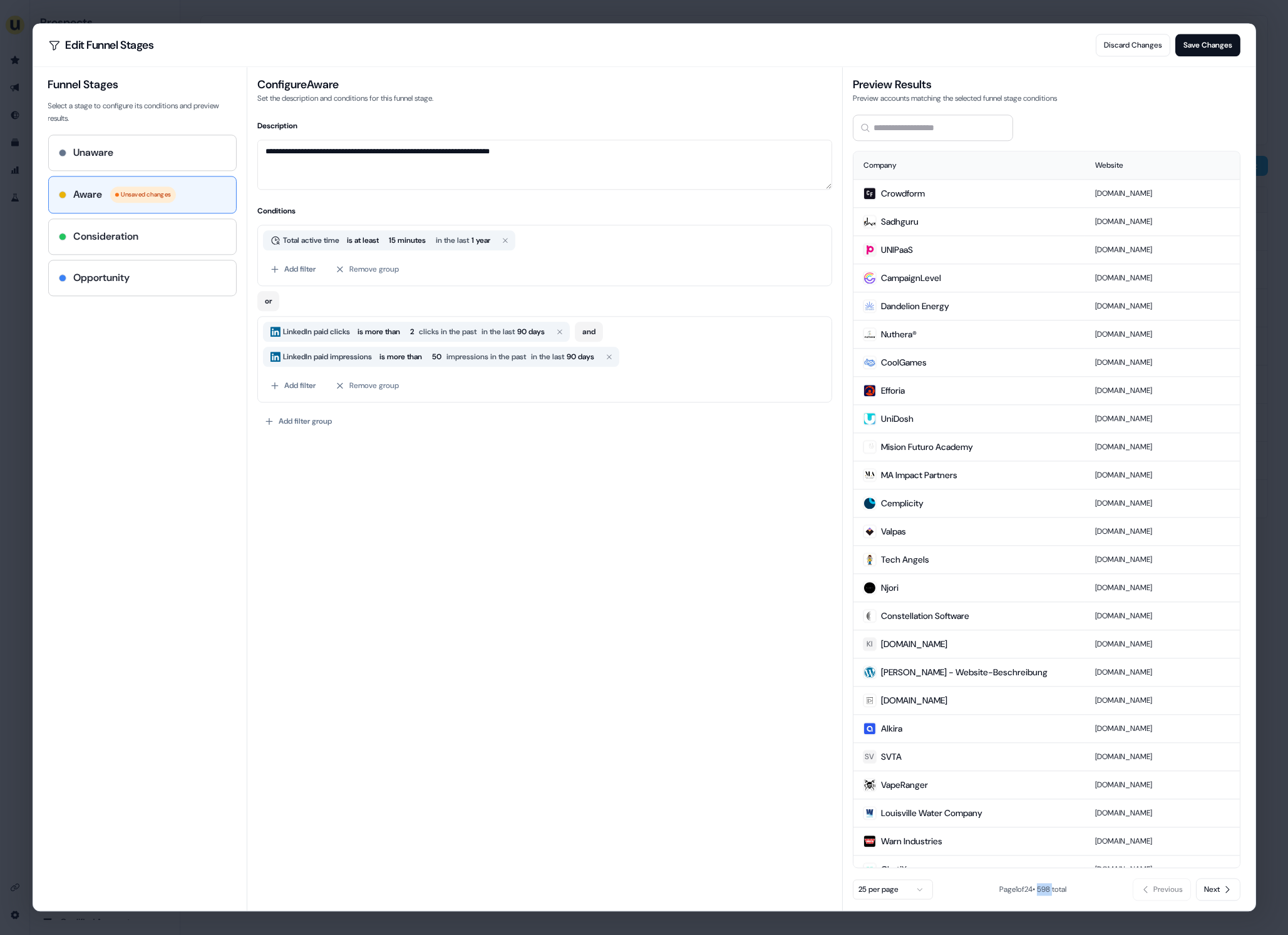
drag, startPoint x: 1041, startPoint y: 888, endPoint x: 1057, endPoint y: 891, distance: 16.3
click at [1057, 891] on span "Page 1 of 24 • 598 total" at bounding box center [1033, 891] width 67 height 10
click at [1139, 44] on button "Discard Changes" at bounding box center [1133, 44] width 75 height 23
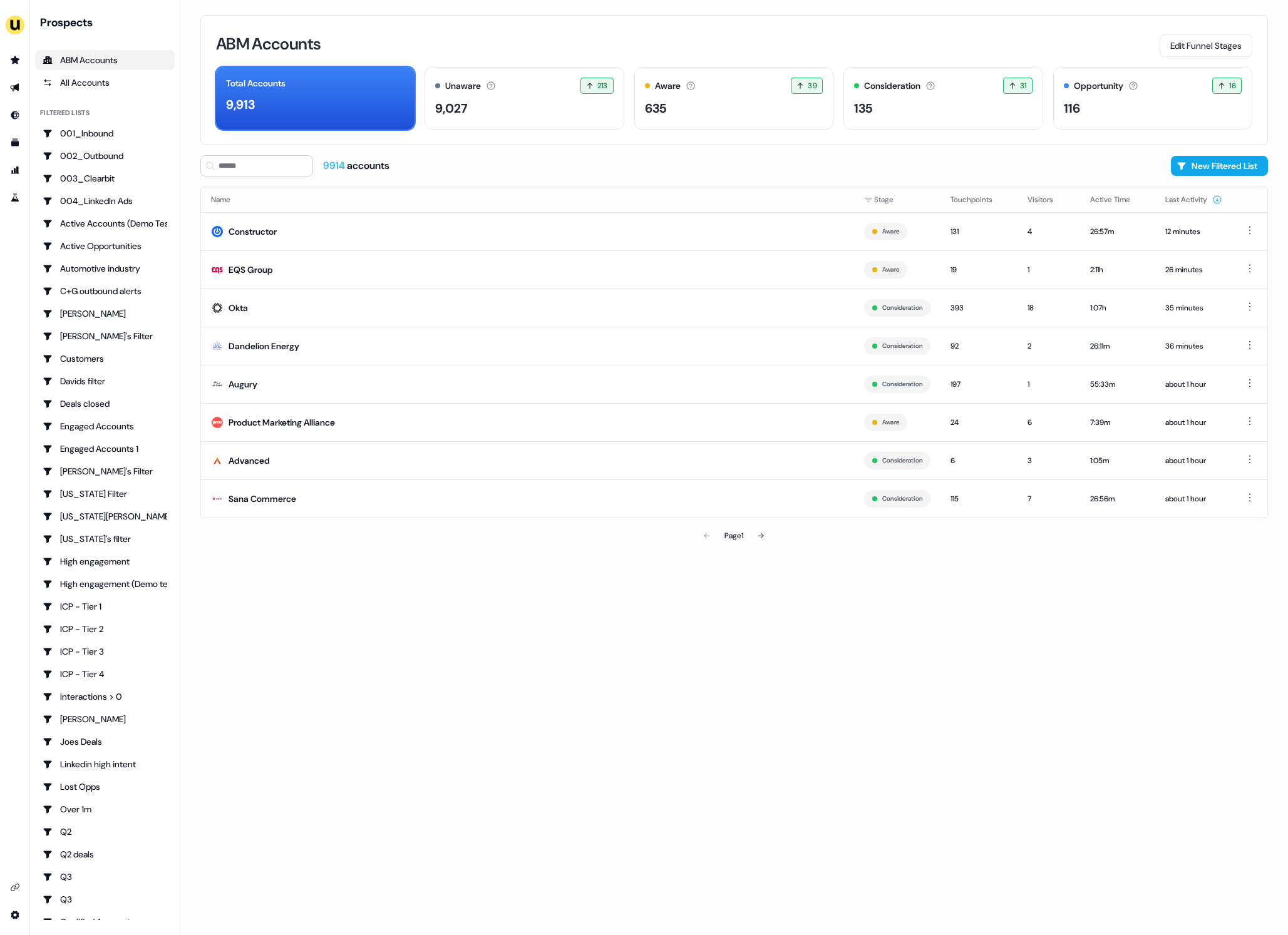
click at [706, 162] on div "9914 accounts New Filtered List" at bounding box center [734, 165] width 1067 height 21
click at [538, 114] on div "9,027" at bounding box center [524, 108] width 178 height 18
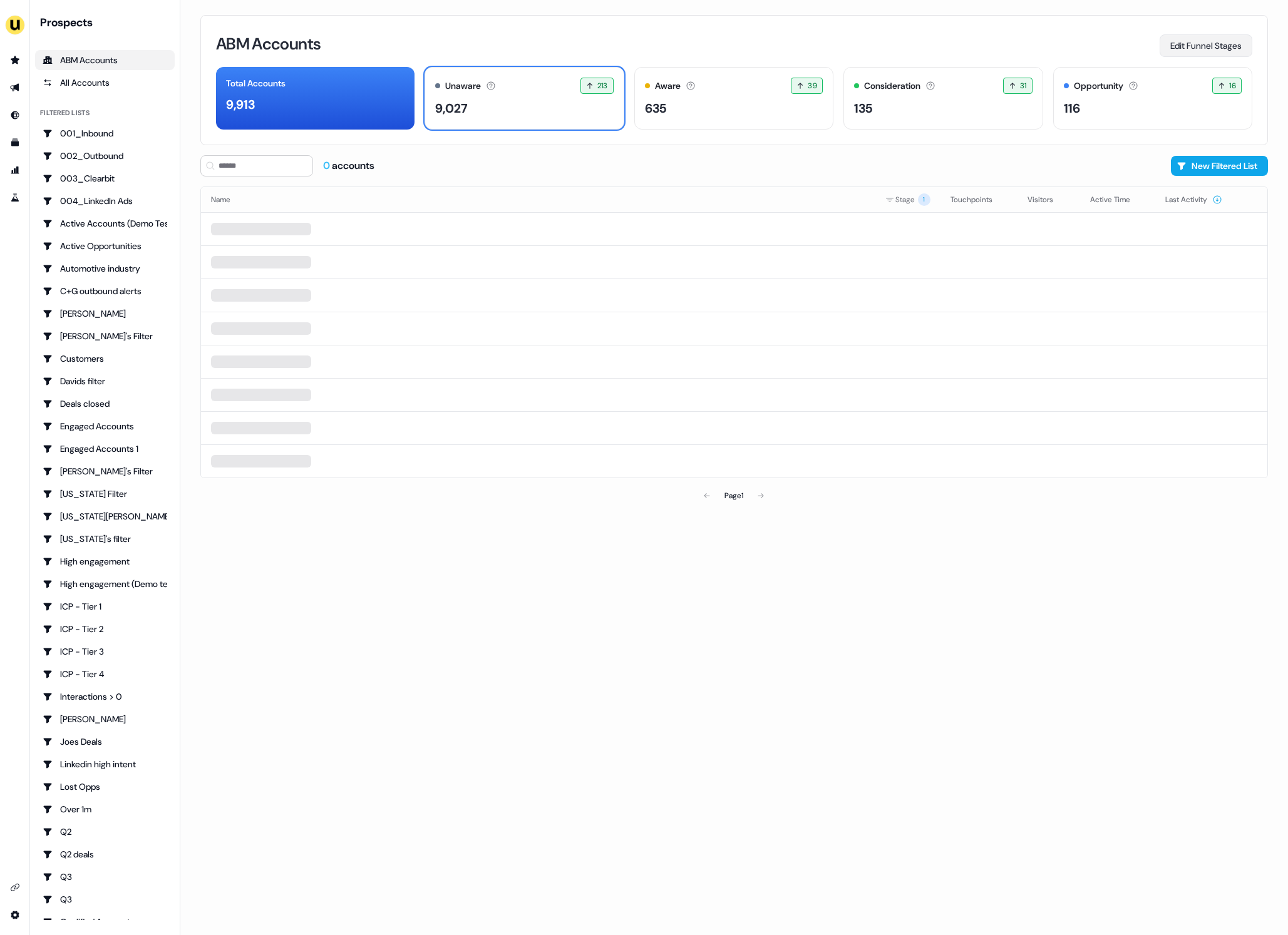
click at [1209, 54] on button "Edit Funnel Stages" at bounding box center [1206, 45] width 93 height 23
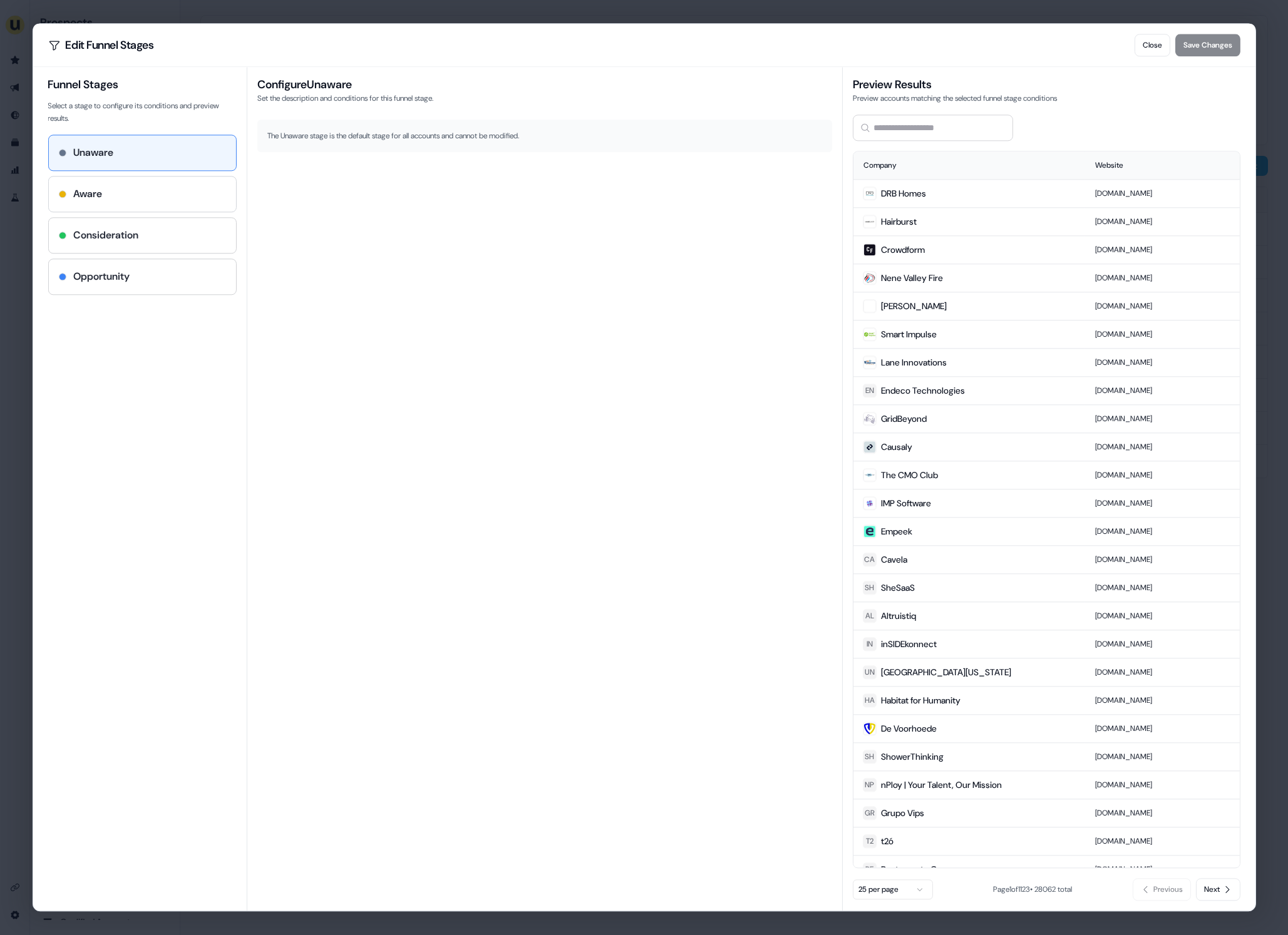
click at [149, 191] on div "Aware" at bounding box center [141, 194] width 167 height 15
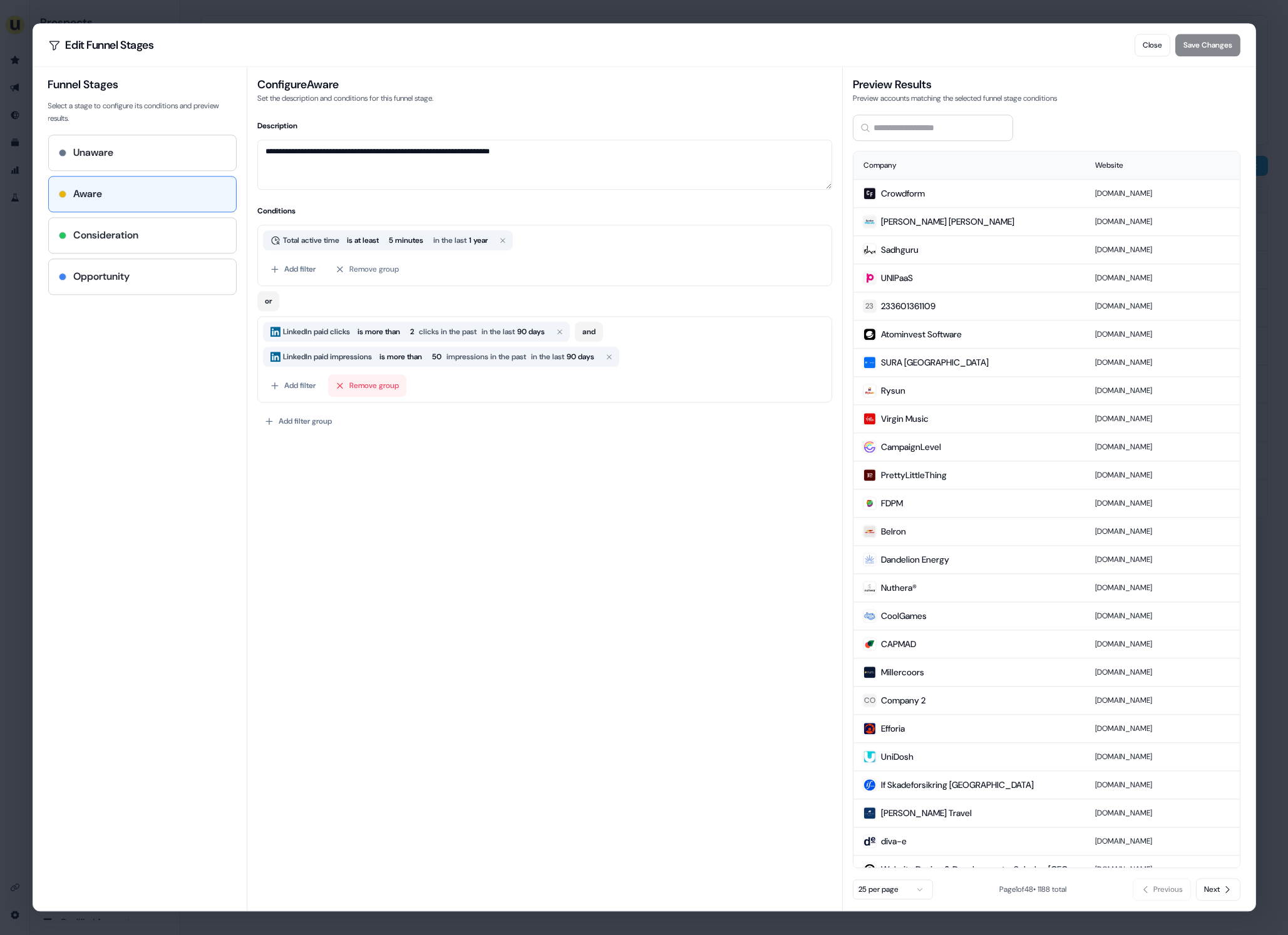
click at [382, 385] on button "Remove group" at bounding box center [366, 385] width 78 height 23
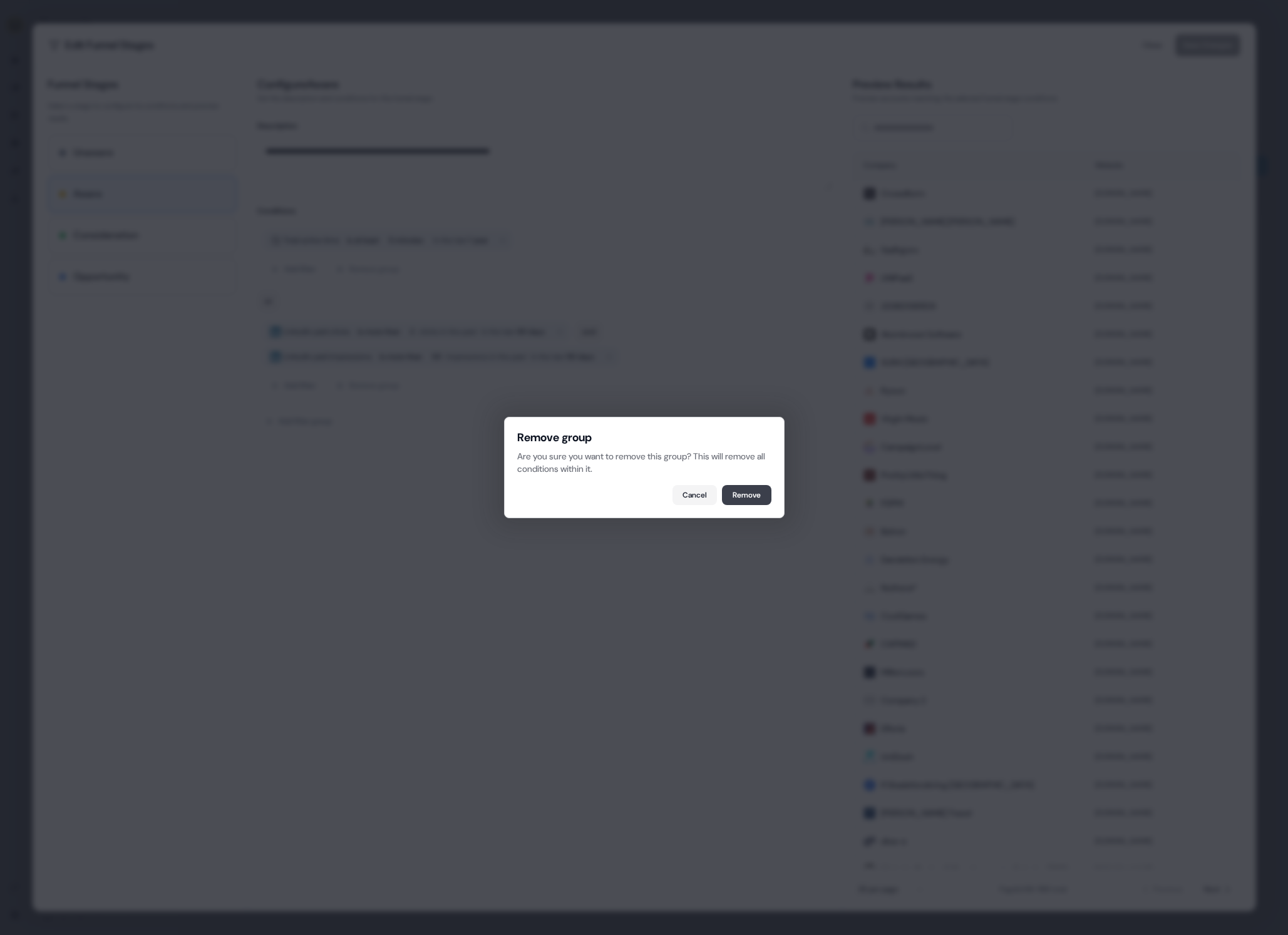
click at [745, 493] on button "Remove" at bounding box center [746, 496] width 49 height 20
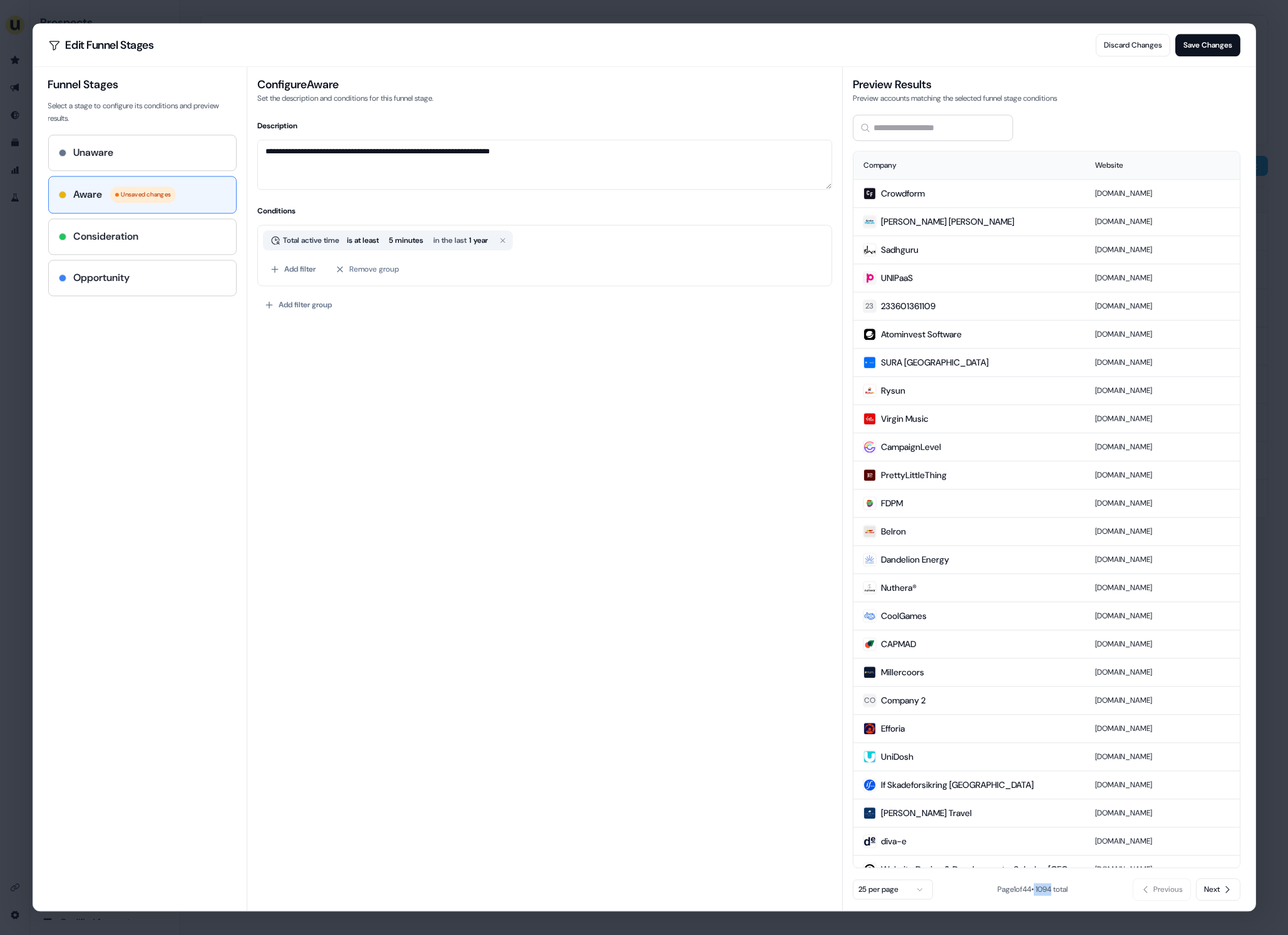
drag, startPoint x: 1036, startPoint y: 891, endPoint x: 1056, endPoint y: 892, distance: 20.0
click at [1056, 892] on span "Page 1 of 44 • 1094 total" at bounding box center [1032, 891] width 70 height 10
click at [567, 473] on div "**********" at bounding box center [544, 489] width 596 height 844
click at [469, 240] on span "in the last" at bounding box center [451, 240] width 36 height 13
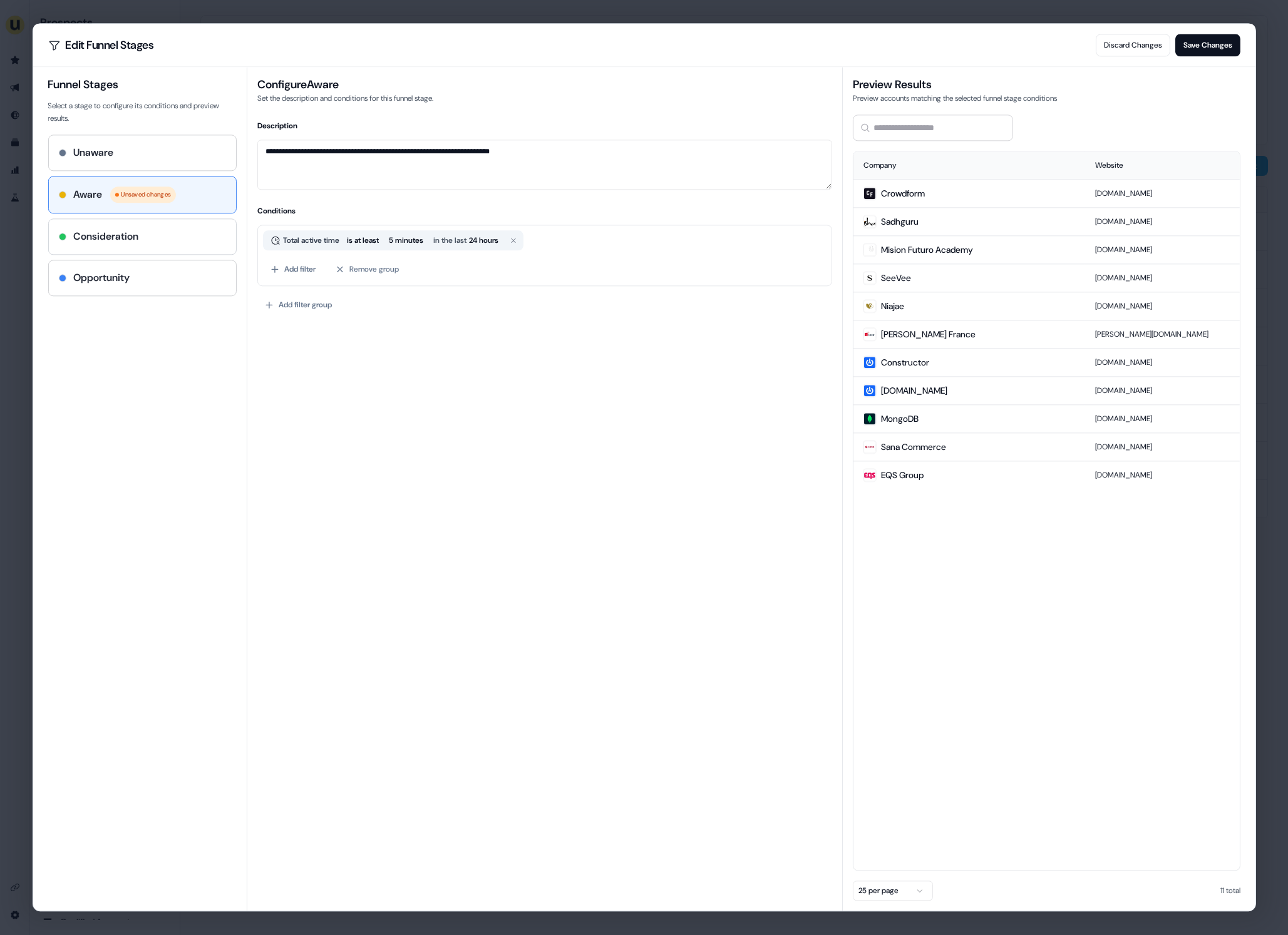
click at [212, 242] on div "Consideration" at bounding box center [141, 236] width 167 height 15
type textarea "**********"
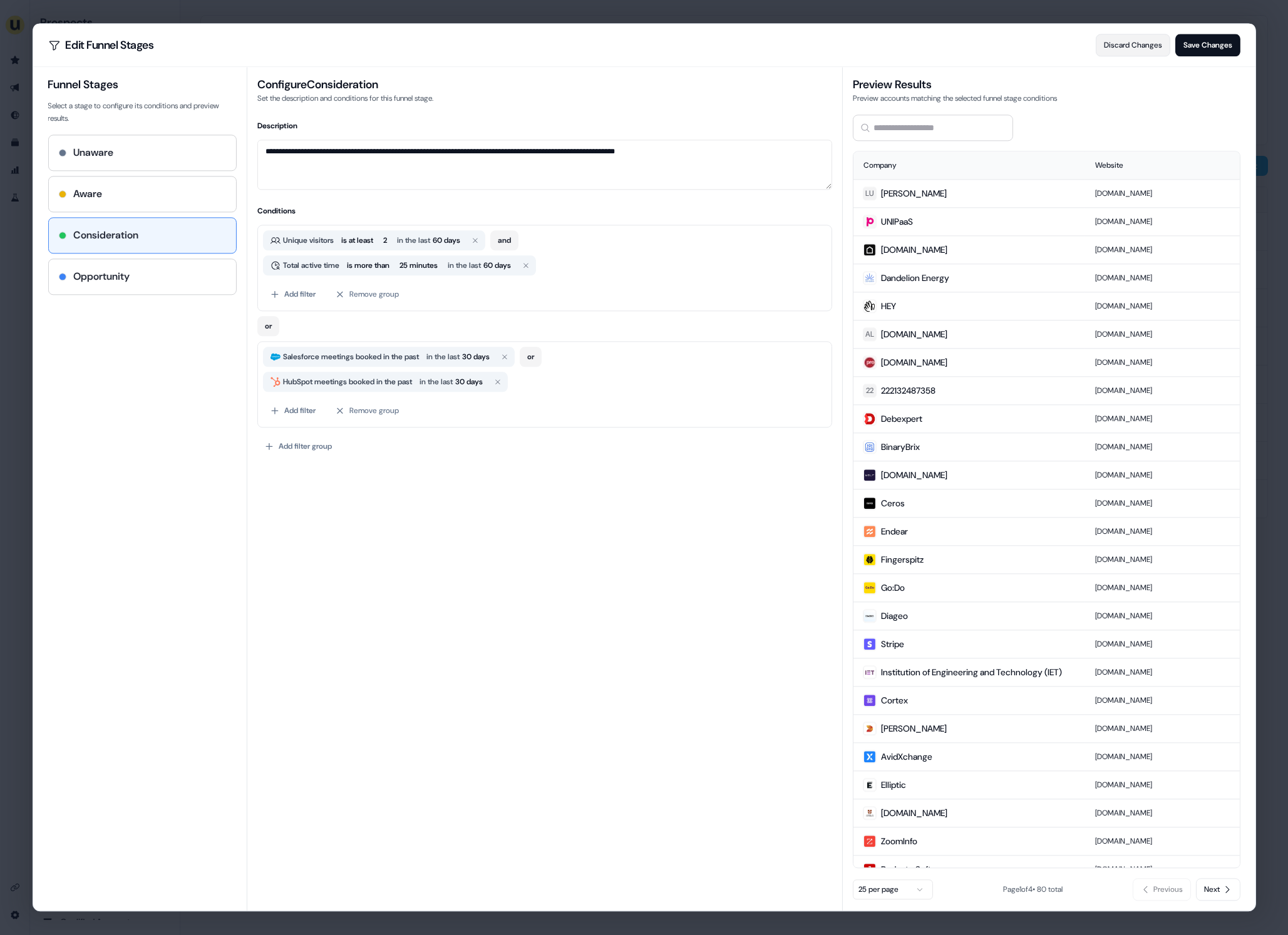
click at [1135, 49] on button "Discard Changes" at bounding box center [1133, 44] width 75 height 23
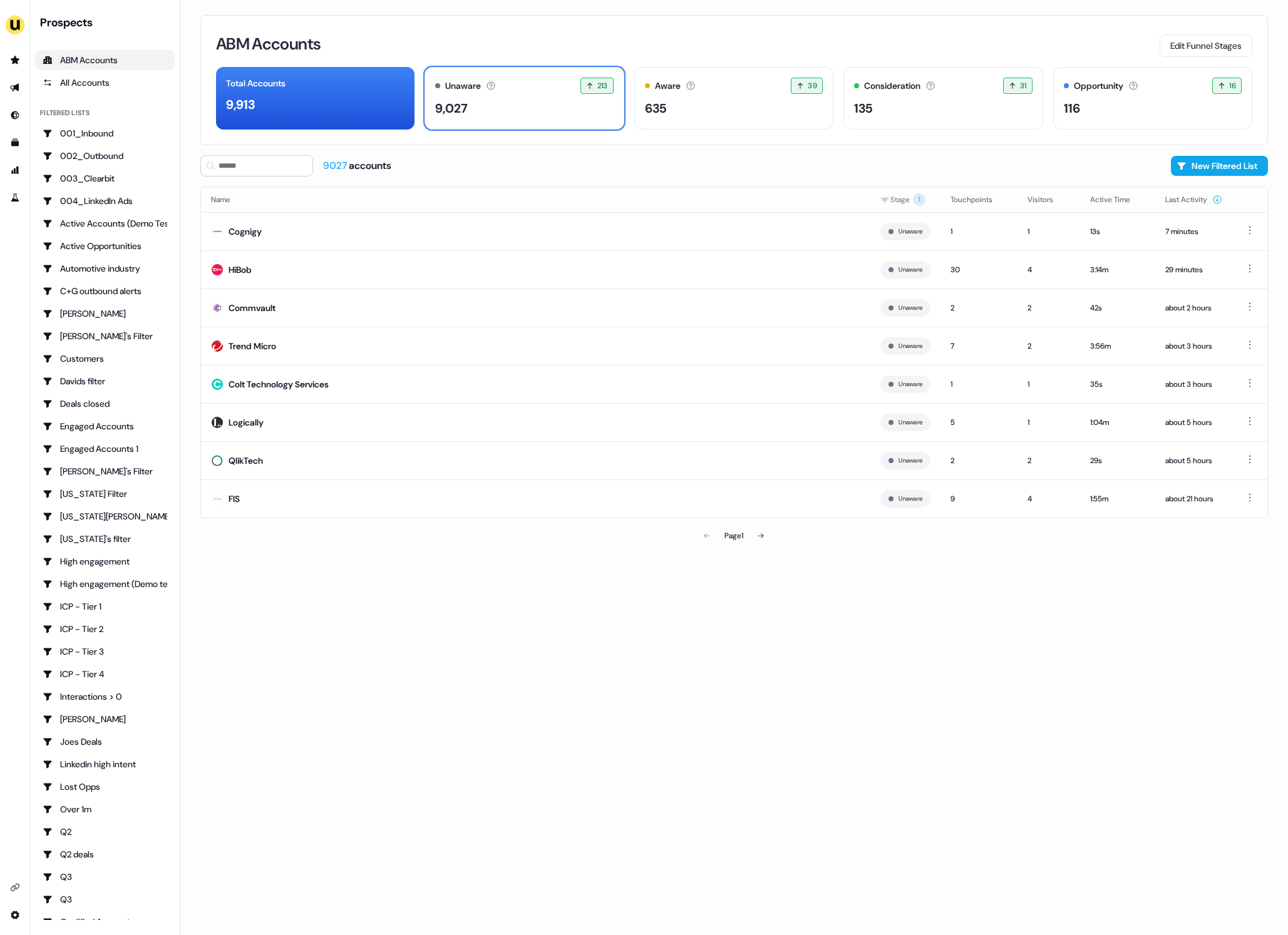
click at [861, 48] on div "ABM Accounts Edit Funnel Stages" at bounding box center [735, 44] width 1036 height 26
click at [10, 891] on icon "Go to integrations" at bounding box center [15, 888] width 10 height 10
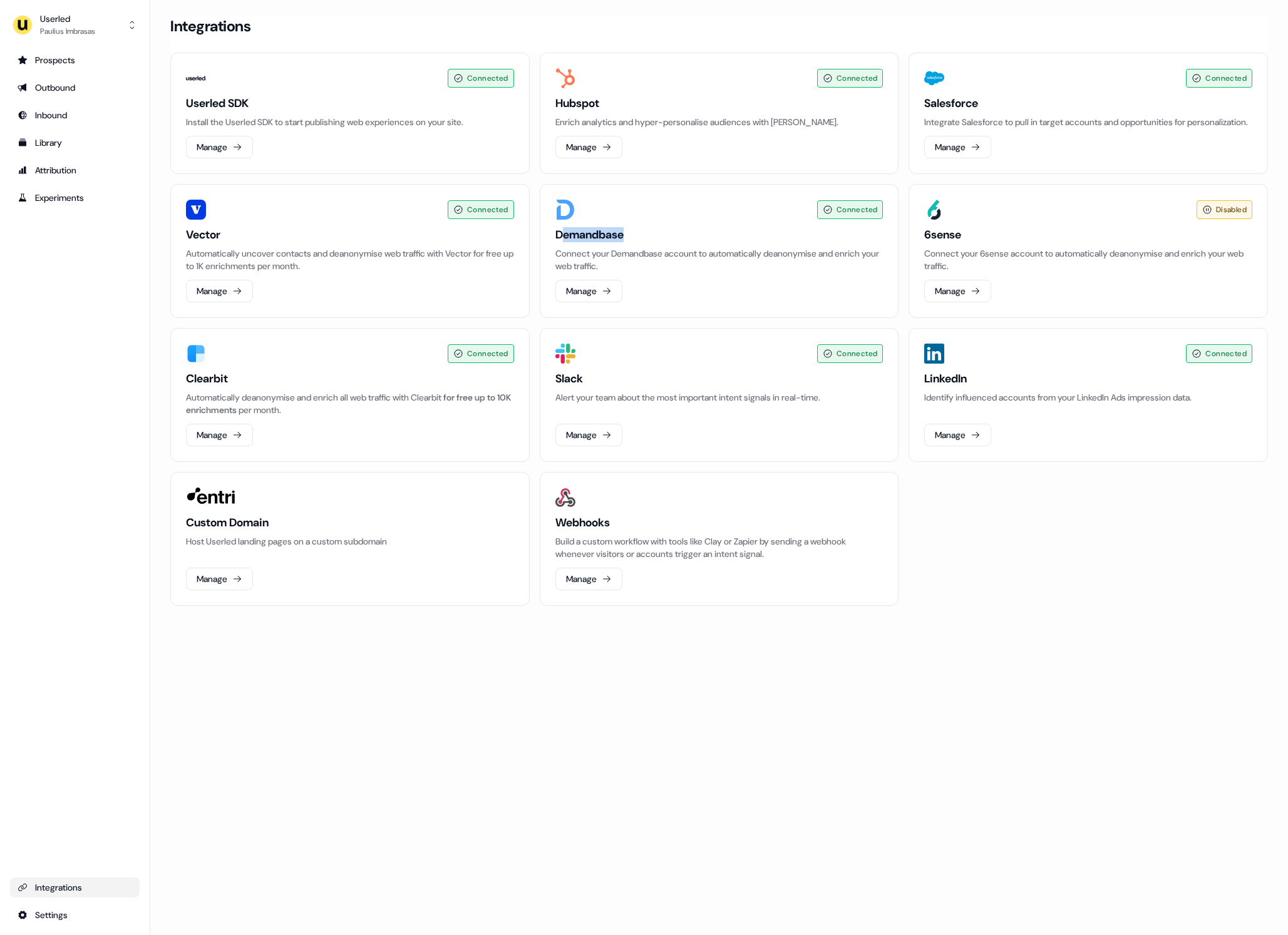
drag, startPoint x: 566, startPoint y: 251, endPoint x: 634, endPoint y: 243, distance: 68.5
click at [634, 242] on h3 "Demandbase" at bounding box center [719, 235] width 328 height 15
click at [590, 299] on button "Manage" at bounding box center [589, 291] width 67 height 23
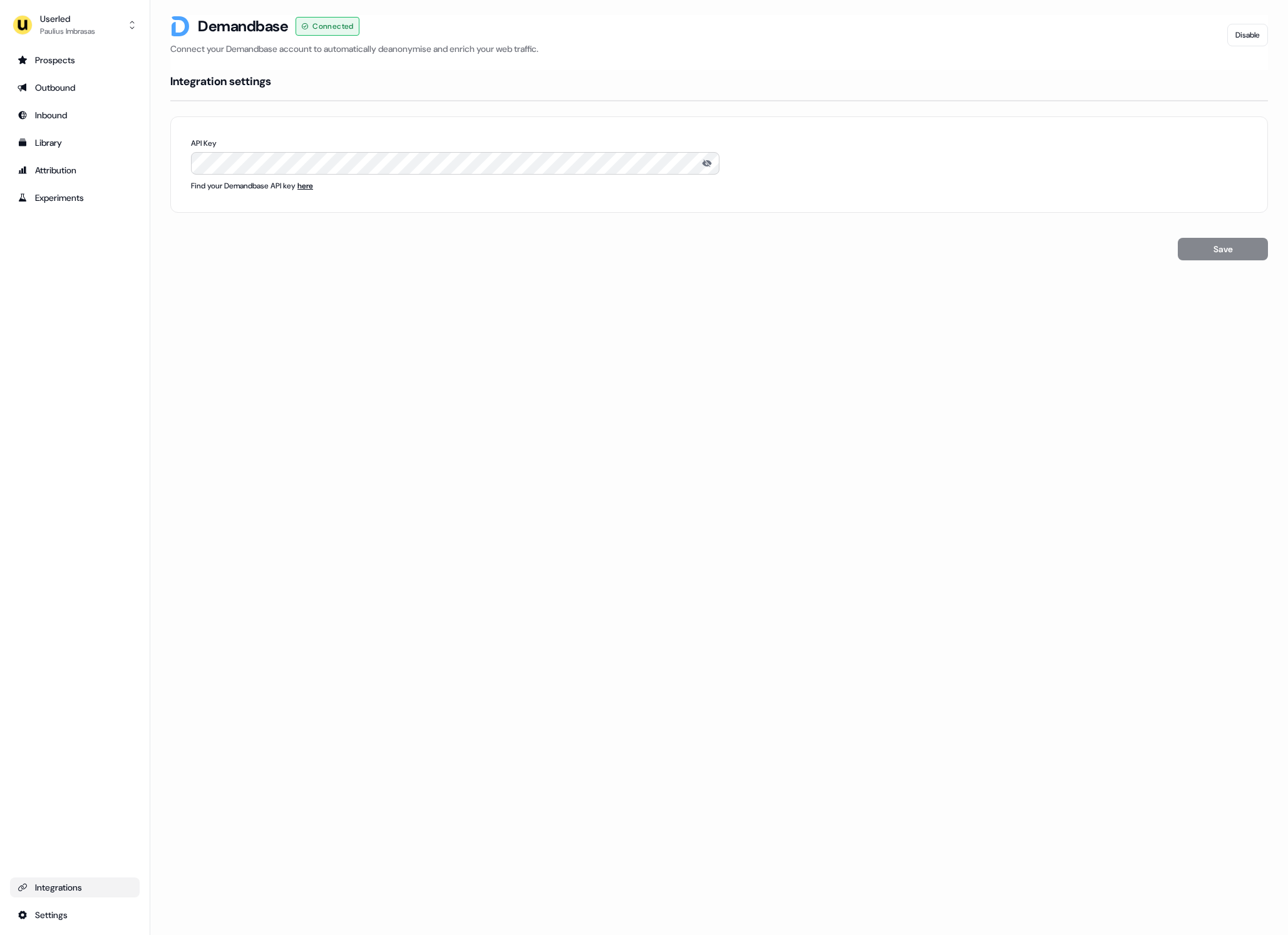
click at [789, 351] on div "Loading... Demandbase Connected Connect your Demandbase account to automaticall…" at bounding box center [719, 467] width 1138 height 935
click at [54, 881] on div "Integrations" at bounding box center [75, 887] width 115 height 13
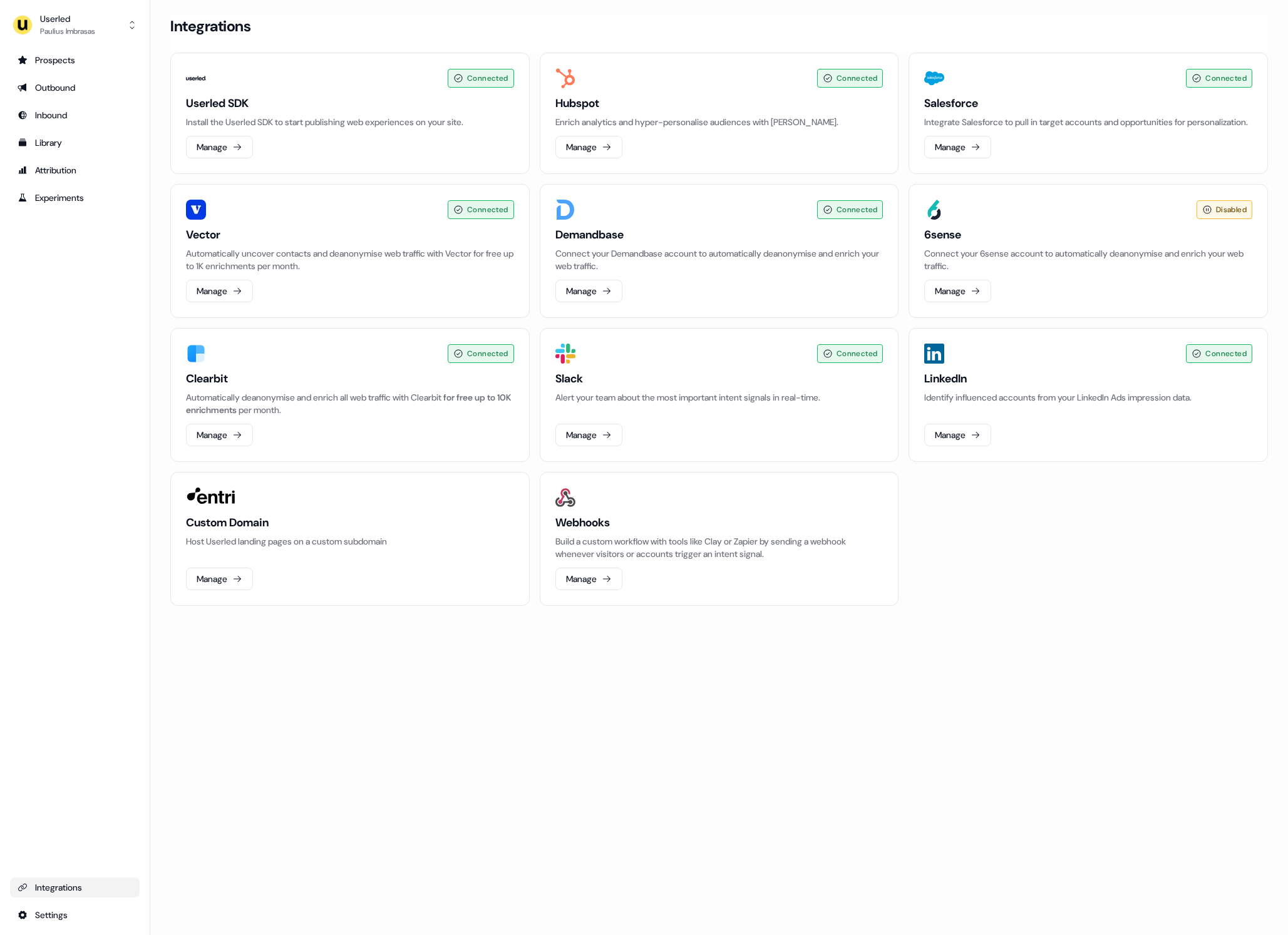
click at [1191, 747] on div "Loading... Integrations Connected Userled SDK Install the Userled SDK to start …" at bounding box center [719, 467] width 1138 height 935
